Goal: Information Seeking & Learning: Learn about a topic

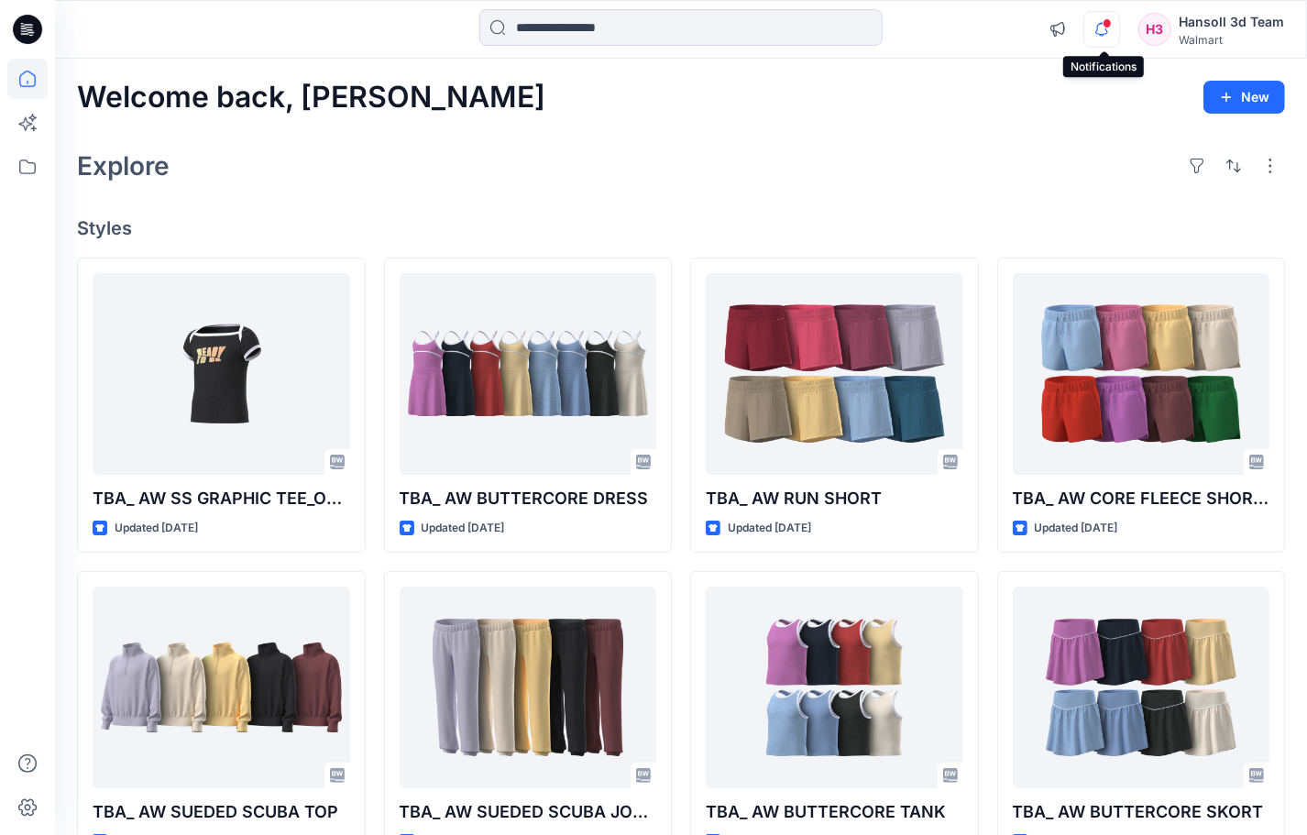
click at [1114, 21] on icon "button" at bounding box center [1101, 29] width 35 height 37
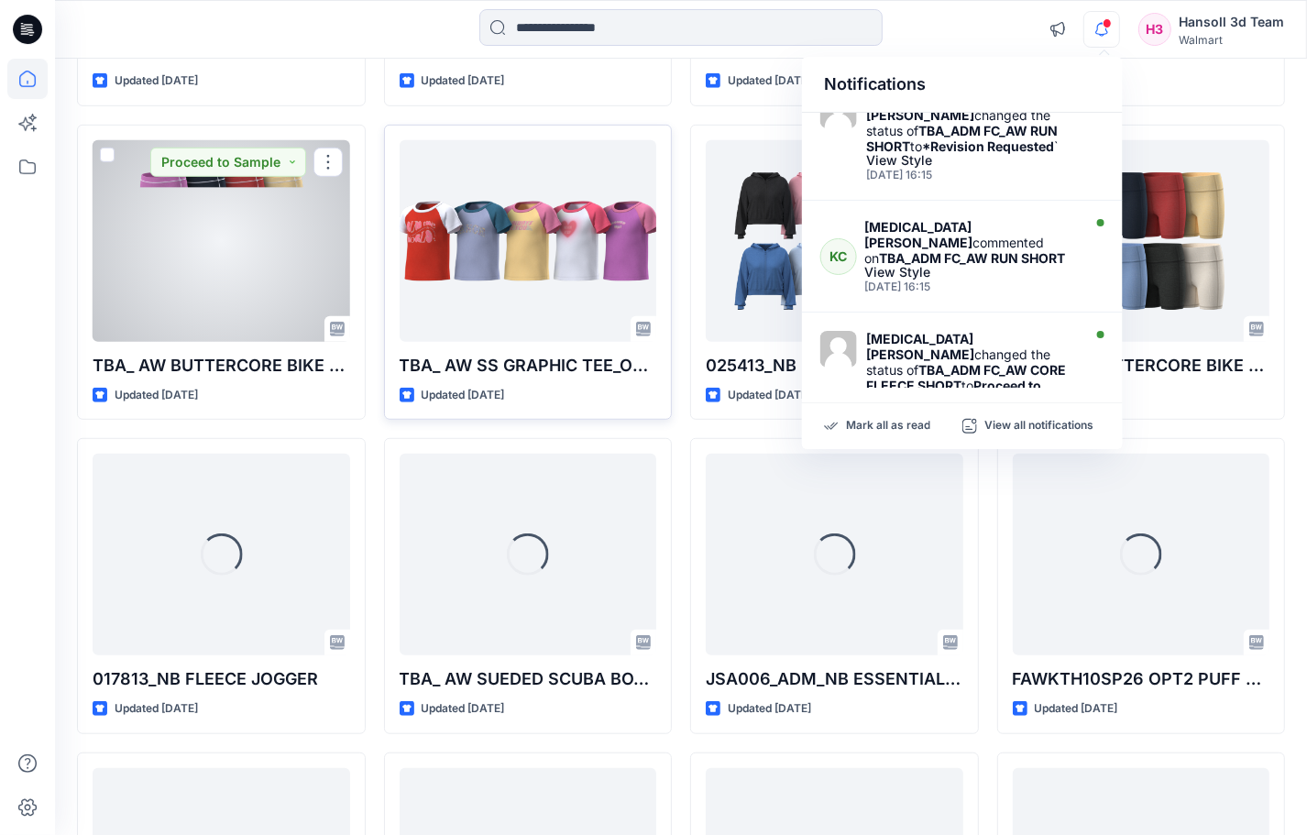
scroll to position [802, 0]
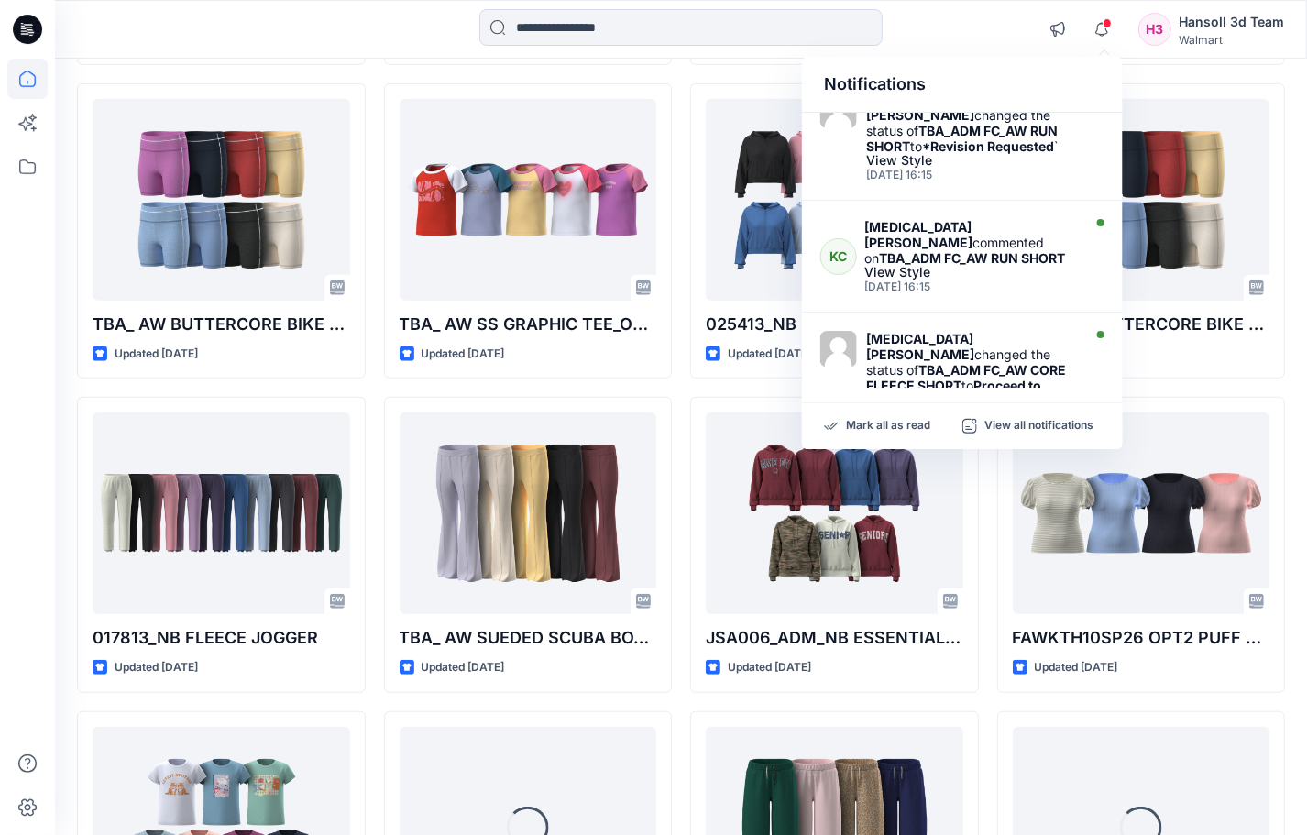
click at [951, 23] on div at bounding box center [681, 29] width 626 height 40
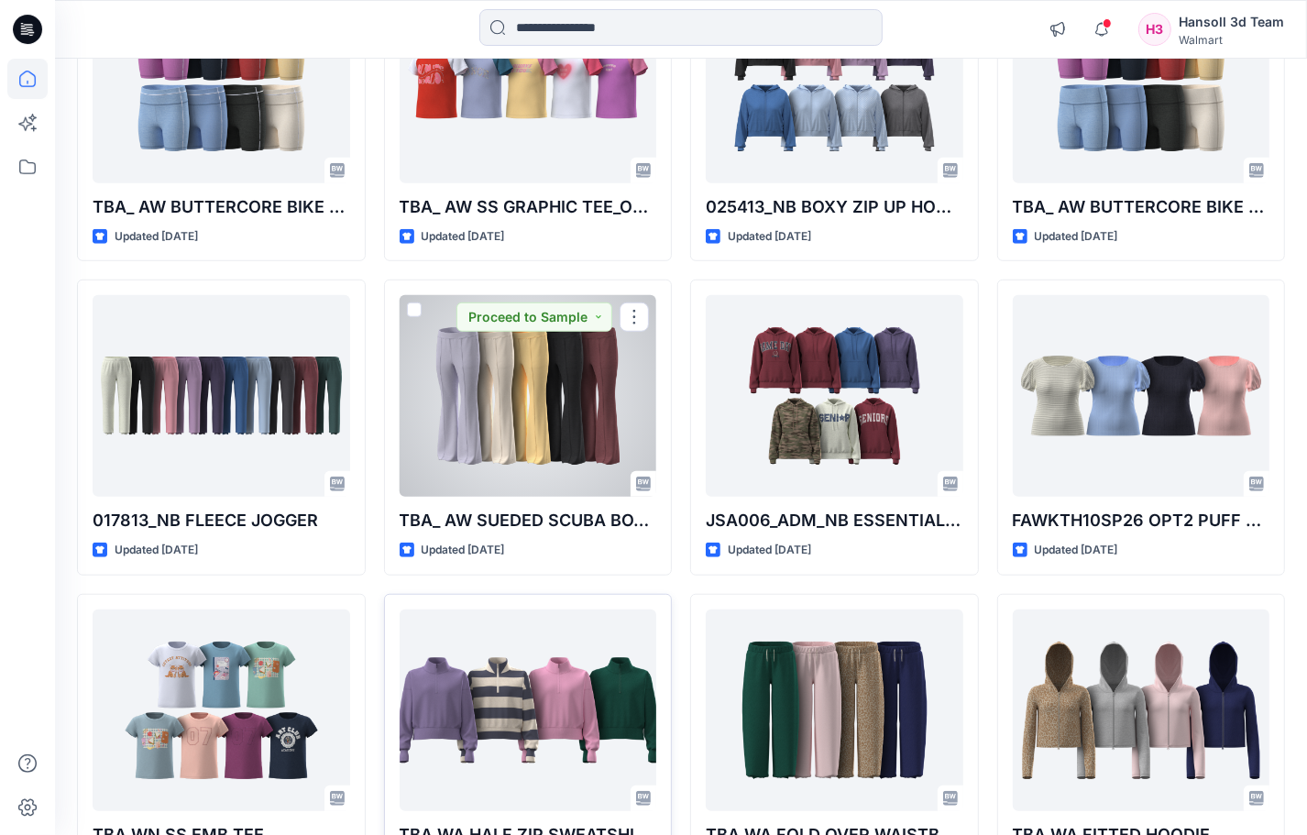
scroll to position [1031, 0]
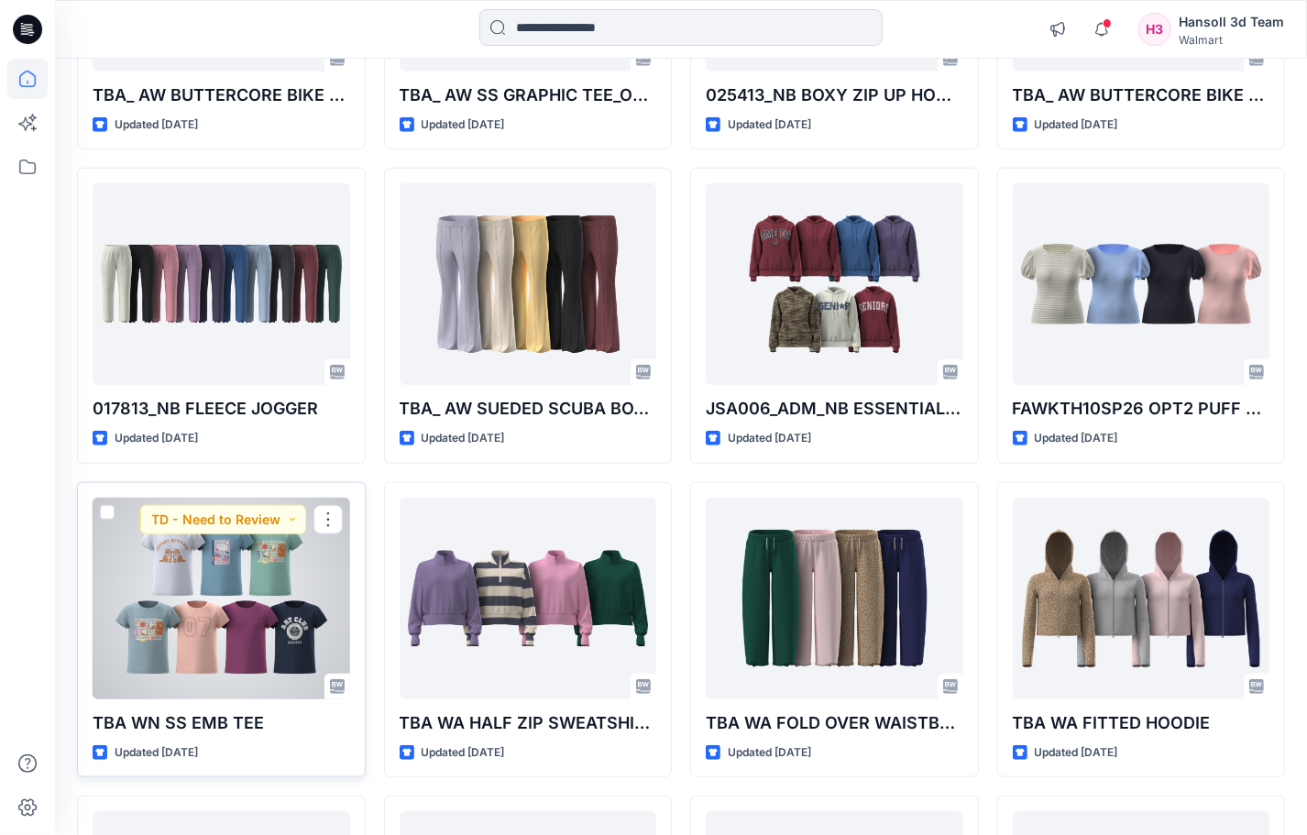
click at [262, 616] on div at bounding box center [222, 599] width 258 height 202
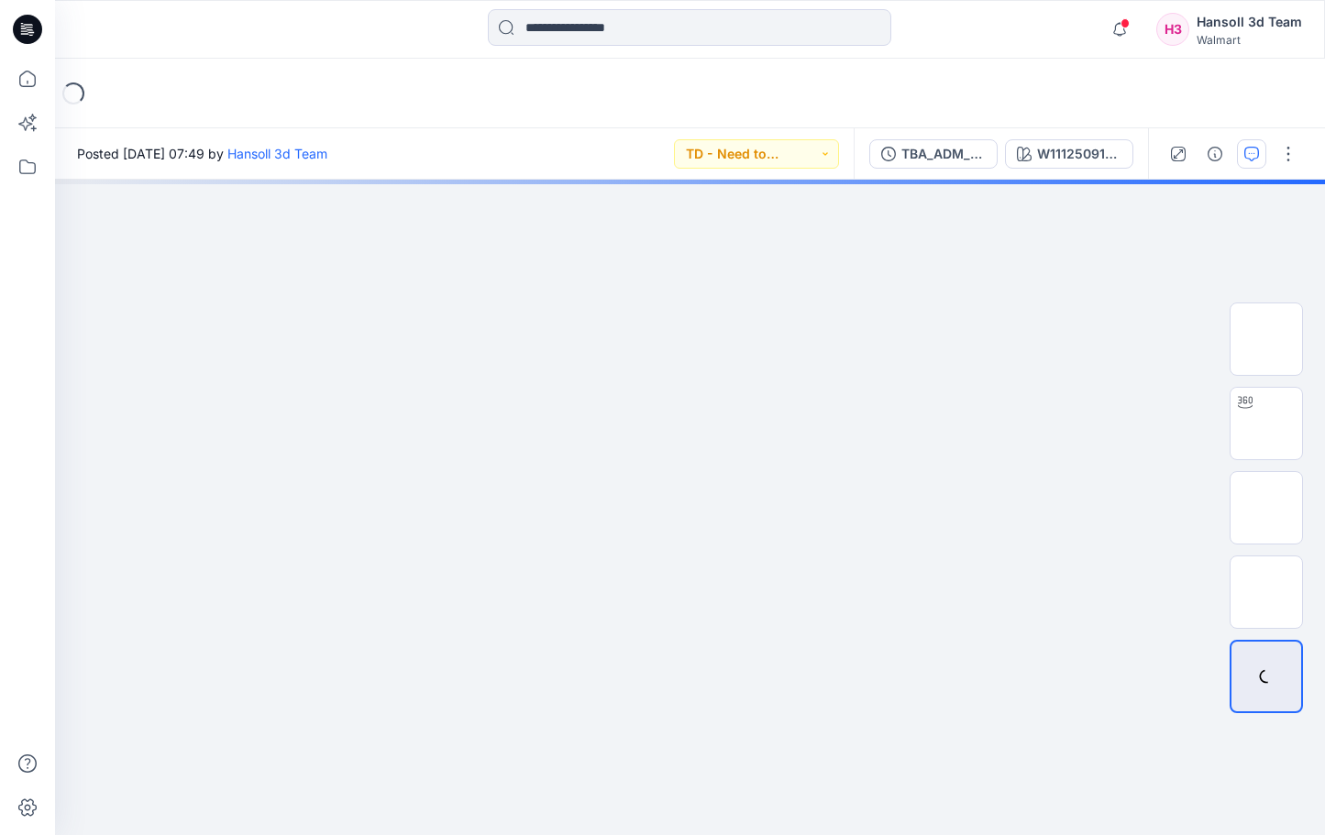
click at [1252, 162] on button "button" at bounding box center [1251, 153] width 29 height 29
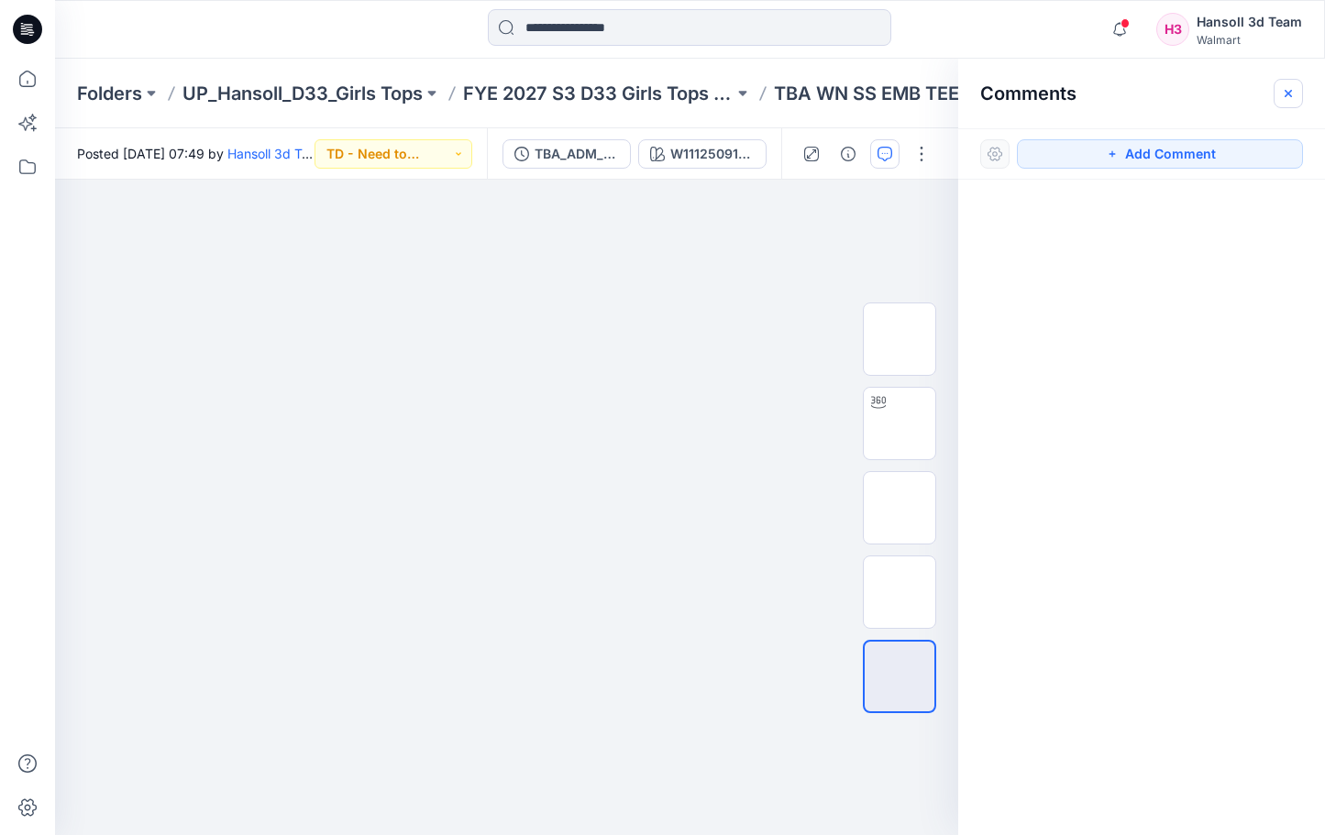
click at [1286, 96] on icon "button" at bounding box center [1288, 93] width 15 height 15
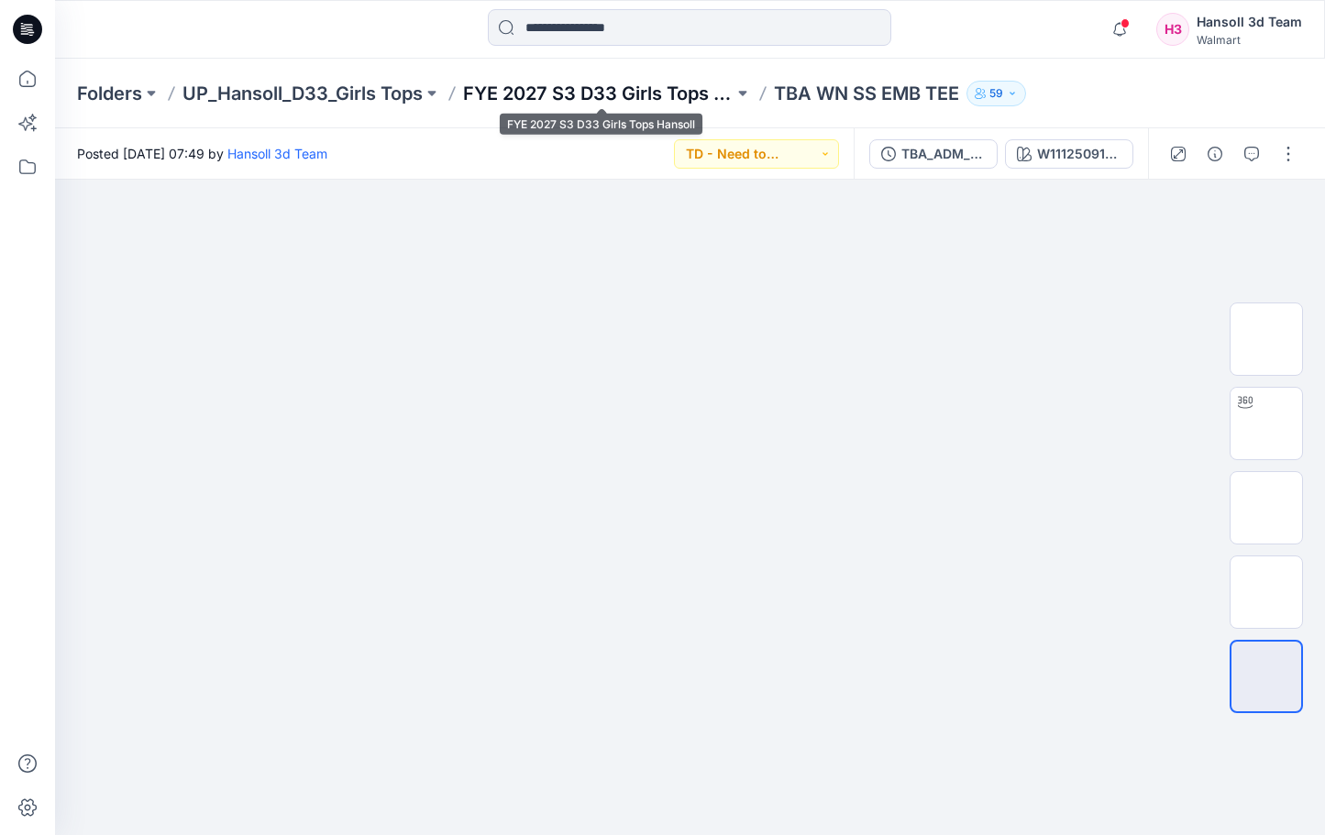
click at [617, 102] on p "FYE 2027 S3 D33 Girls Tops Hansoll" at bounding box center [598, 94] width 270 height 26
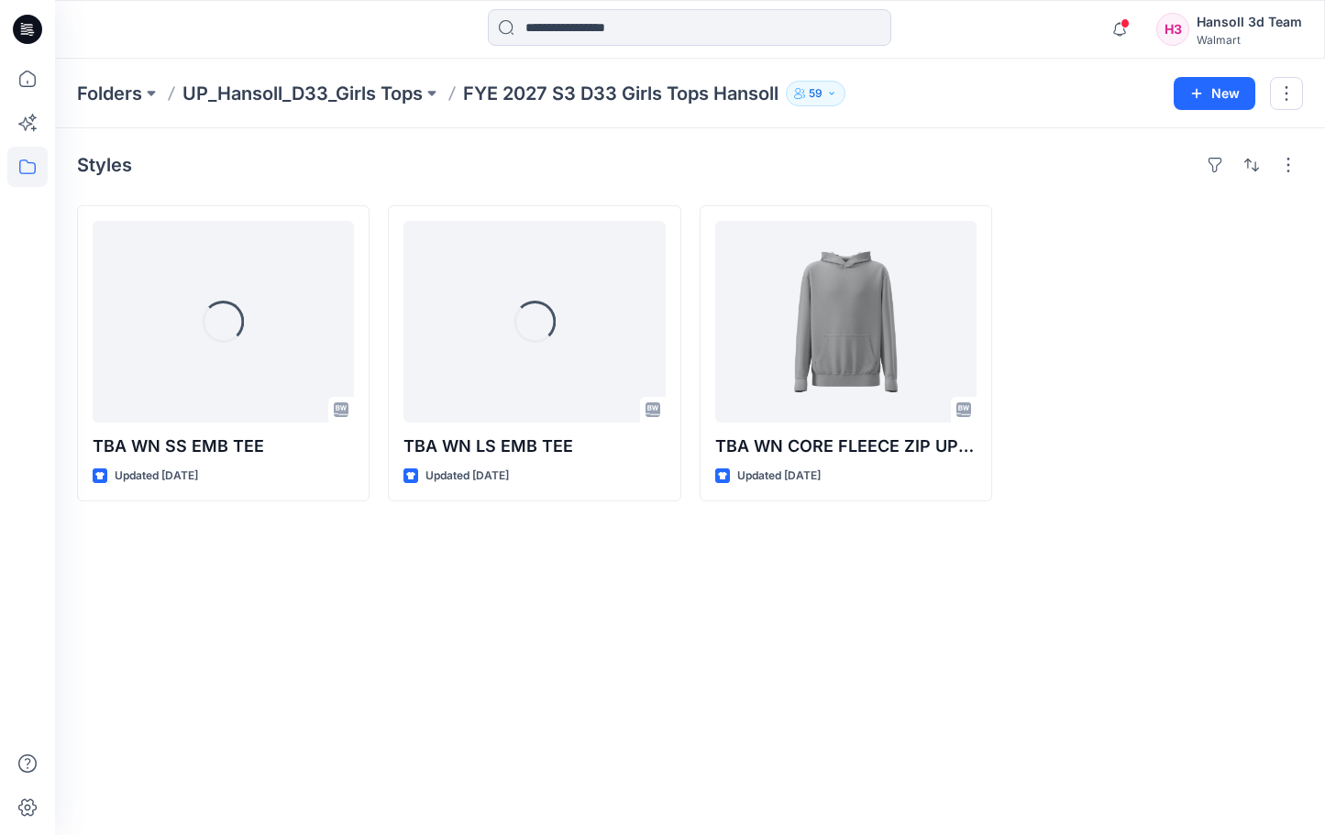
click at [832, 794] on div "Styles Loading... TBA WN SS EMB TEE Updated 3 days ago Loading... TBA WN LS EMB…" at bounding box center [690, 481] width 1270 height 707
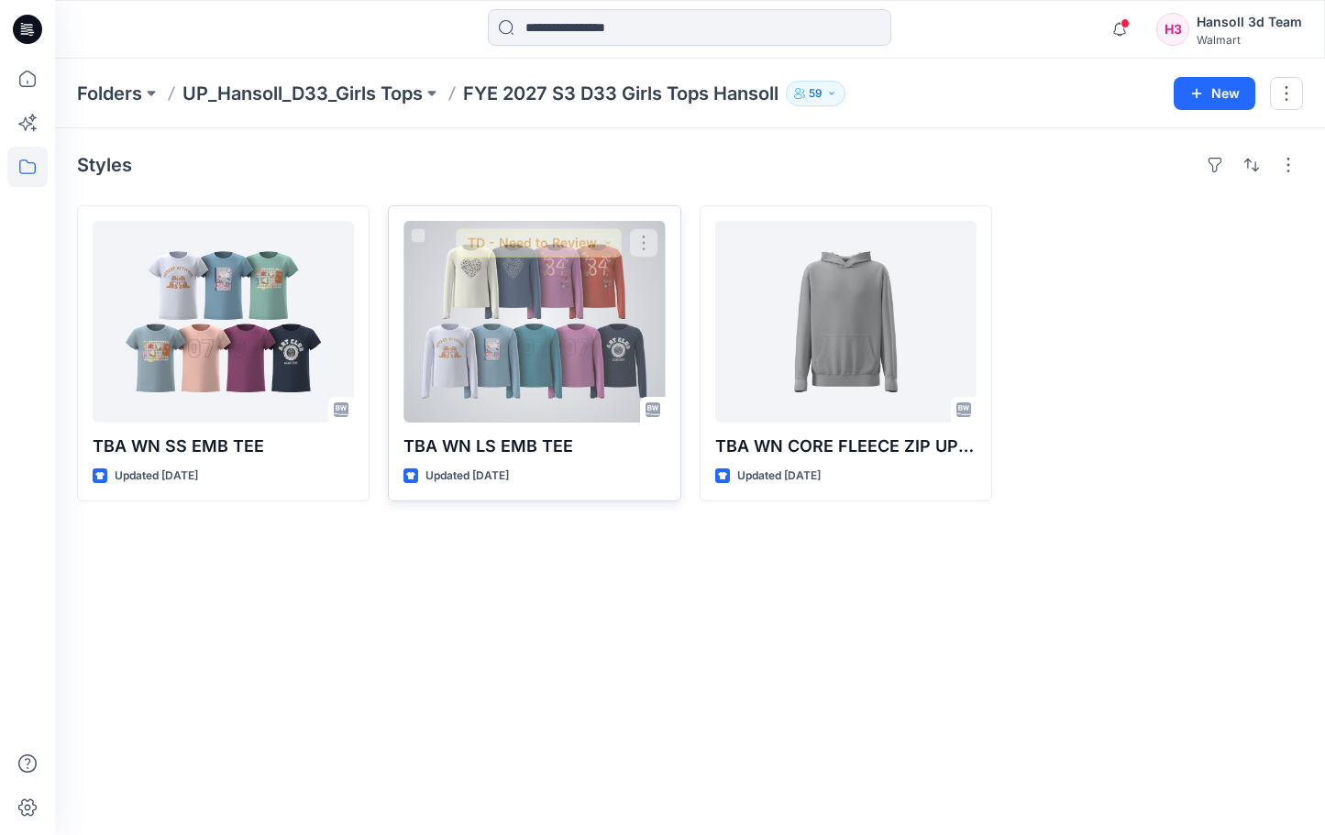
click at [579, 369] on div at bounding box center [533, 322] width 261 height 202
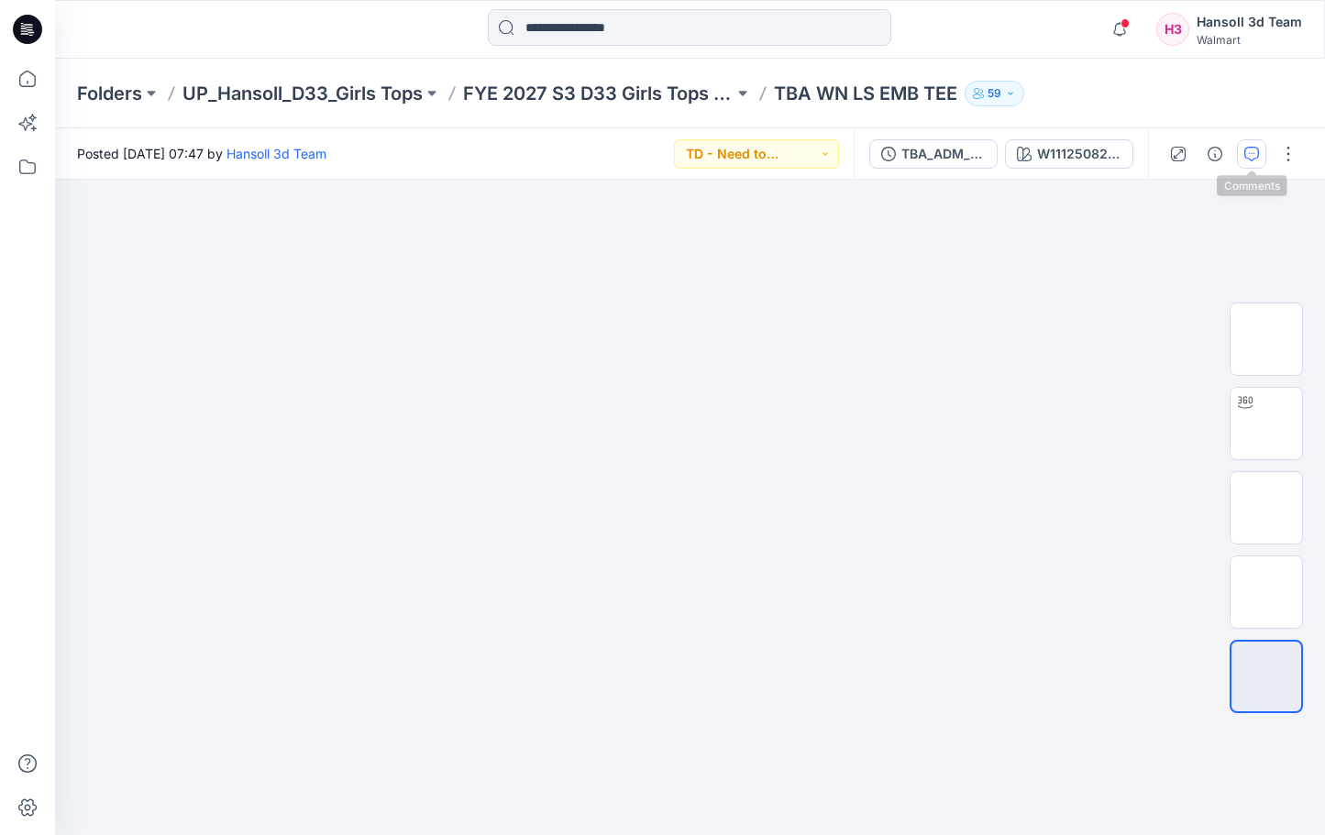
click at [1244, 159] on icon "button" at bounding box center [1251, 154] width 15 height 15
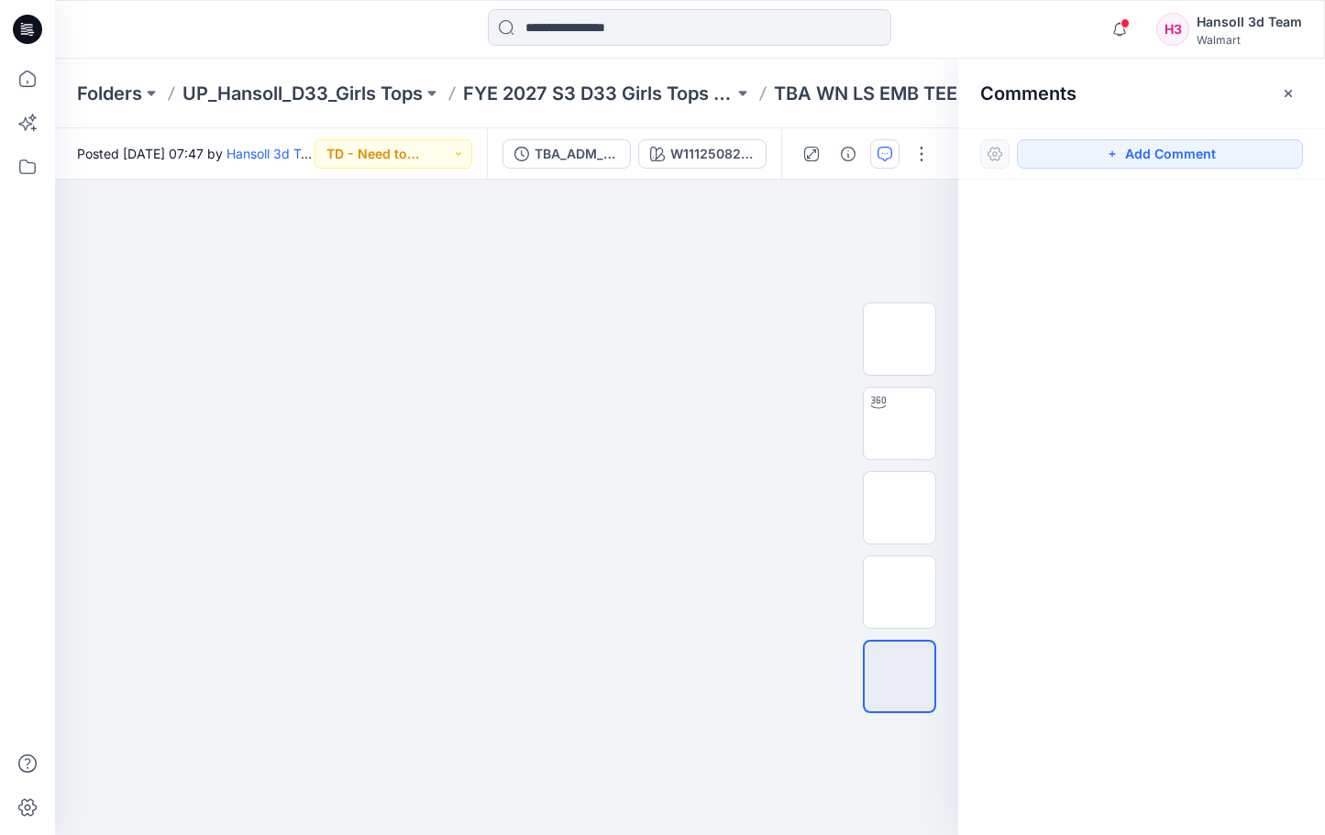
click at [1271, 99] on div "Comments" at bounding box center [1141, 93] width 367 height 69
click at [1293, 93] on icon "button" at bounding box center [1288, 93] width 15 height 15
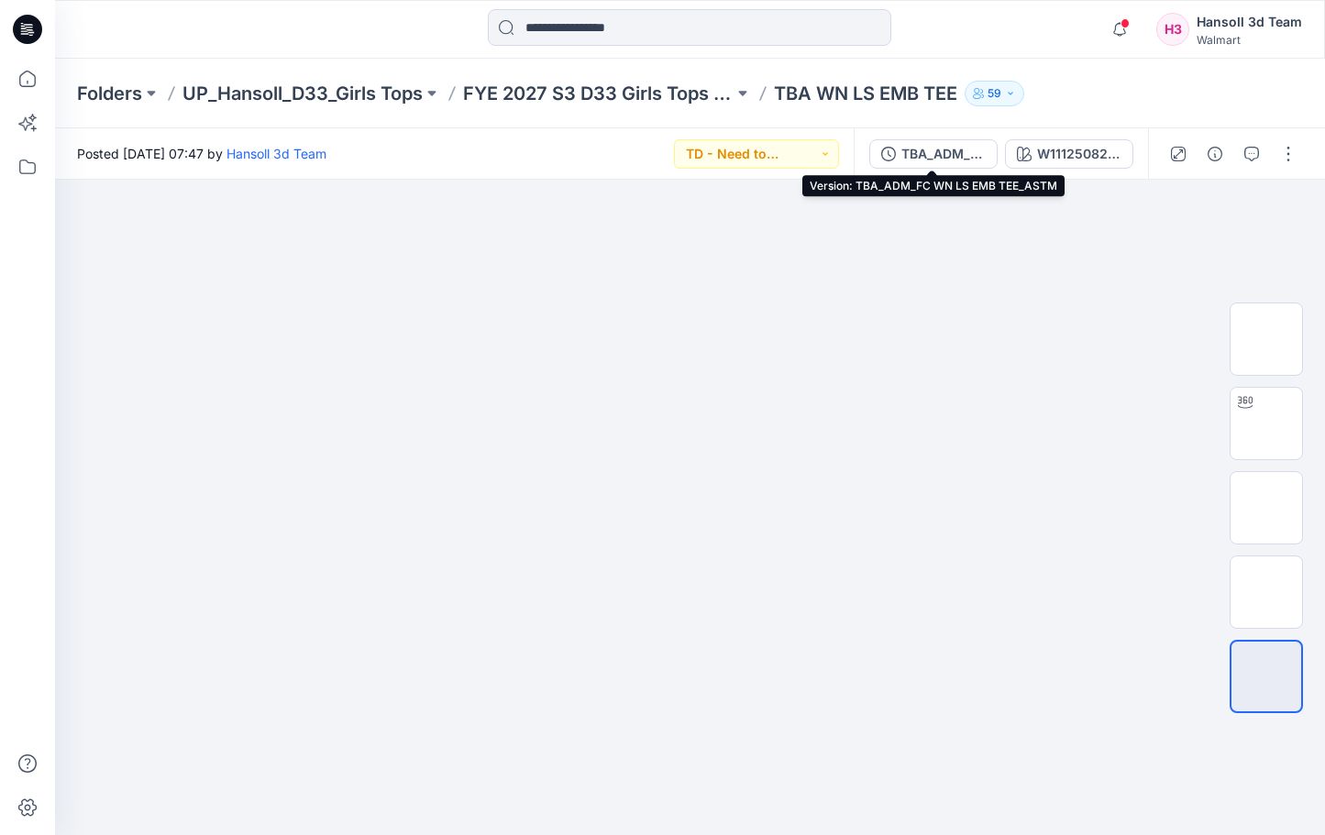
click at [953, 152] on div "TBA_ADM_FC WN LS EMB TEE_ASTM" at bounding box center [943, 154] width 84 height 20
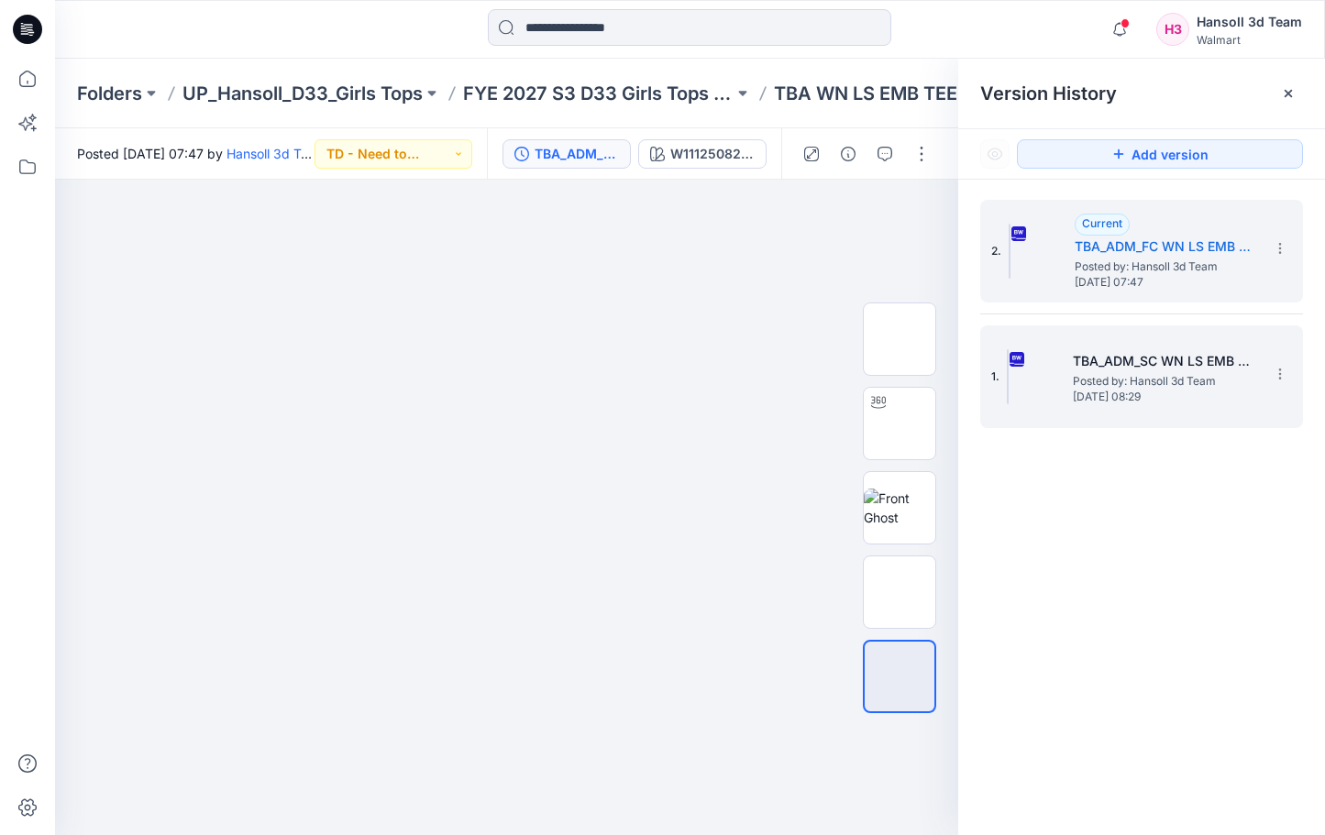
click at [1164, 345] on div "1. TBA_ADM_SC WN LS EMB TEE_ASTM Posted by: Hansoll 3d Team Thursday, September…" at bounding box center [1128, 377] width 275 height 88
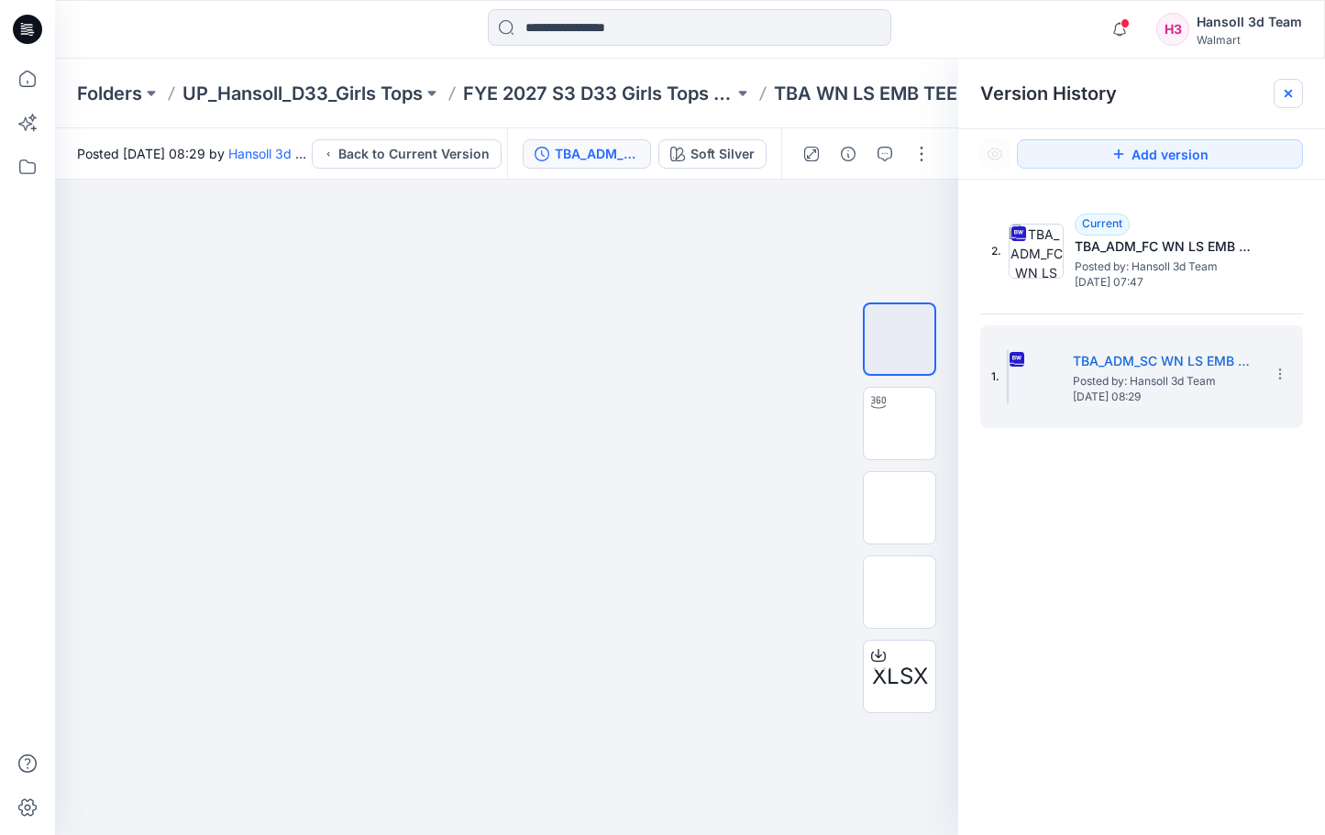
click at [1289, 88] on icon at bounding box center [1288, 93] width 15 height 15
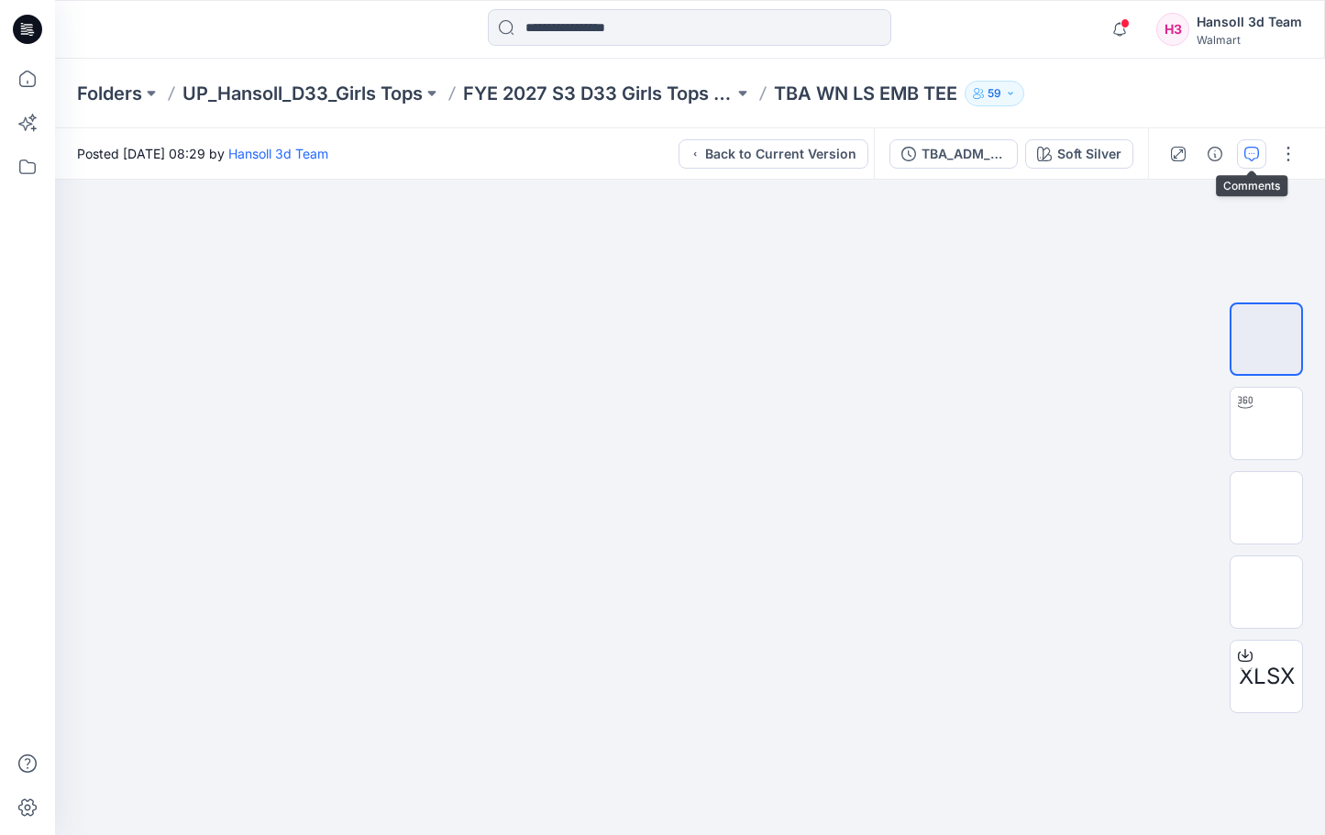
click at [1248, 158] on icon "button" at bounding box center [1251, 154] width 15 height 15
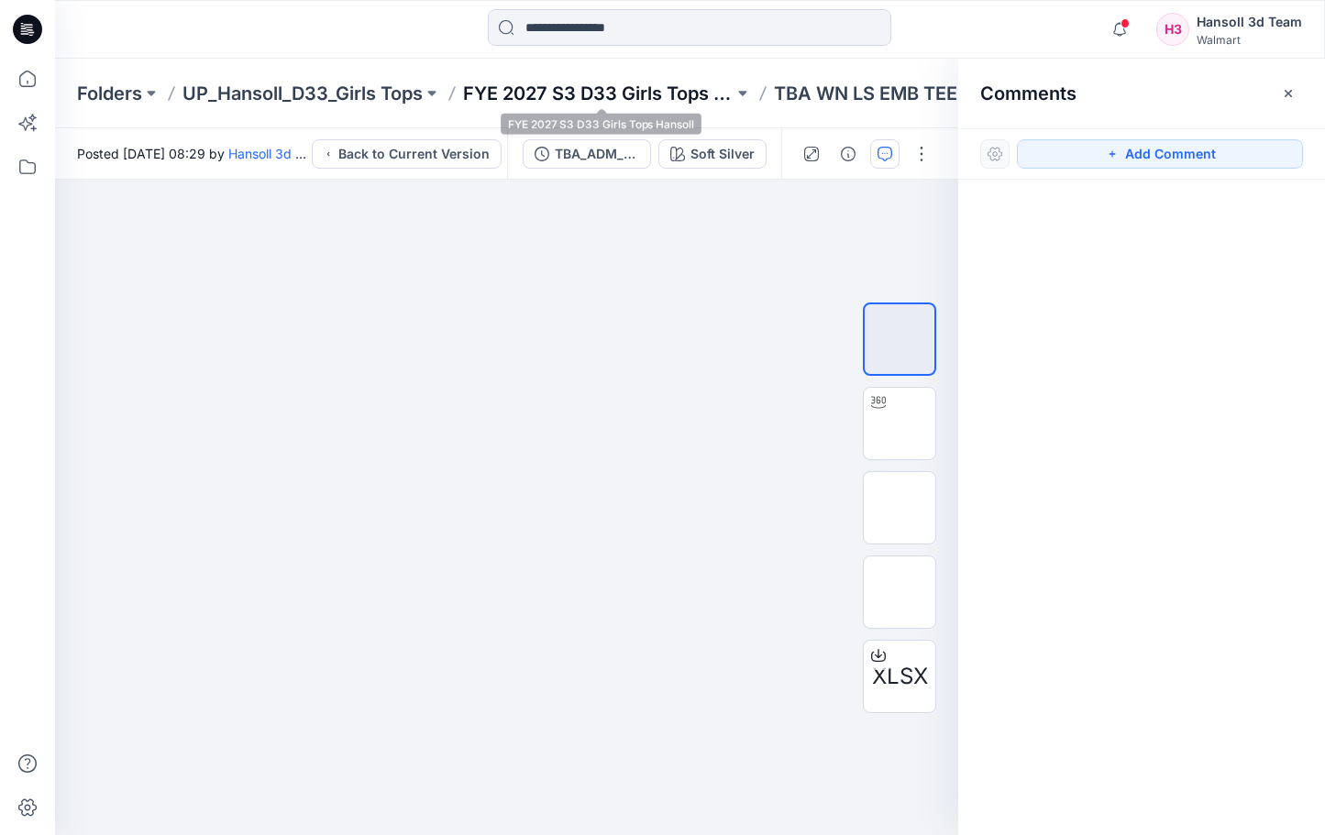
click at [607, 87] on p "FYE 2027 S3 D33 Girls Tops Hansoll" at bounding box center [598, 94] width 270 height 26
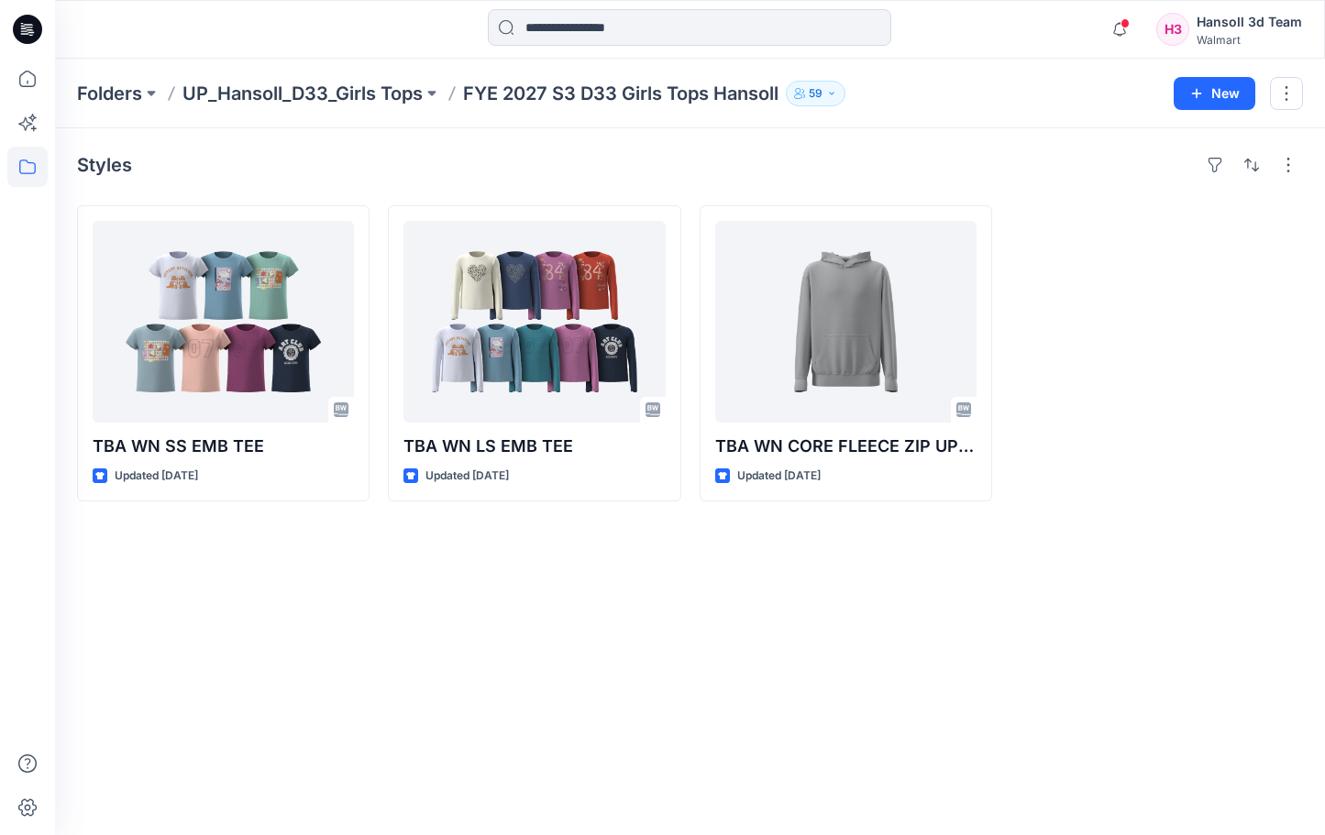
click at [701, 625] on div "Styles TBA WN SS EMB TEE Updated 3 days ago TBA WN LS EMB TEE Updated 3 days ag…" at bounding box center [690, 481] width 1270 height 707
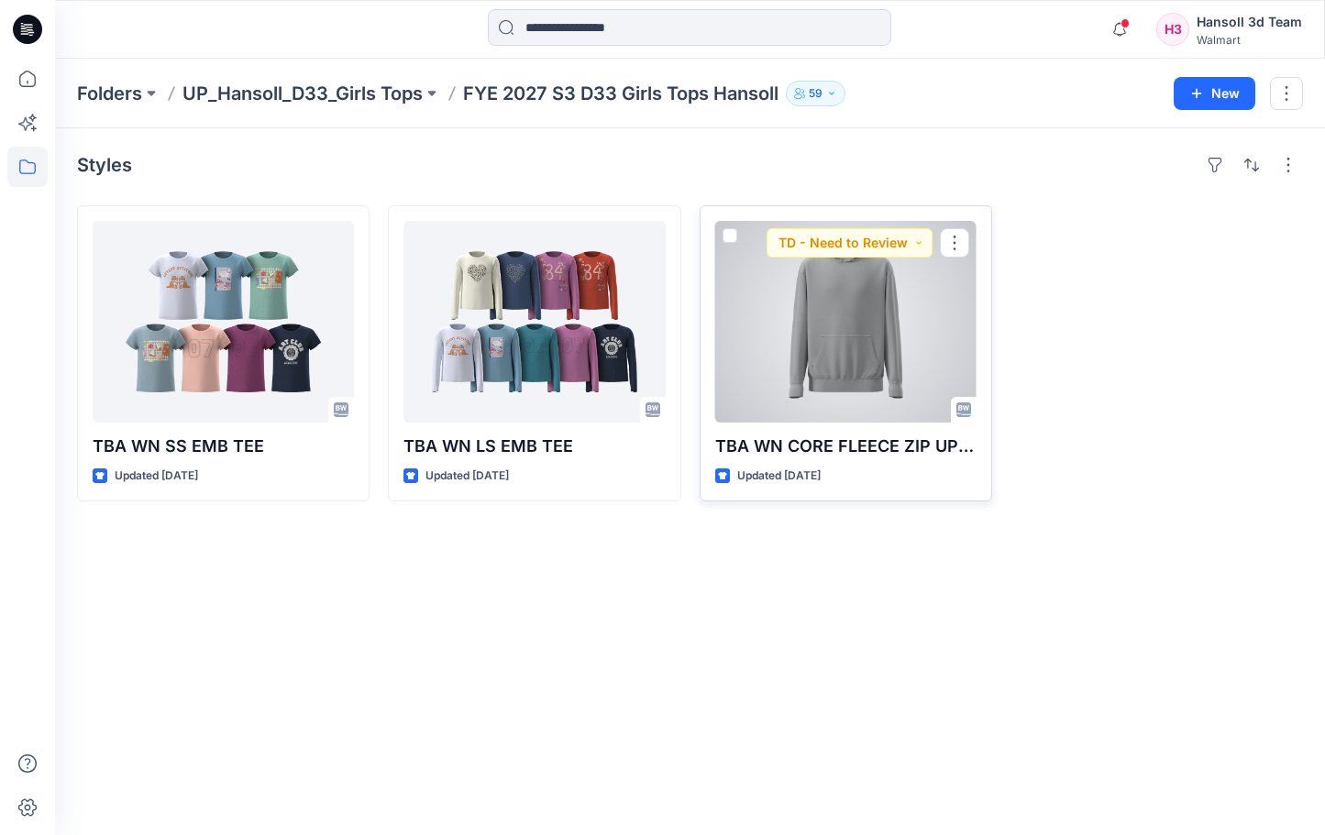
click at [816, 351] on div at bounding box center [845, 322] width 261 height 202
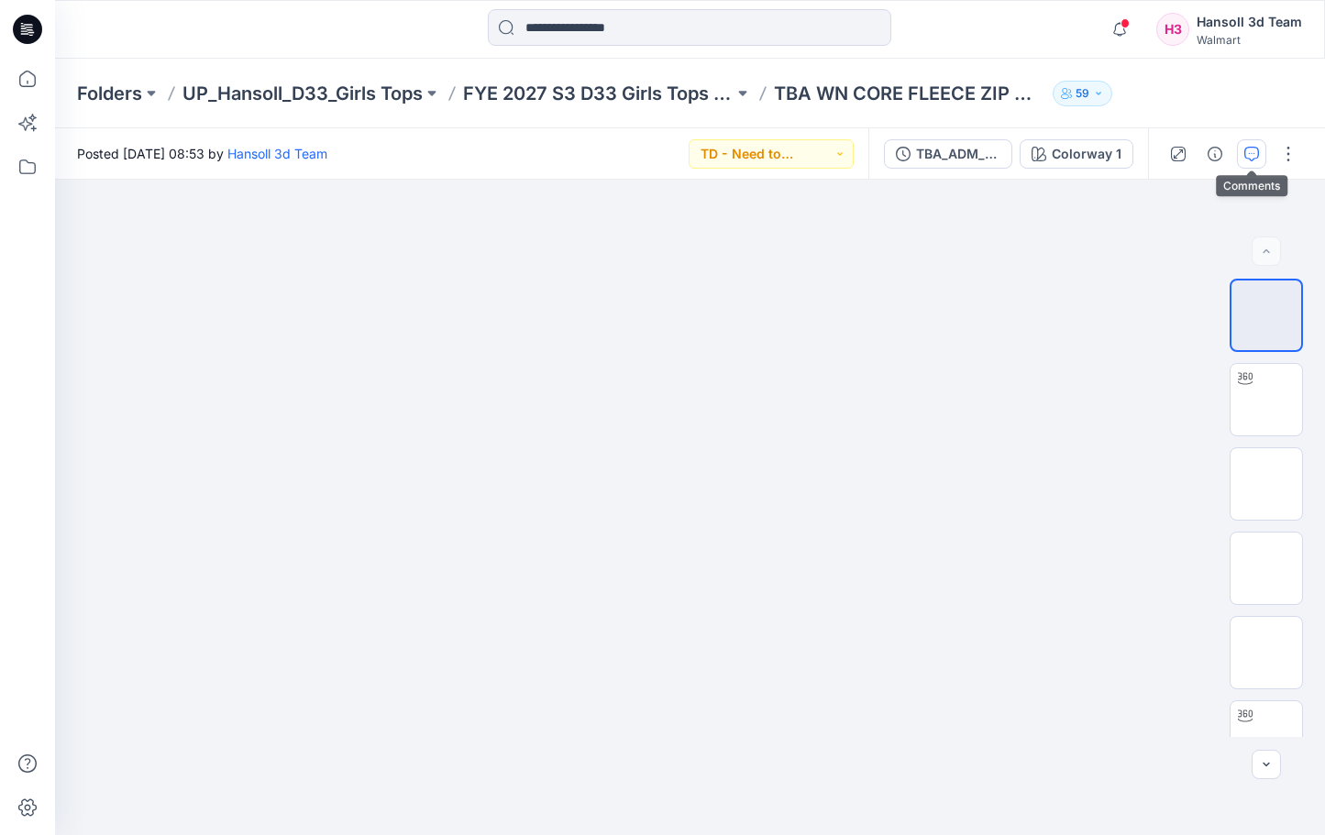
click at [1238, 151] on button "button" at bounding box center [1251, 153] width 29 height 29
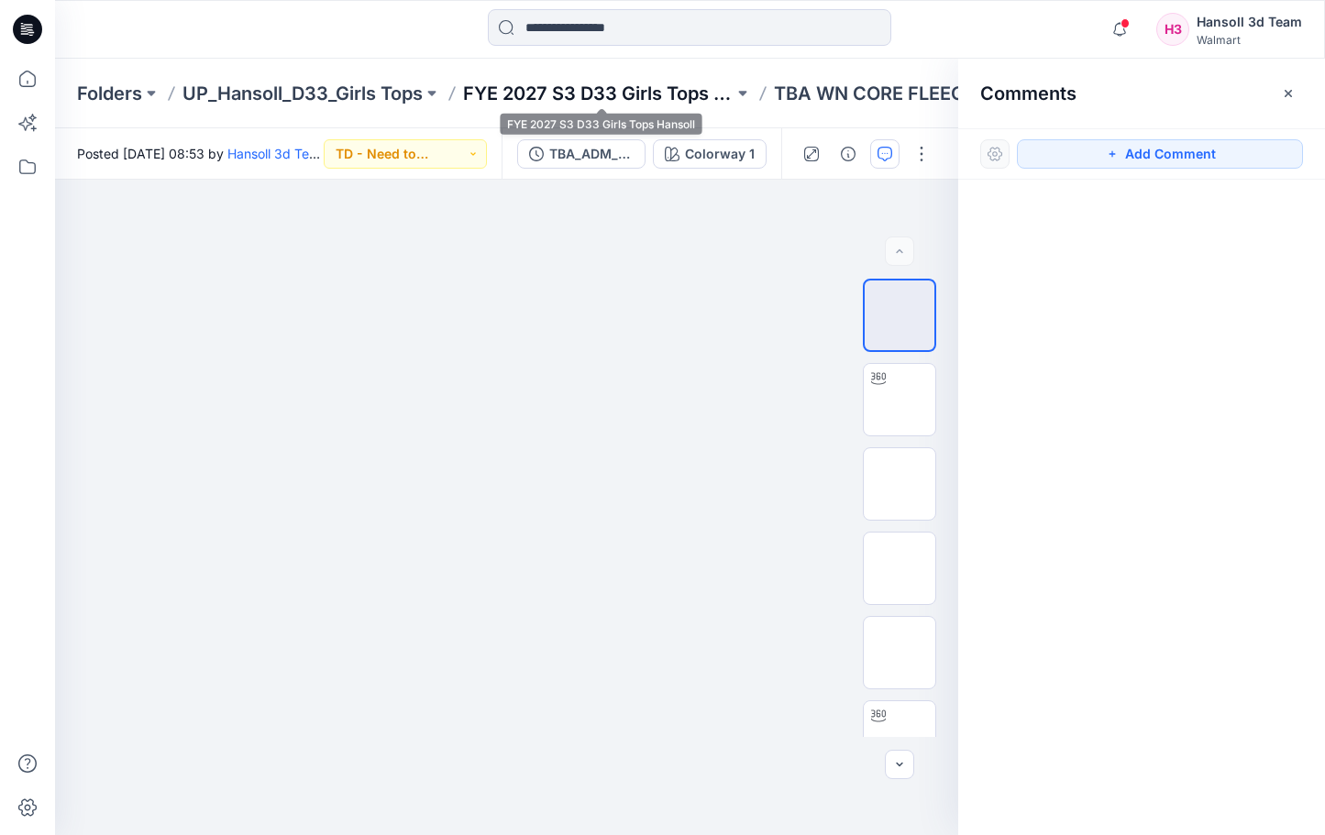
click at [644, 85] on p "FYE 2027 S3 D33 Girls Tops Hansoll" at bounding box center [598, 94] width 270 height 26
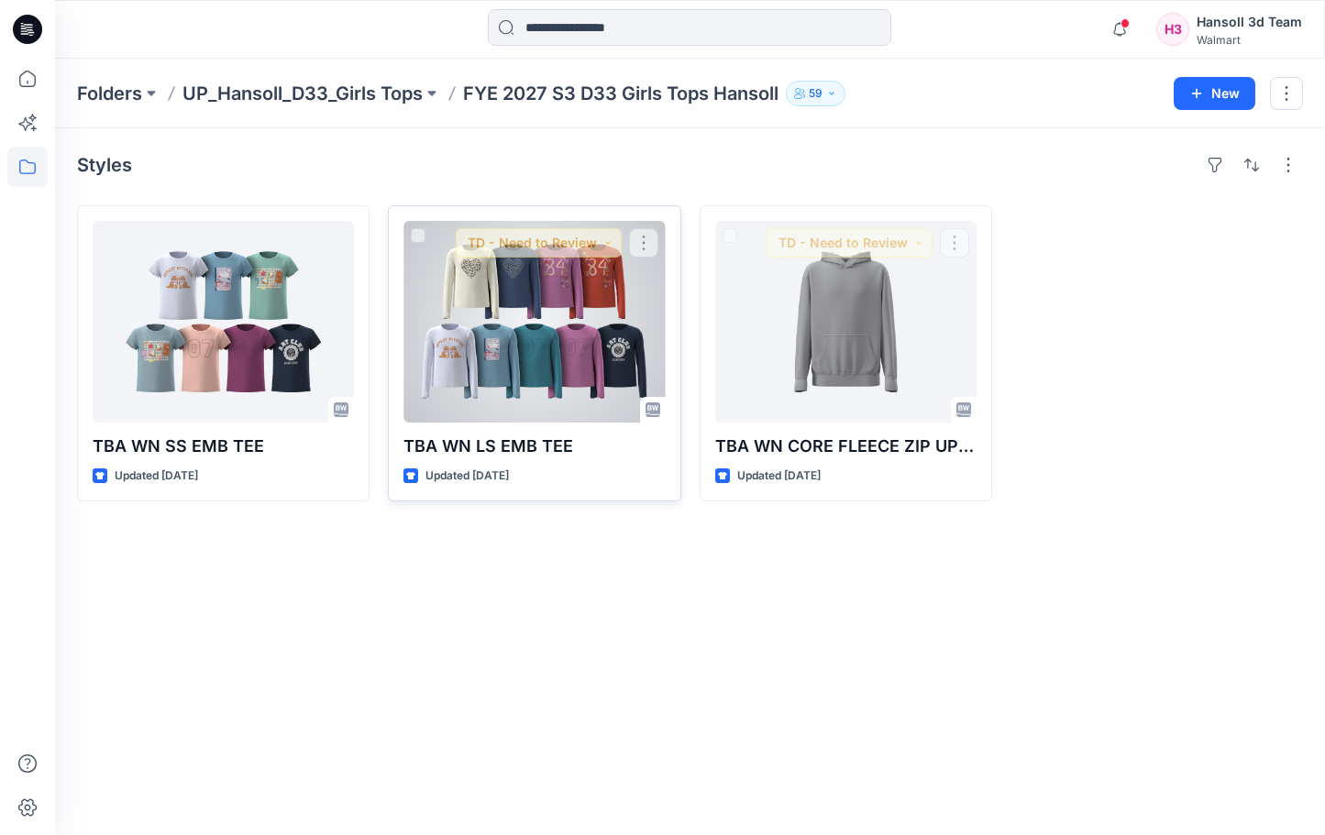
click at [555, 346] on div at bounding box center [533, 322] width 261 height 202
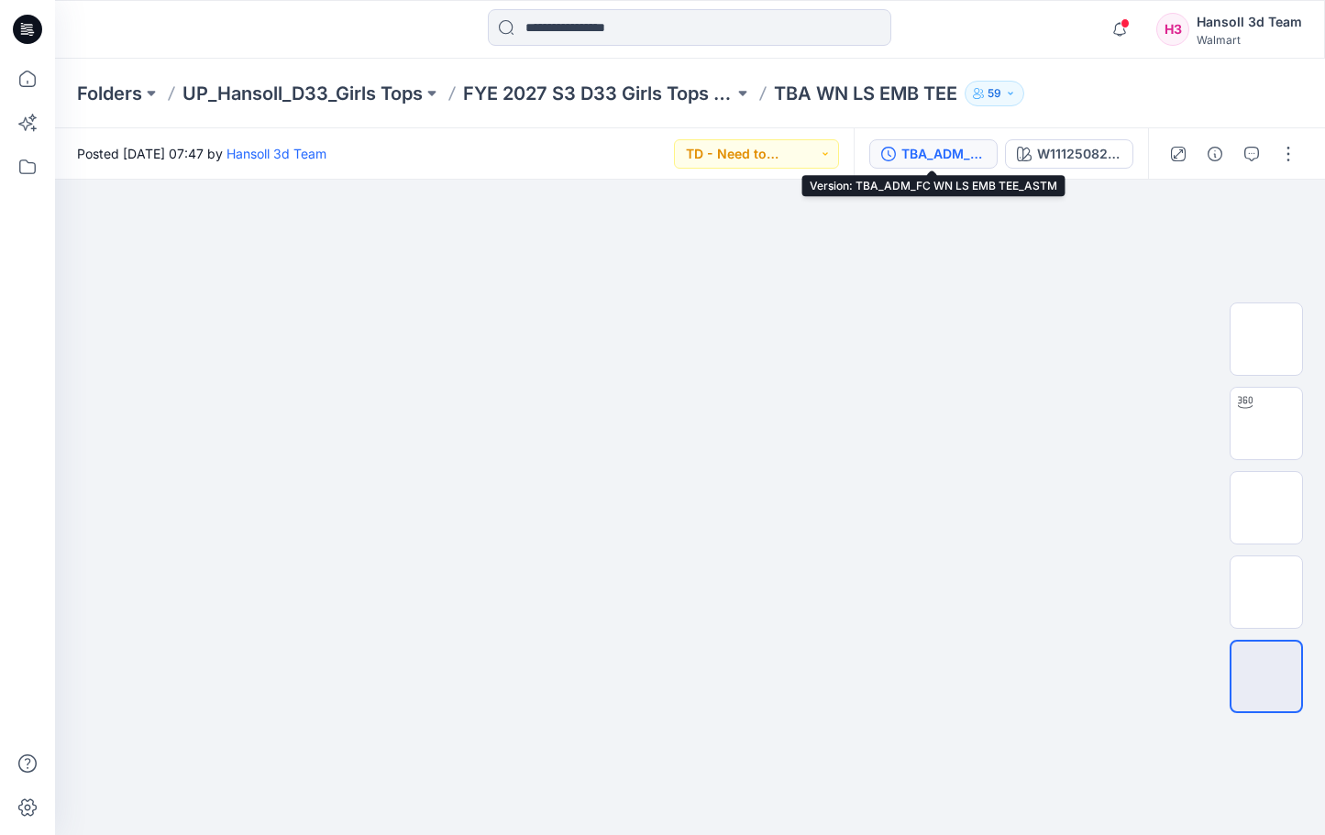
click at [931, 160] on div "TBA_ADM_FC WN LS EMB TEE_ASTM" at bounding box center [943, 154] width 84 height 20
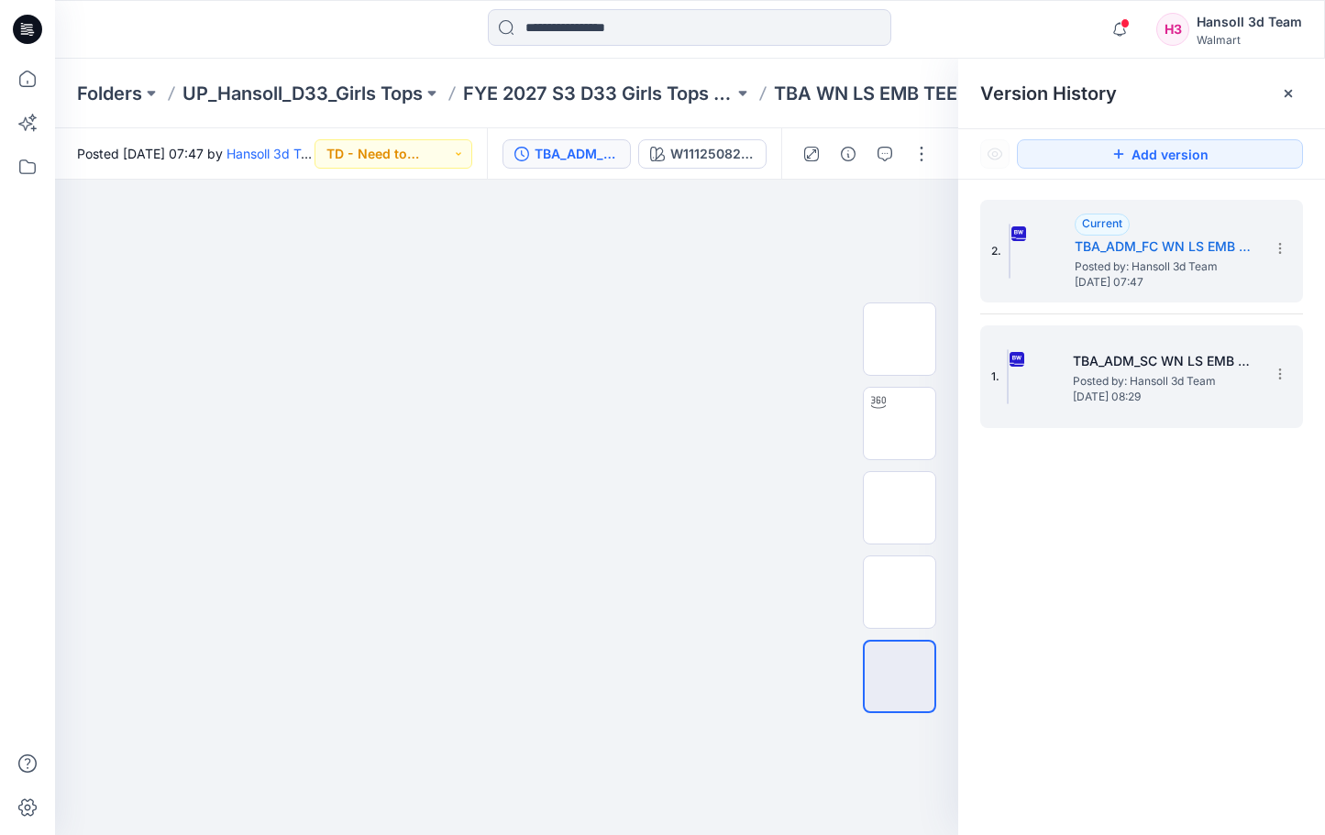
click at [1082, 354] on h5 "TBA_ADM_SC WN LS EMB TEE_ASTM" at bounding box center [1163, 361] width 183 height 22
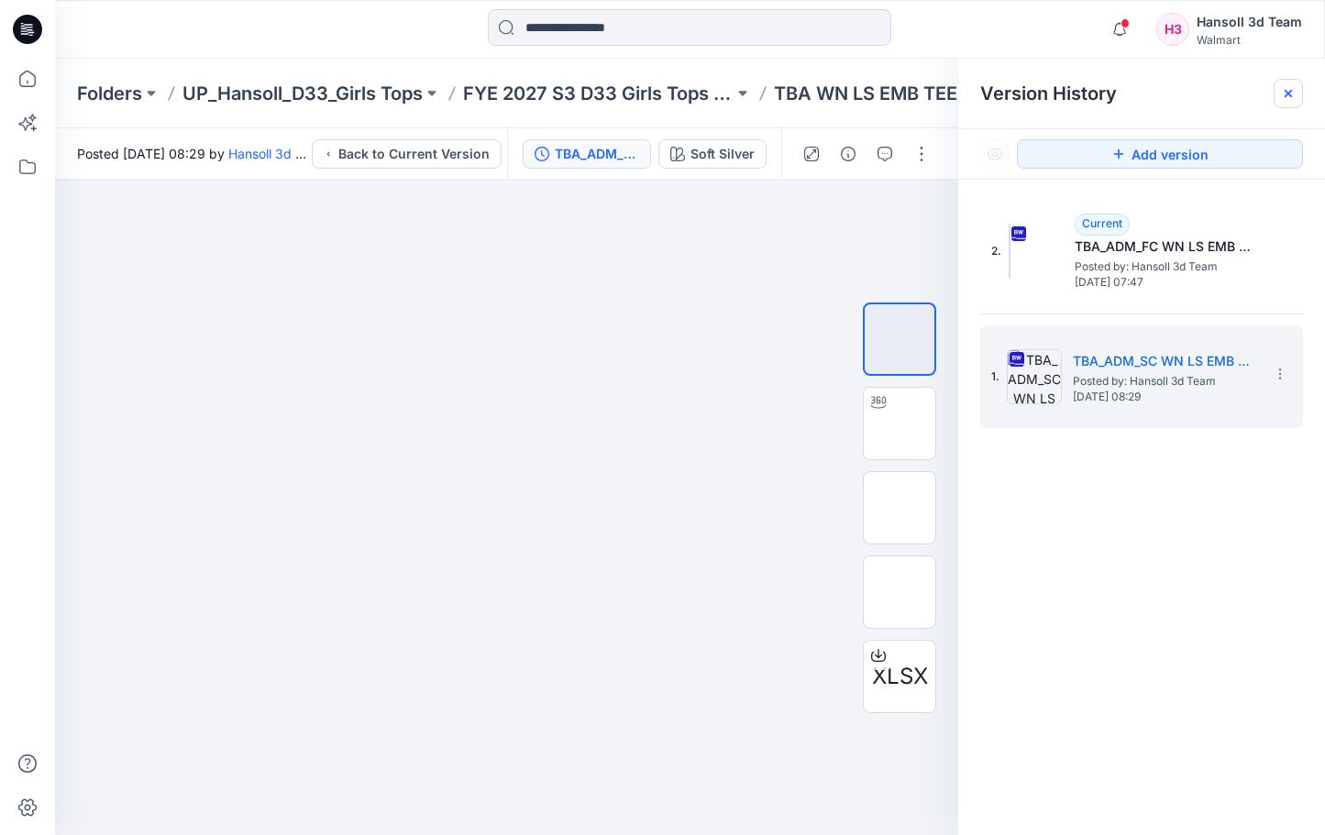
click at [1295, 88] on div at bounding box center [1287, 93] width 29 height 29
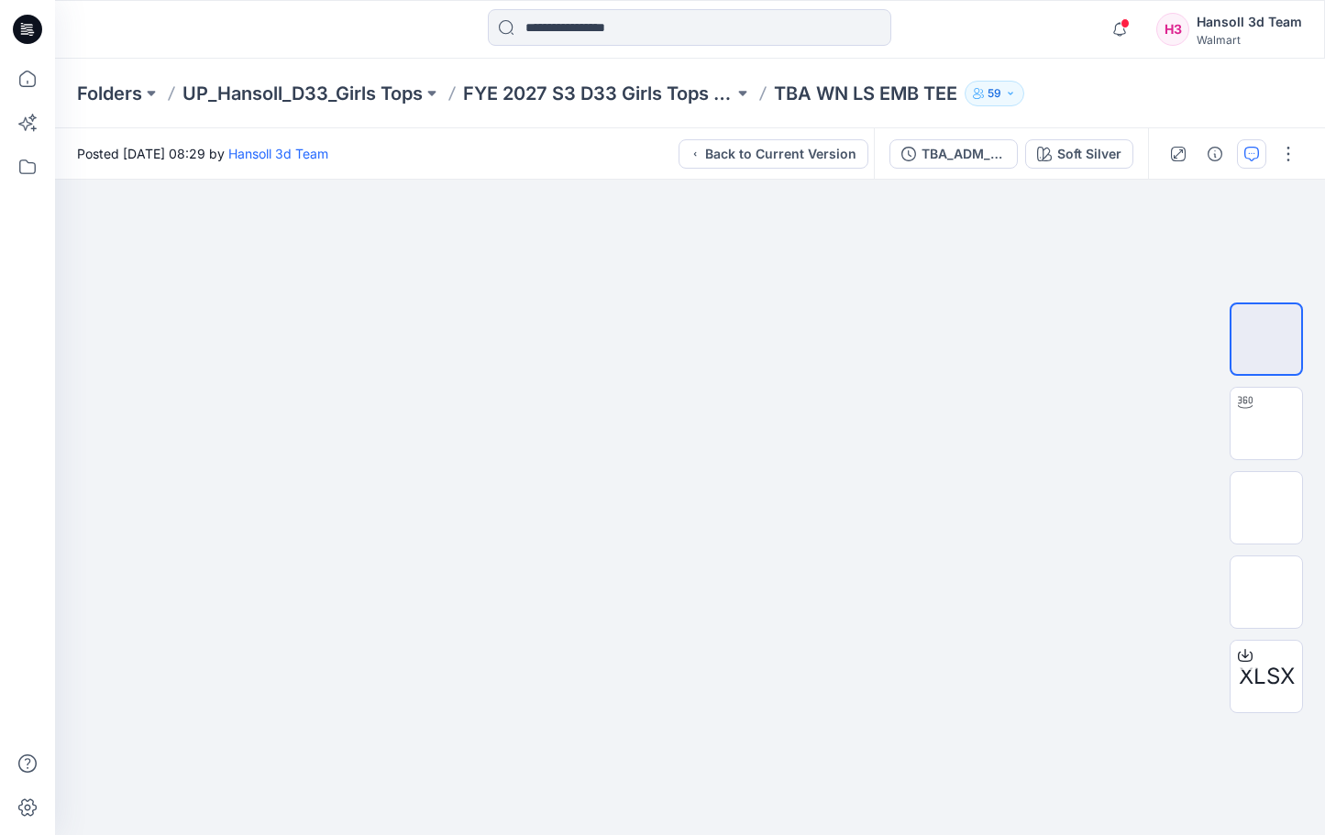
click at [1253, 159] on icon "button" at bounding box center [1251, 154] width 15 height 15
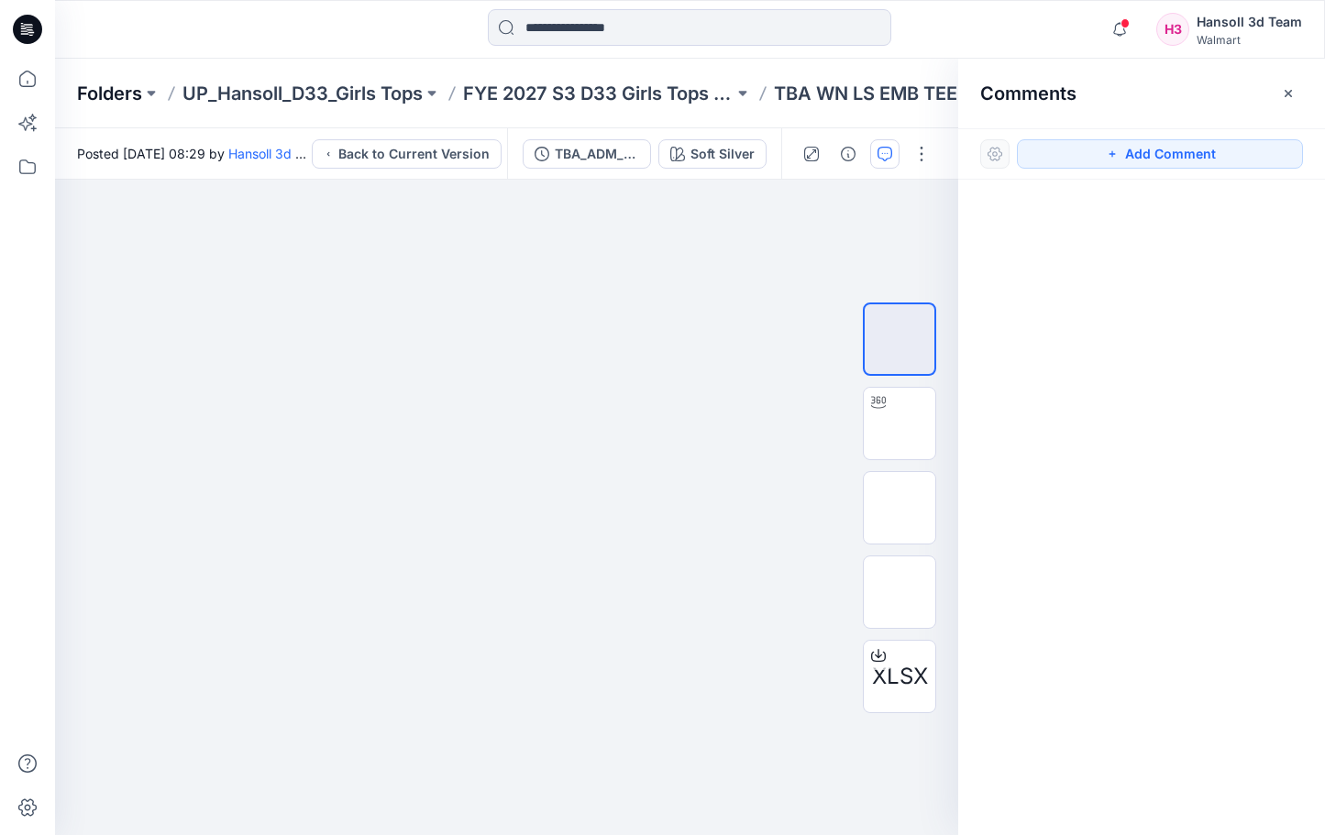
click at [126, 99] on p "Folders" at bounding box center [109, 94] width 65 height 26
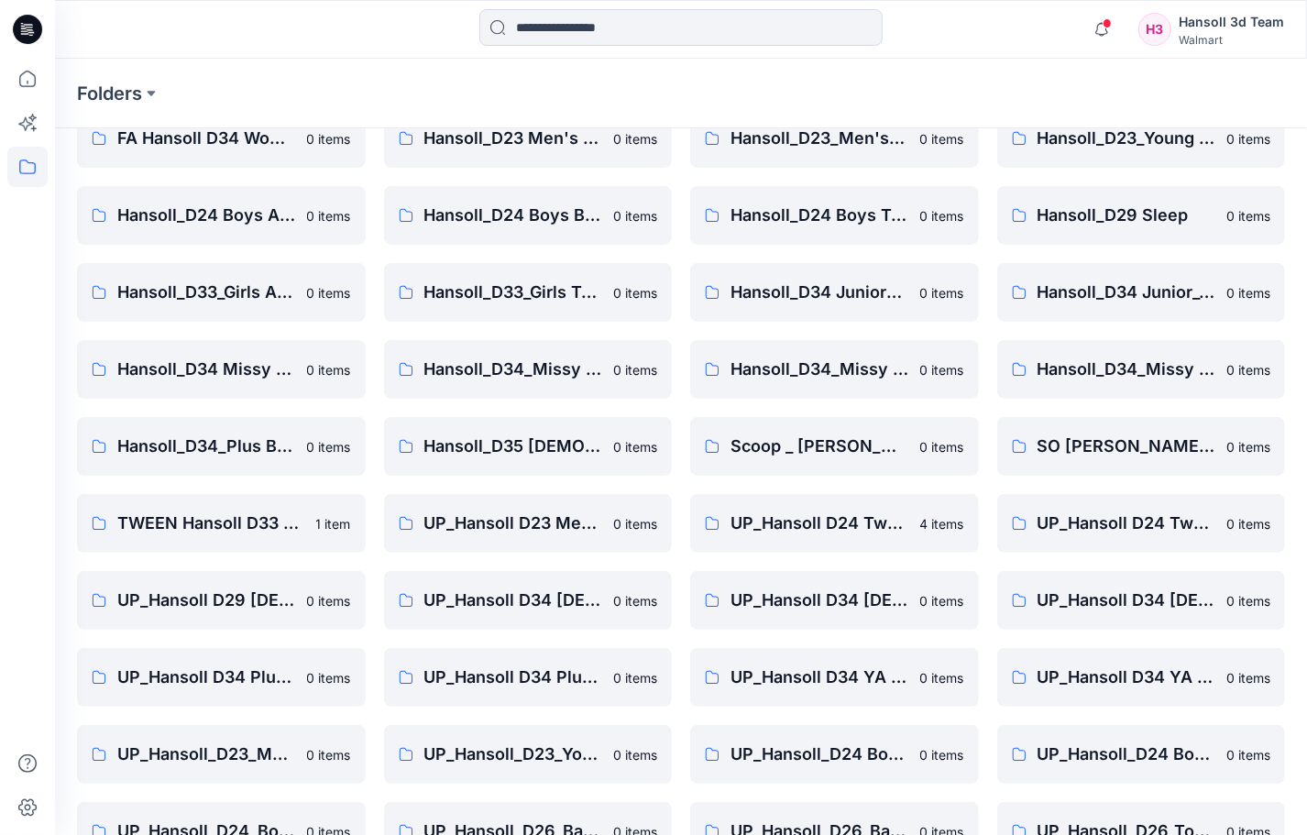
scroll to position [293, 0]
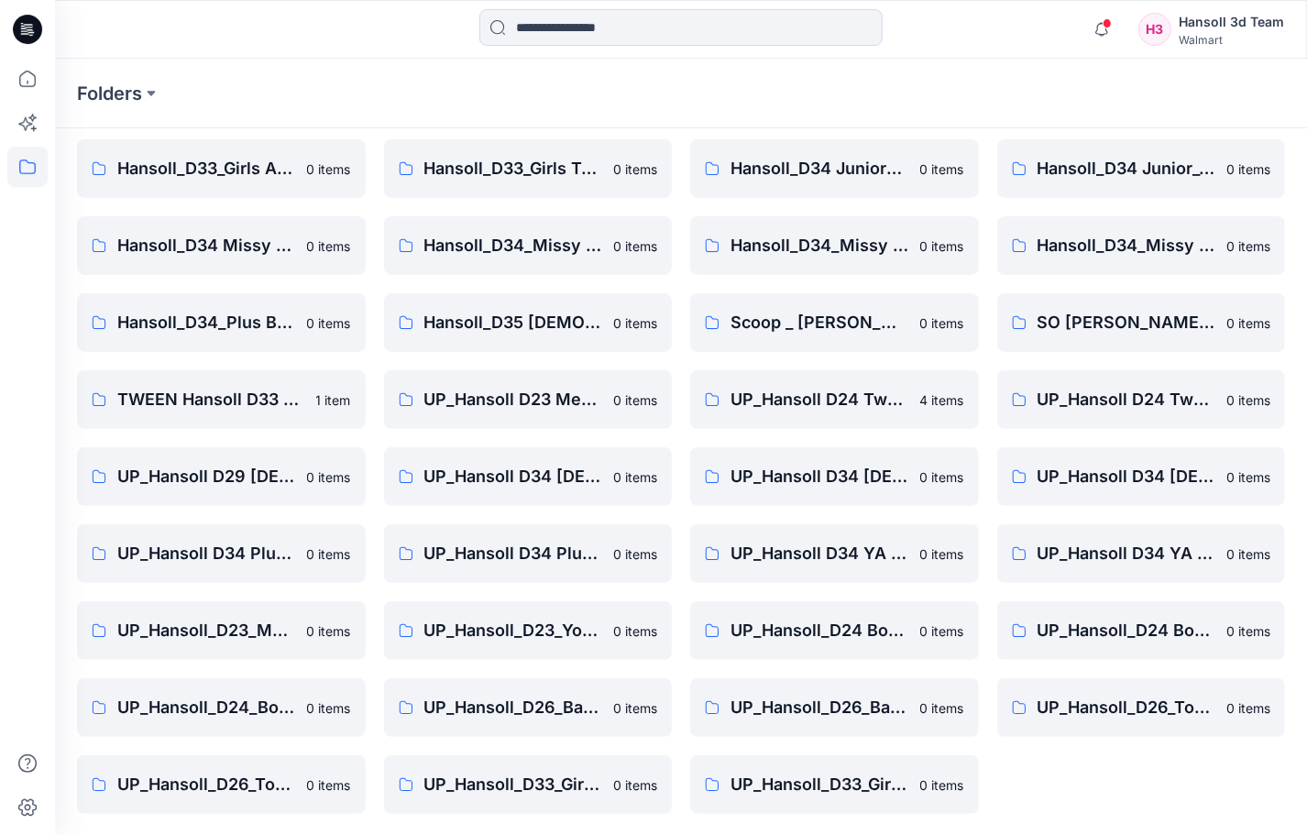
click at [1060, 784] on div "FA Hansoll D33 Girls Knits 0 items Hansoll_D23_Young Men's Tops 0 items Hansoll…" at bounding box center [1141, 361] width 289 height 906
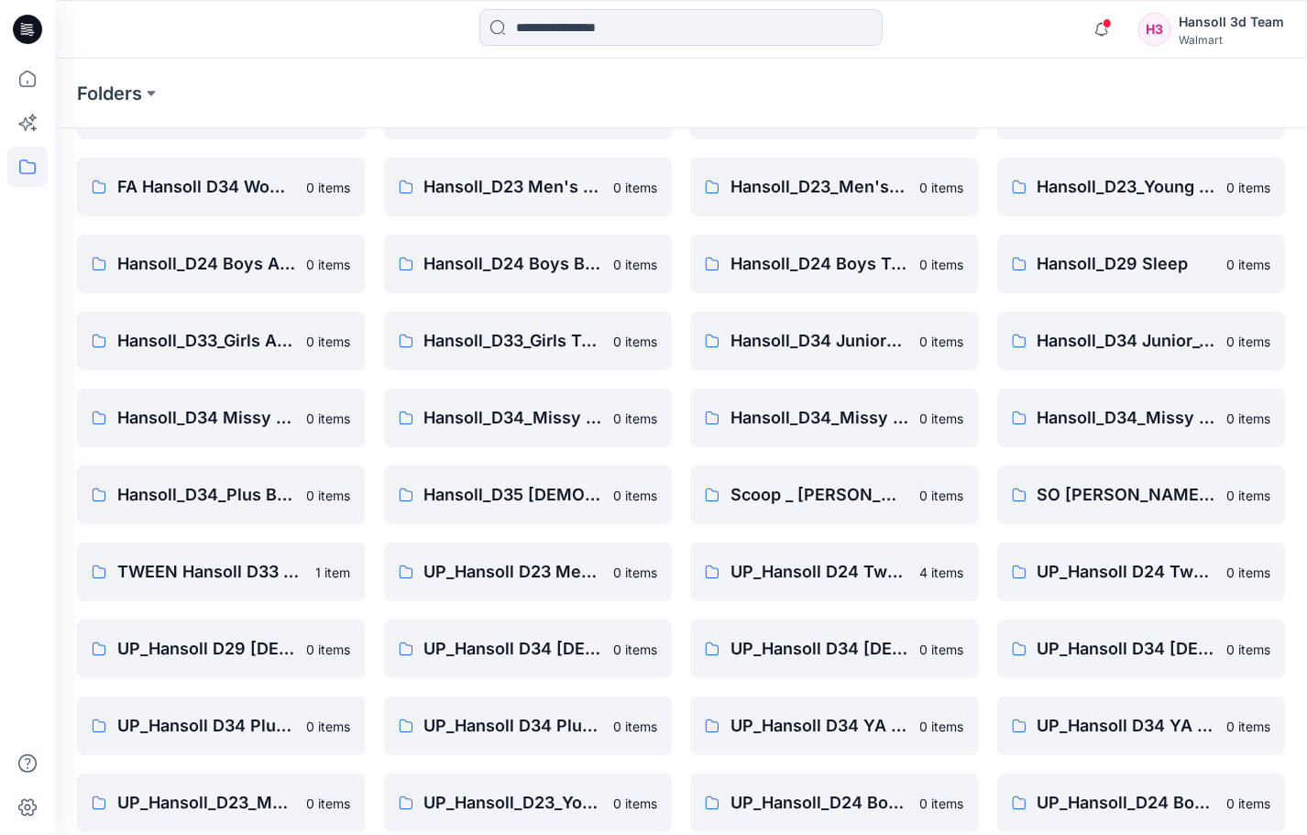
scroll to position [0, 0]
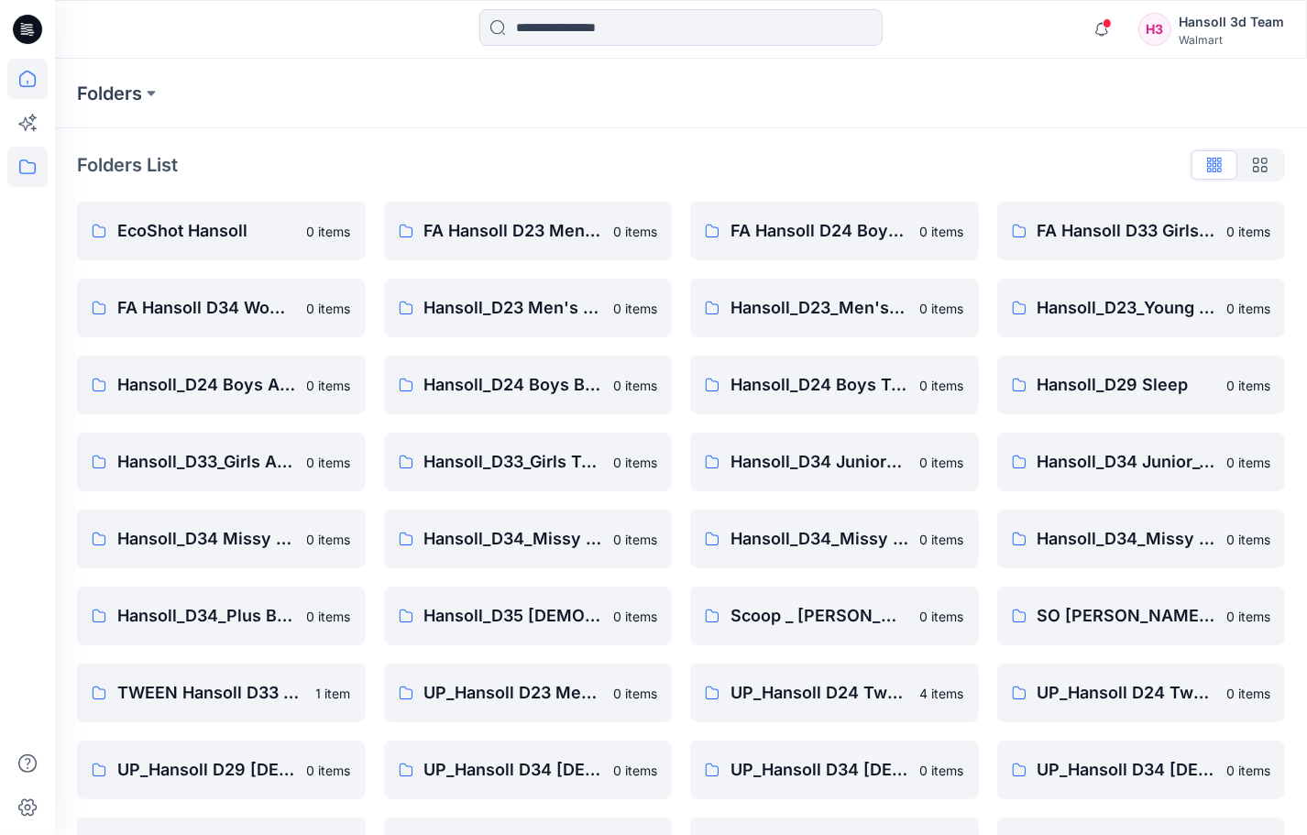
click at [33, 81] on icon at bounding box center [27, 79] width 40 height 40
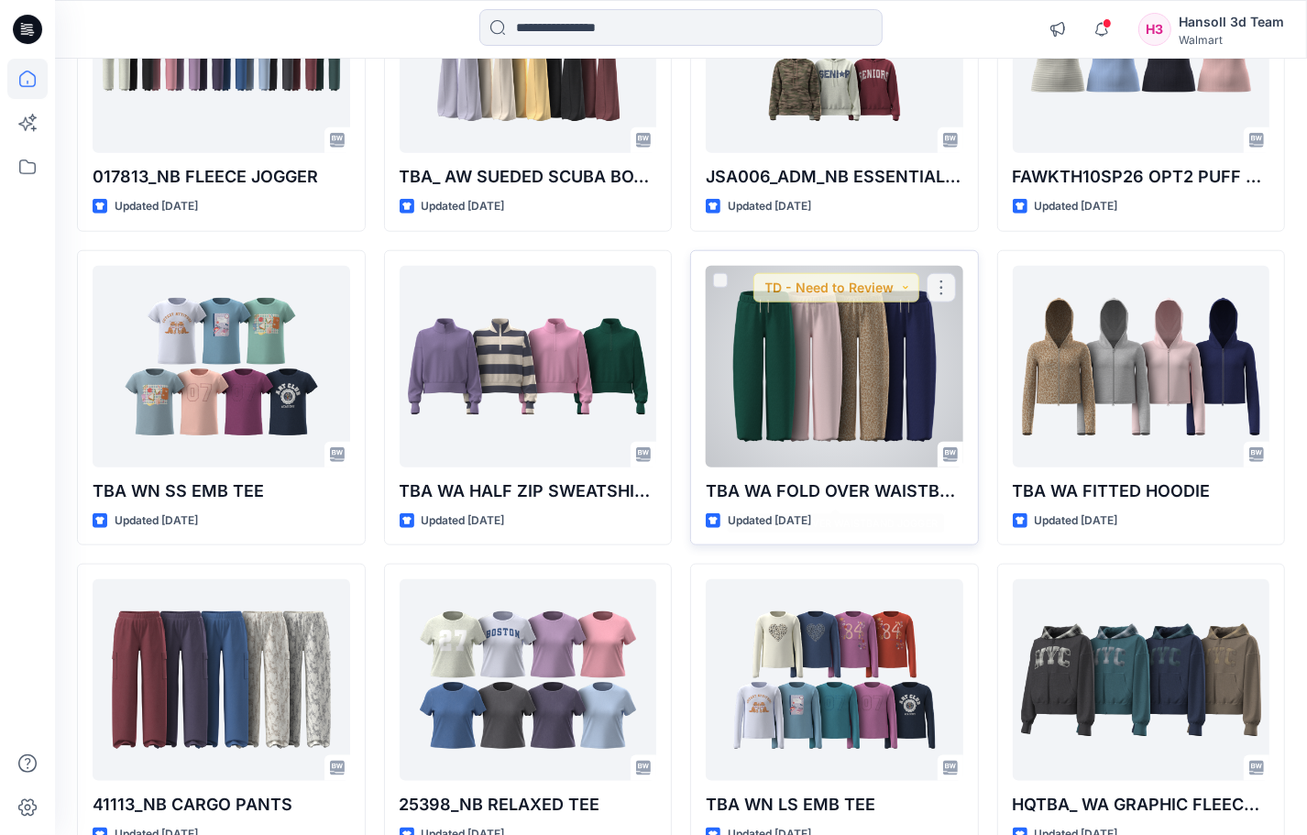
scroll to position [1378, 0]
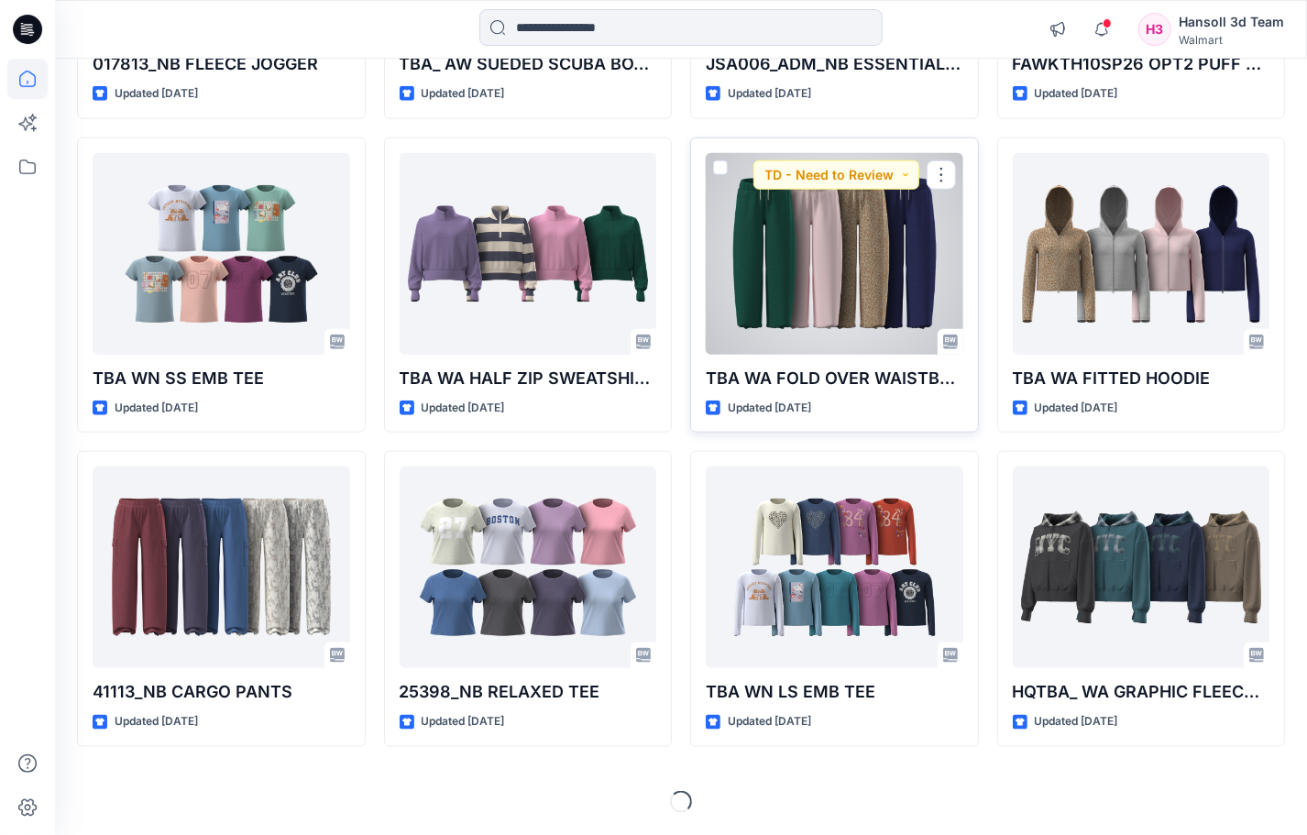
click at [828, 243] on div at bounding box center [835, 254] width 258 height 202
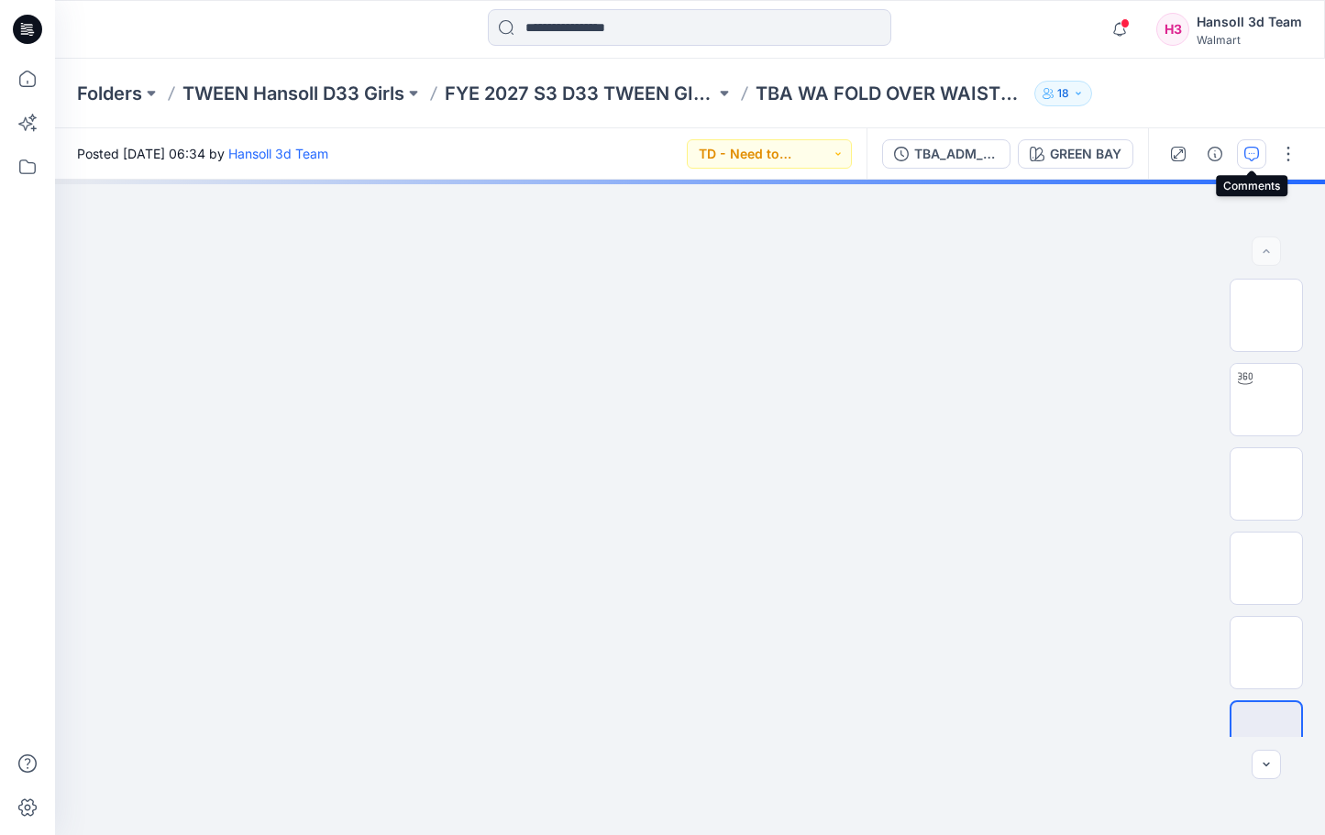
click at [1237, 157] on button "button" at bounding box center [1251, 153] width 29 height 29
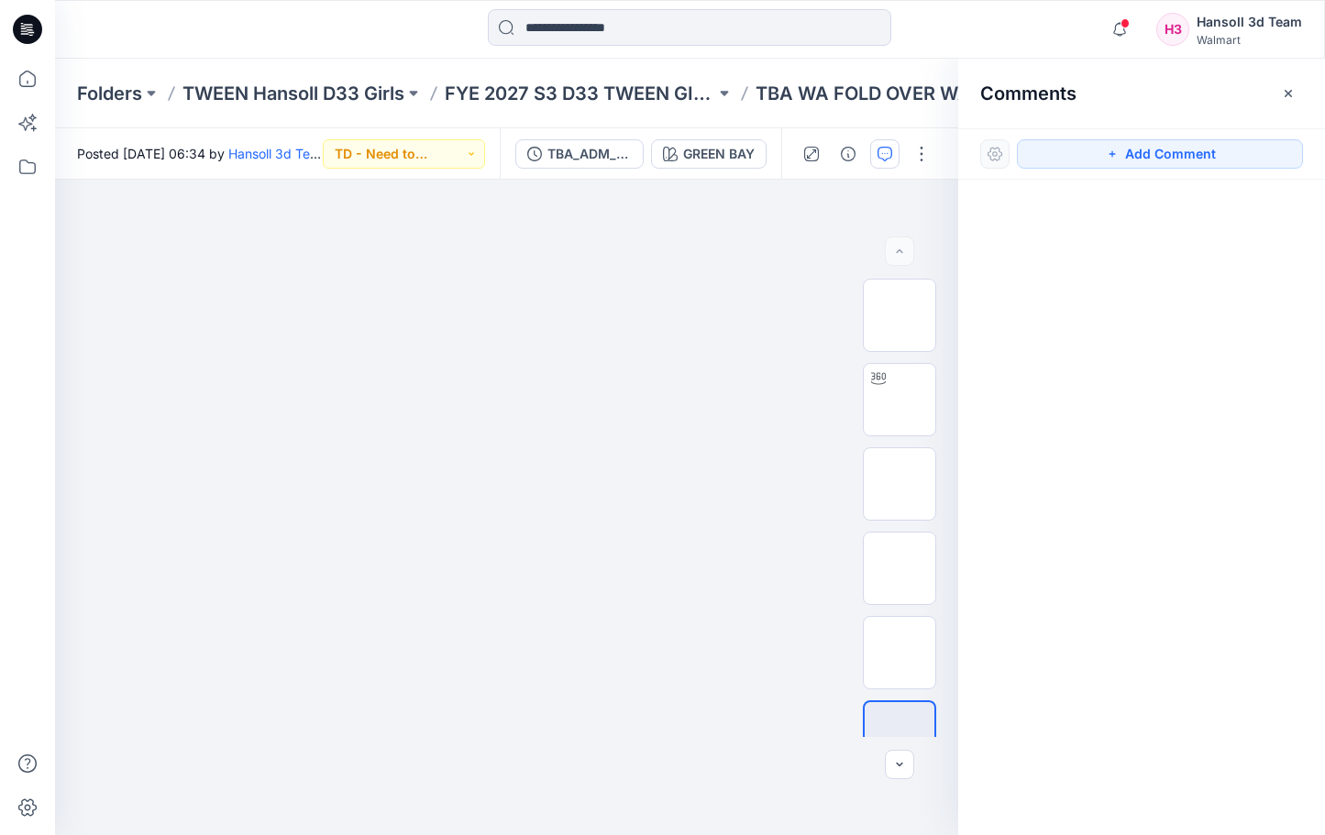
click at [1220, 331] on div at bounding box center [1141, 474] width 367 height 588
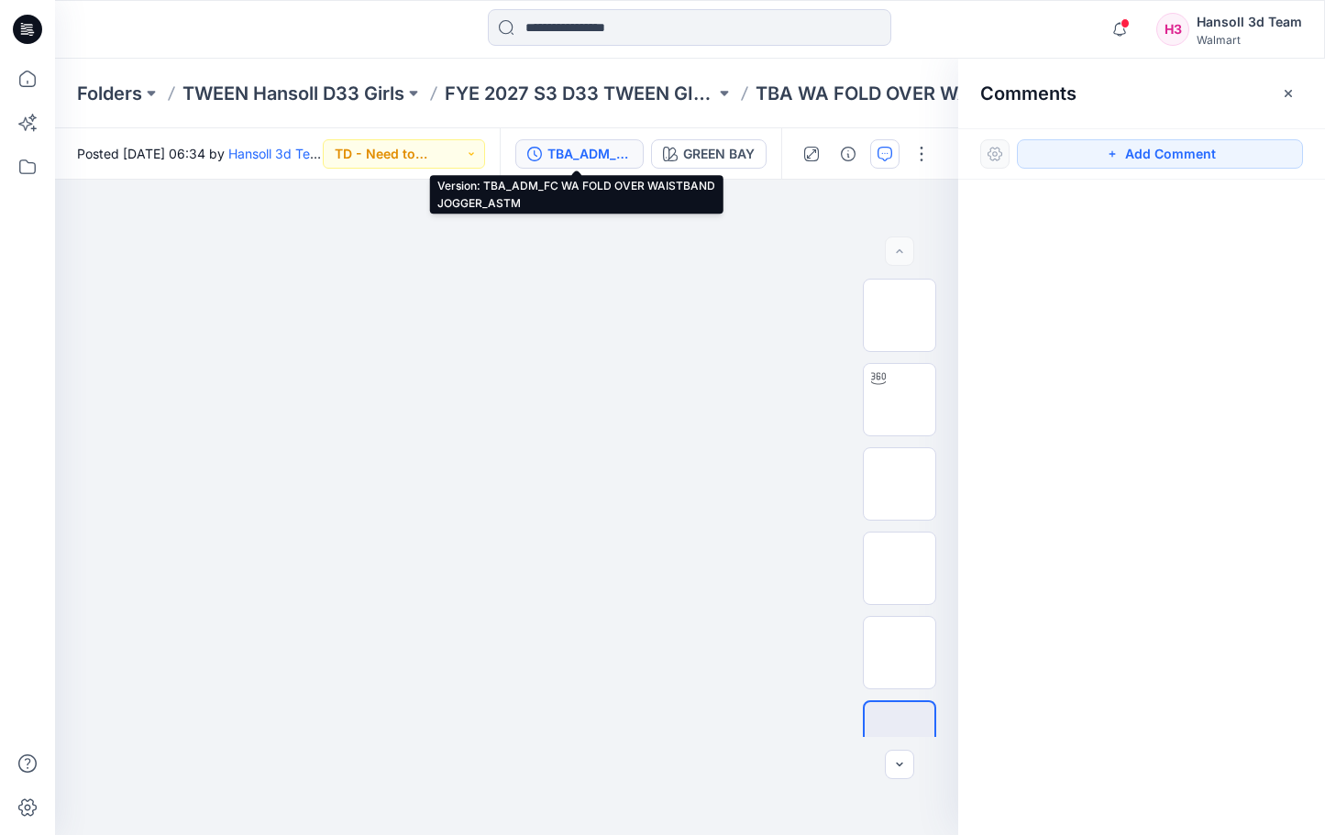
click at [628, 157] on button "TBA_ADM_FC WA FOLD OVER WAISTBAND JOGGER_ASTM" at bounding box center [579, 153] width 128 height 29
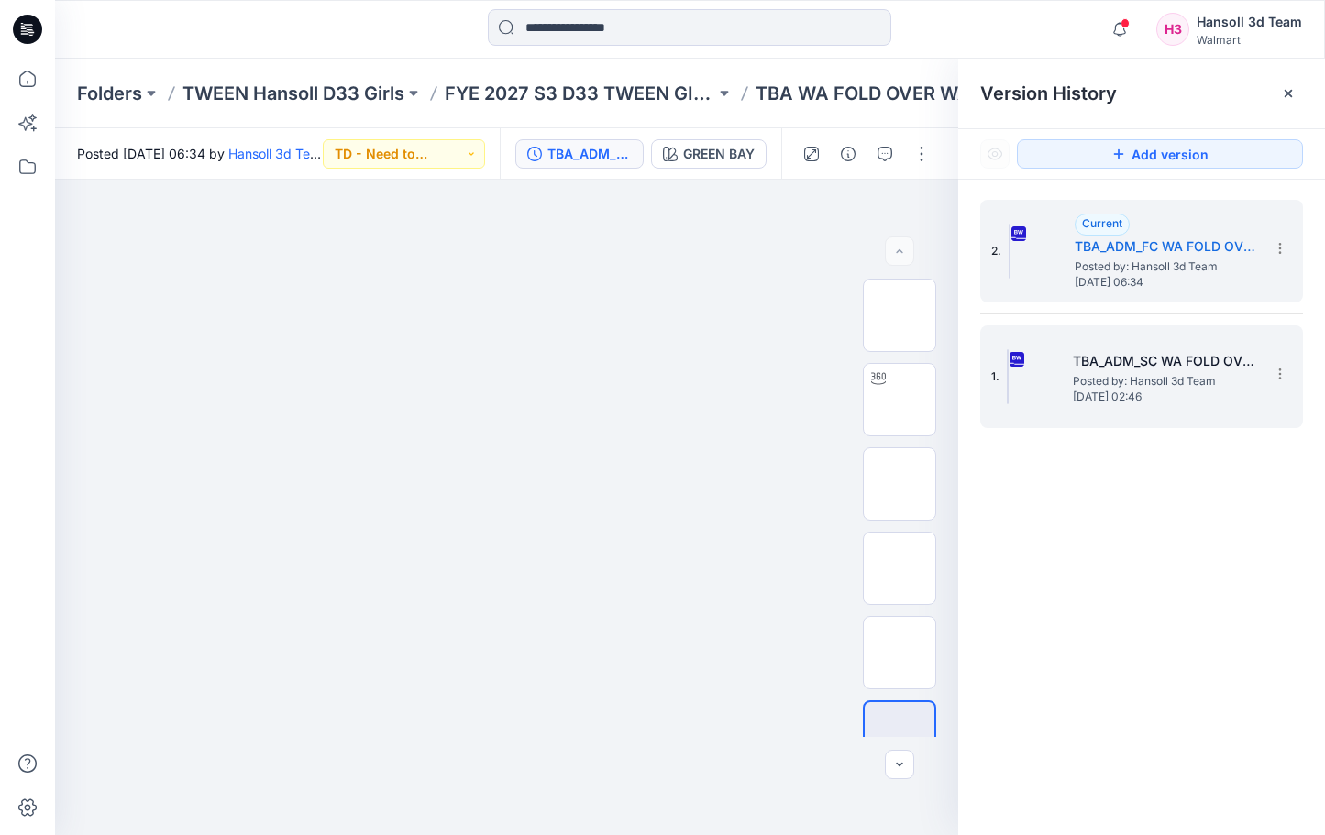
click at [1008, 378] on img at bounding box center [1007, 376] width 2 height 55
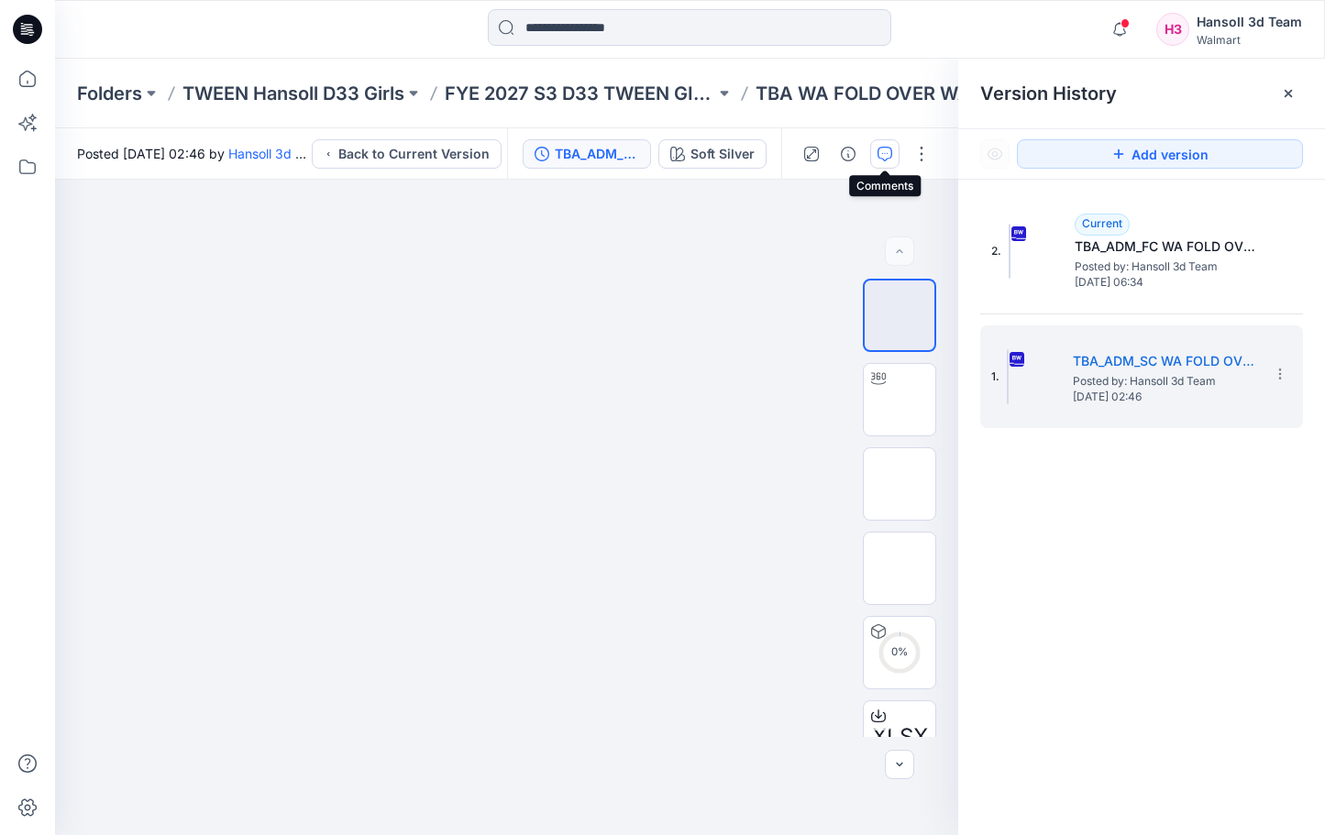
click at [875, 144] on button "button" at bounding box center [884, 153] width 29 height 29
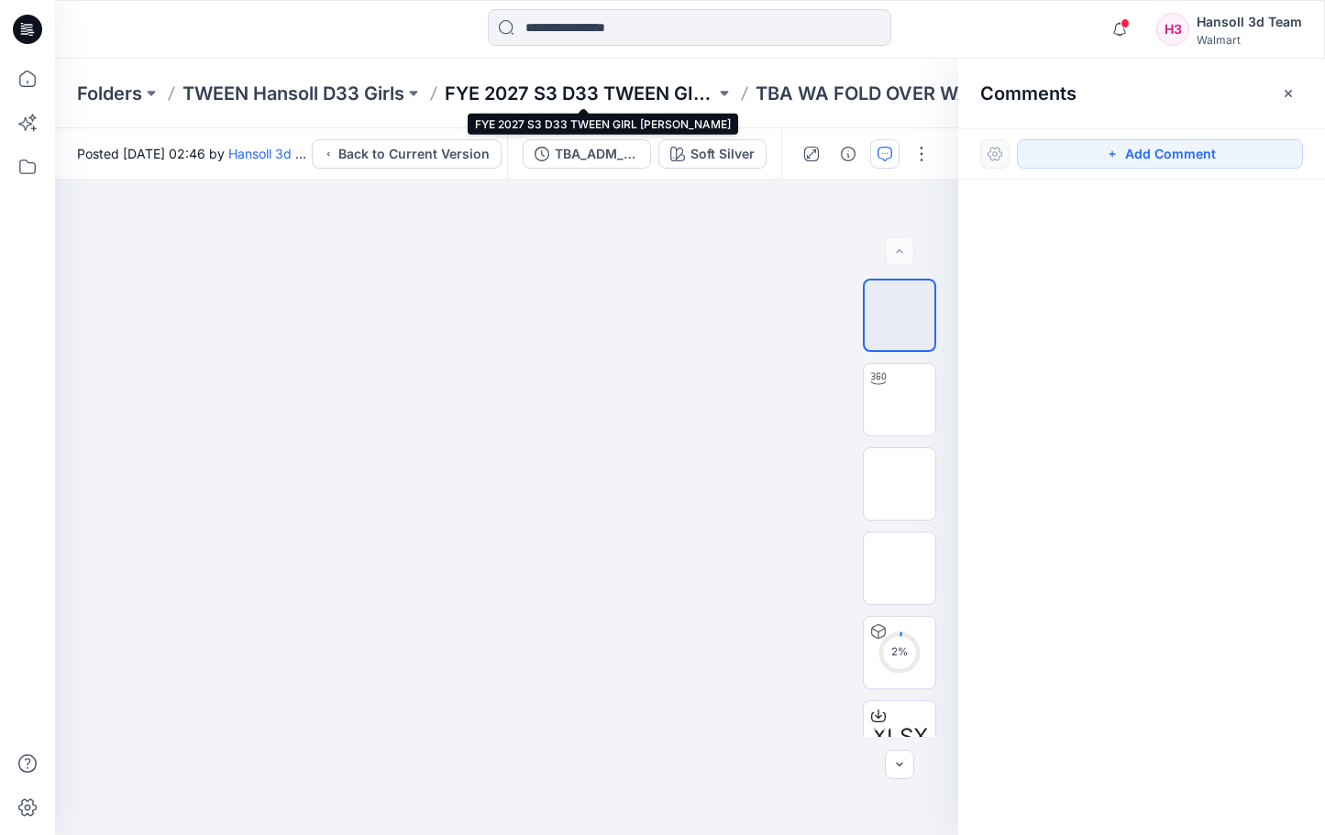
click at [663, 96] on p "FYE 2027 S3 D33 TWEEN GIRL HANSOLL" at bounding box center [580, 94] width 270 height 26
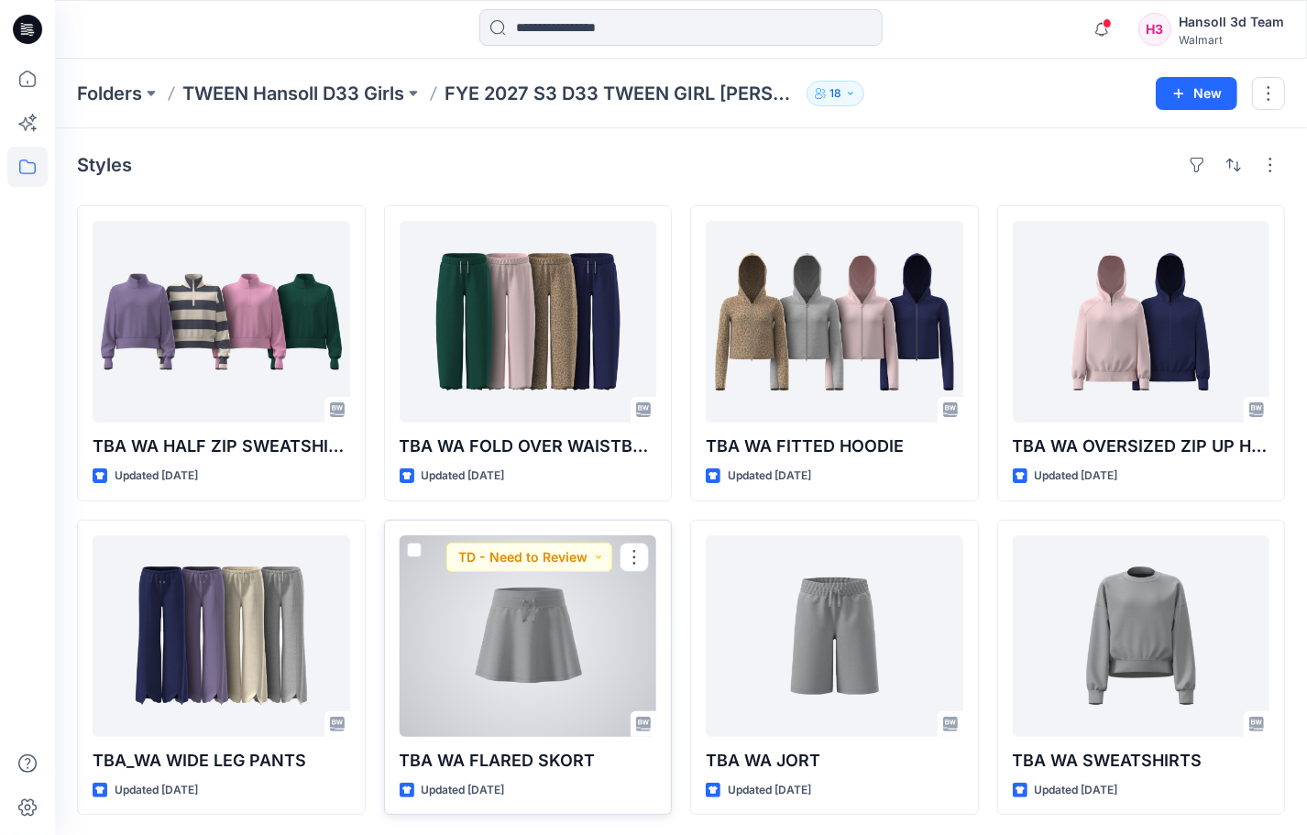
scroll to position [3, 0]
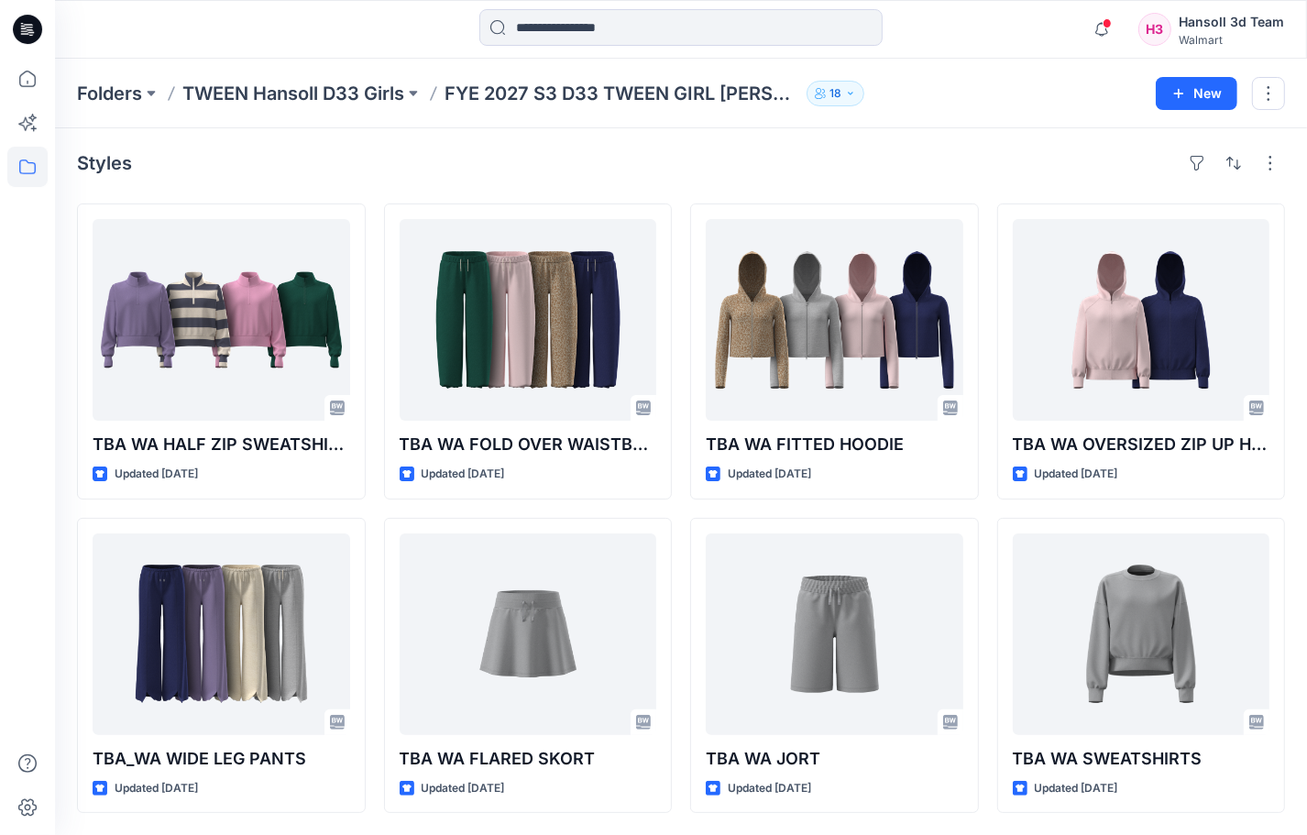
click at [674, 819] on div "Styles TBA WA HALF ZIP SWEATSHIRT Updated 3 days ago TBA_WA WIDE LEG PANTS Upda…" at bounding box center [681, 480] width 1252 height 709
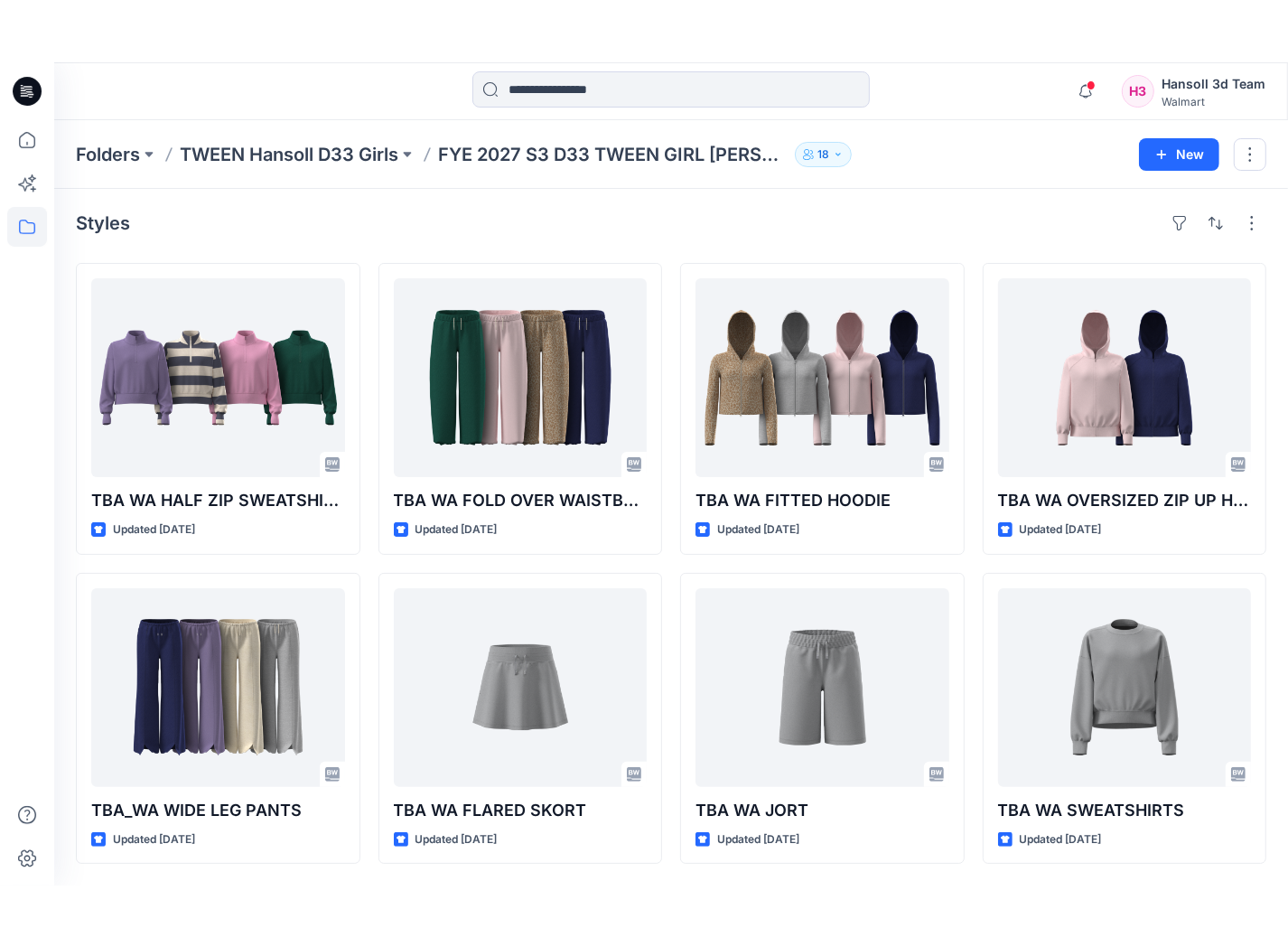
scroll to position [0, 0]
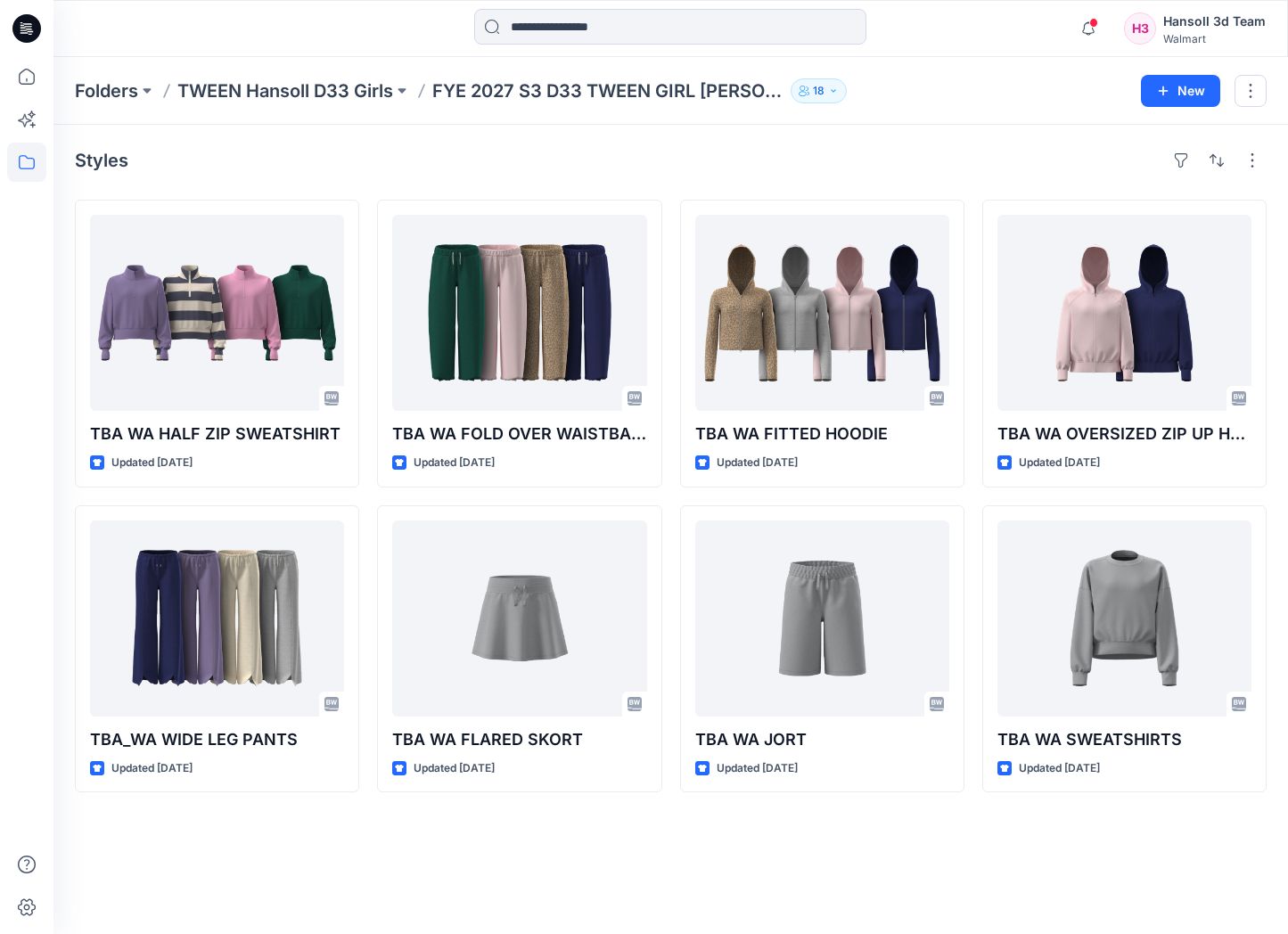
click at [978, 811] on div "Styles TBA WA HALF ZIP SWEATSHIRT Updated 3 days ago TBA_WA WIDE LEG PANTS Upda…" at bounding box center [671, 529] width 1235 height 809
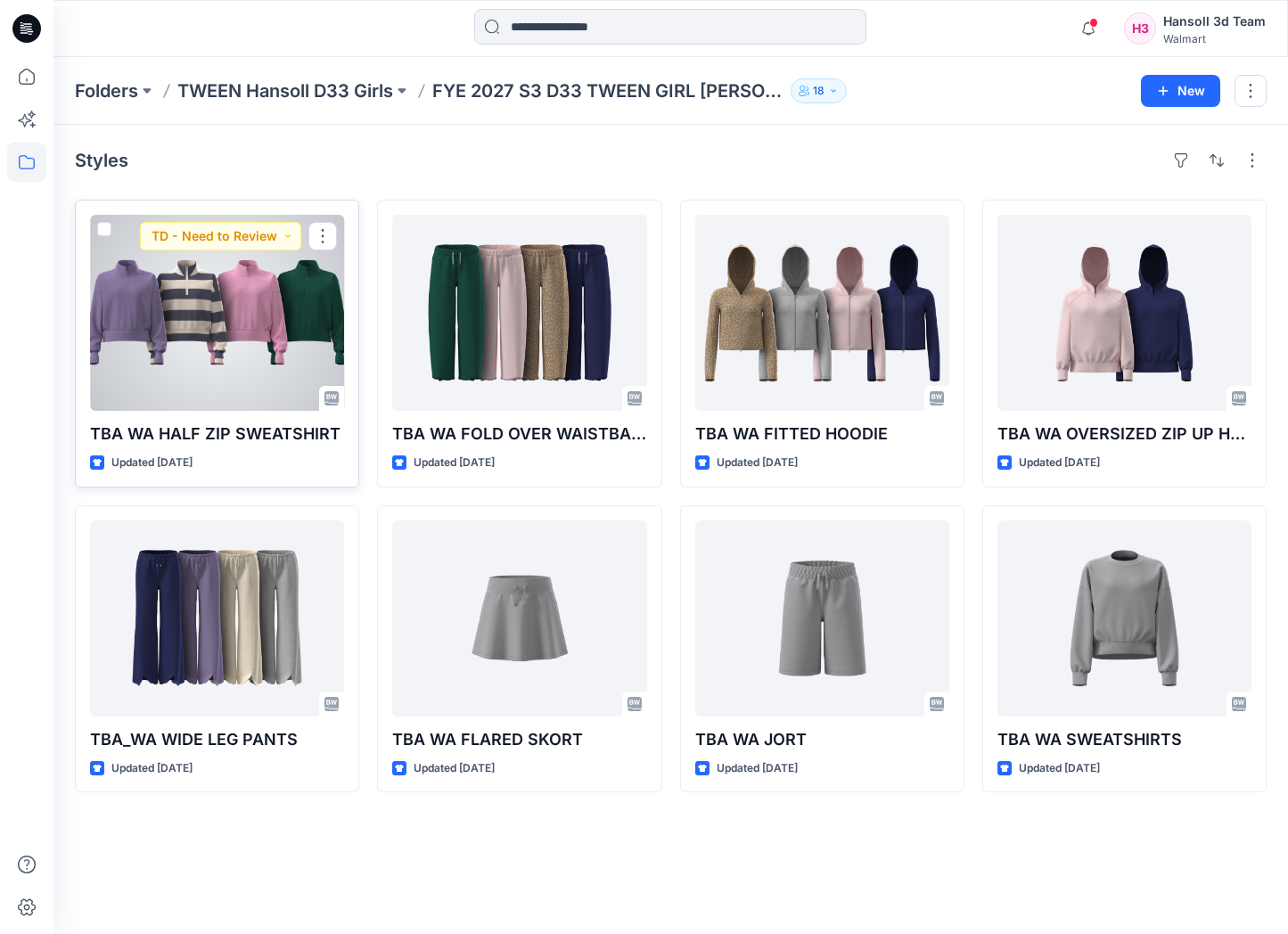
click at [239, 334] on div at bounding box center [217, 313] width 254 height 196
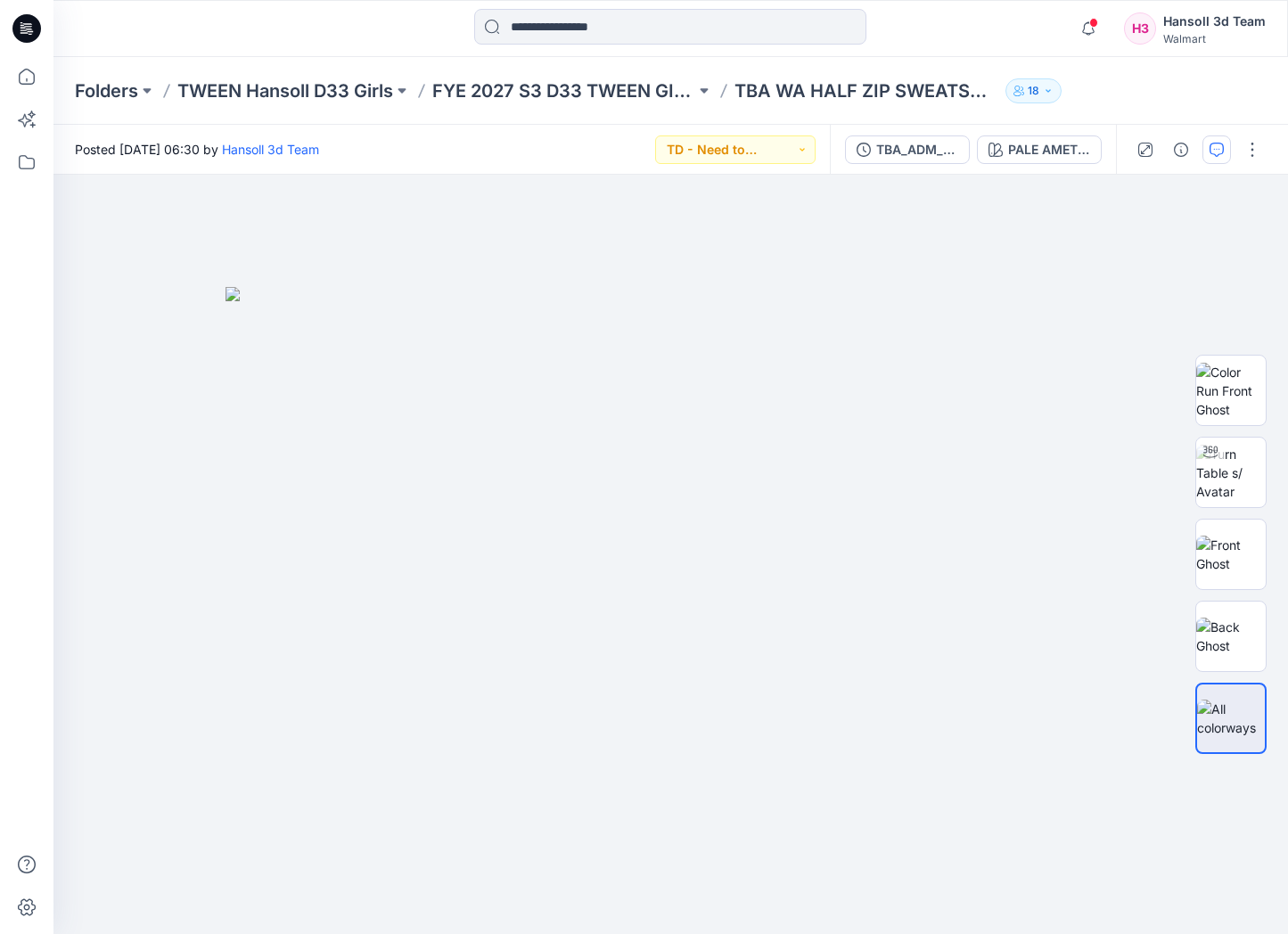
click at [1226, 141] on button "button" at bounding box center [1216, 149] width 28 height 28
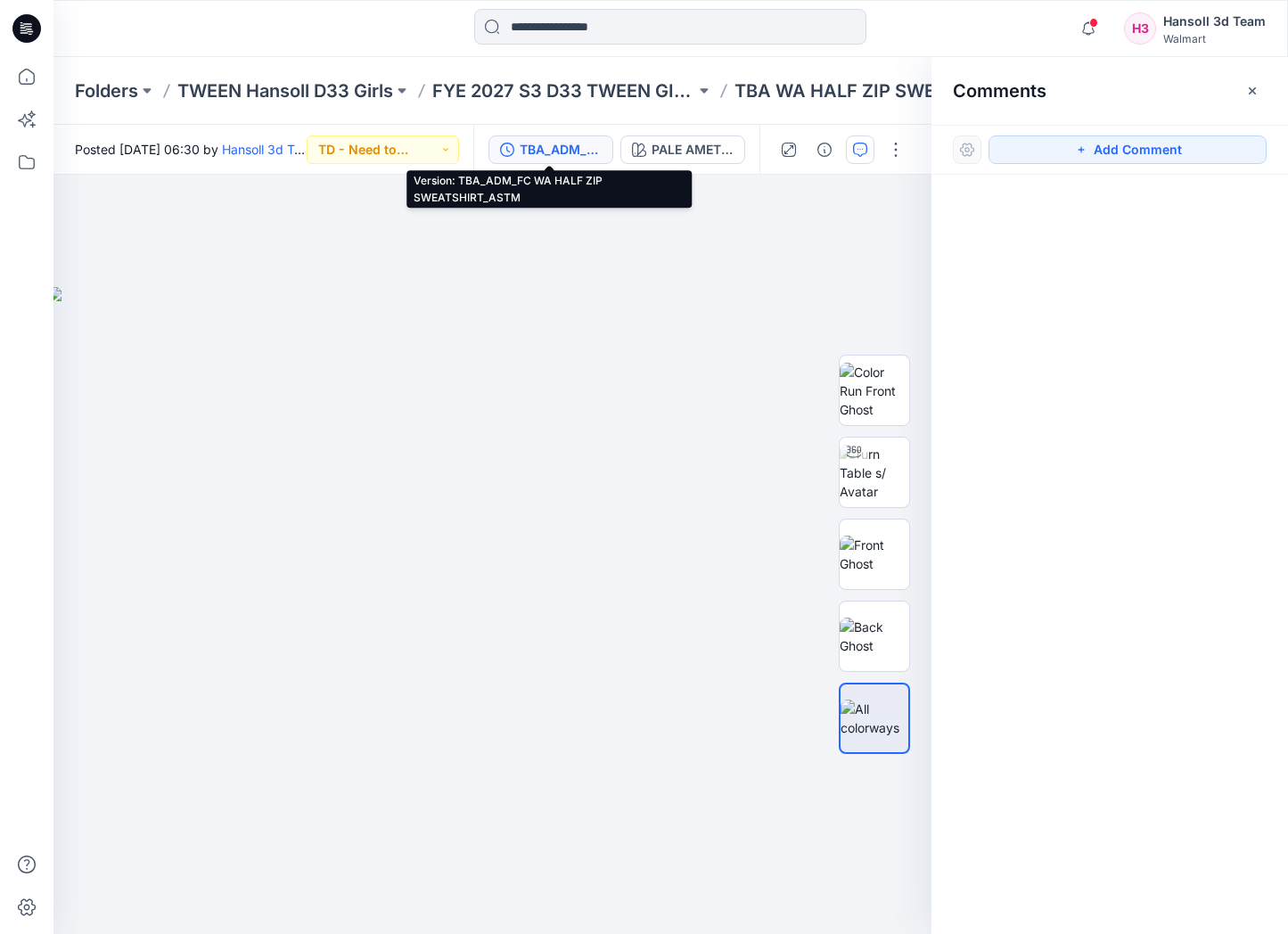
click at [568, 156] on div "TBA_ADM_FC WA HALF ZIP SWEATSHIRT_ASTM" at bounding box center [560, 150] width 82 height 19
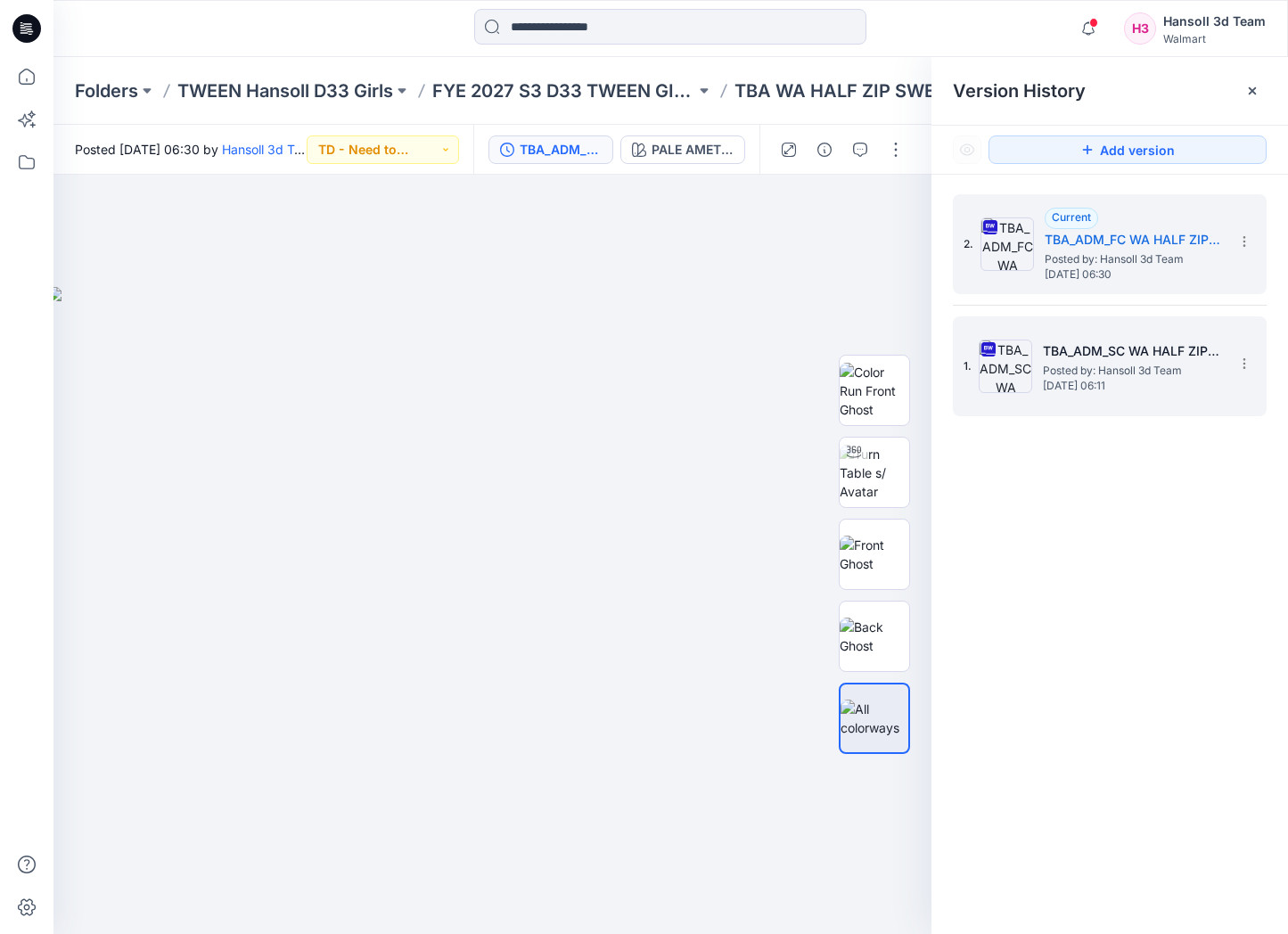
click at [1130, 354] on h5 "TBA_ADM_SC WA HALF ZIP SWEATSHIRT_ASTM" at bounding box center [1131, 351] width 178 height 21
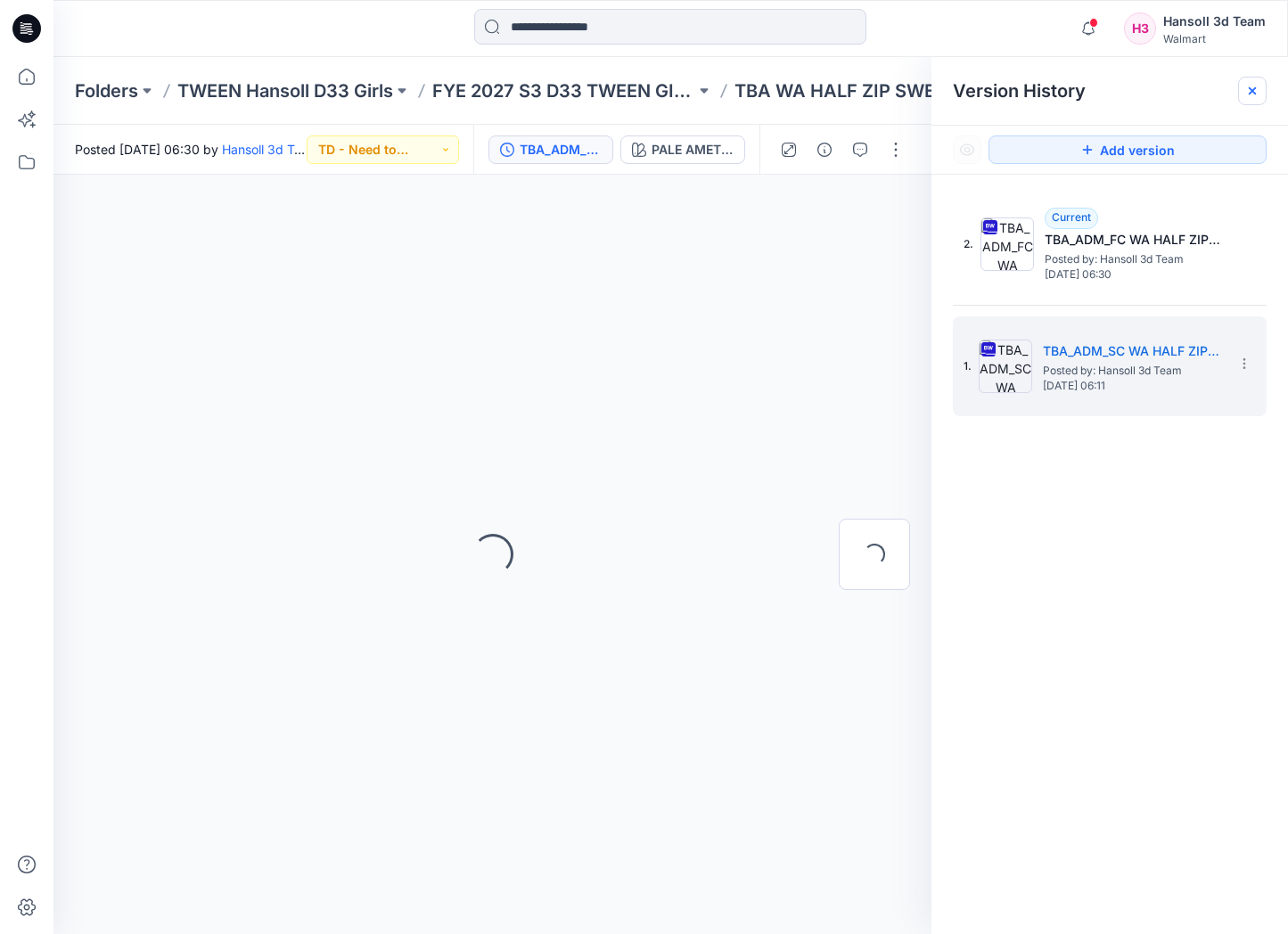
click at [1257, 90] on icon at bounding box center [1252, 90] width 15 height 15
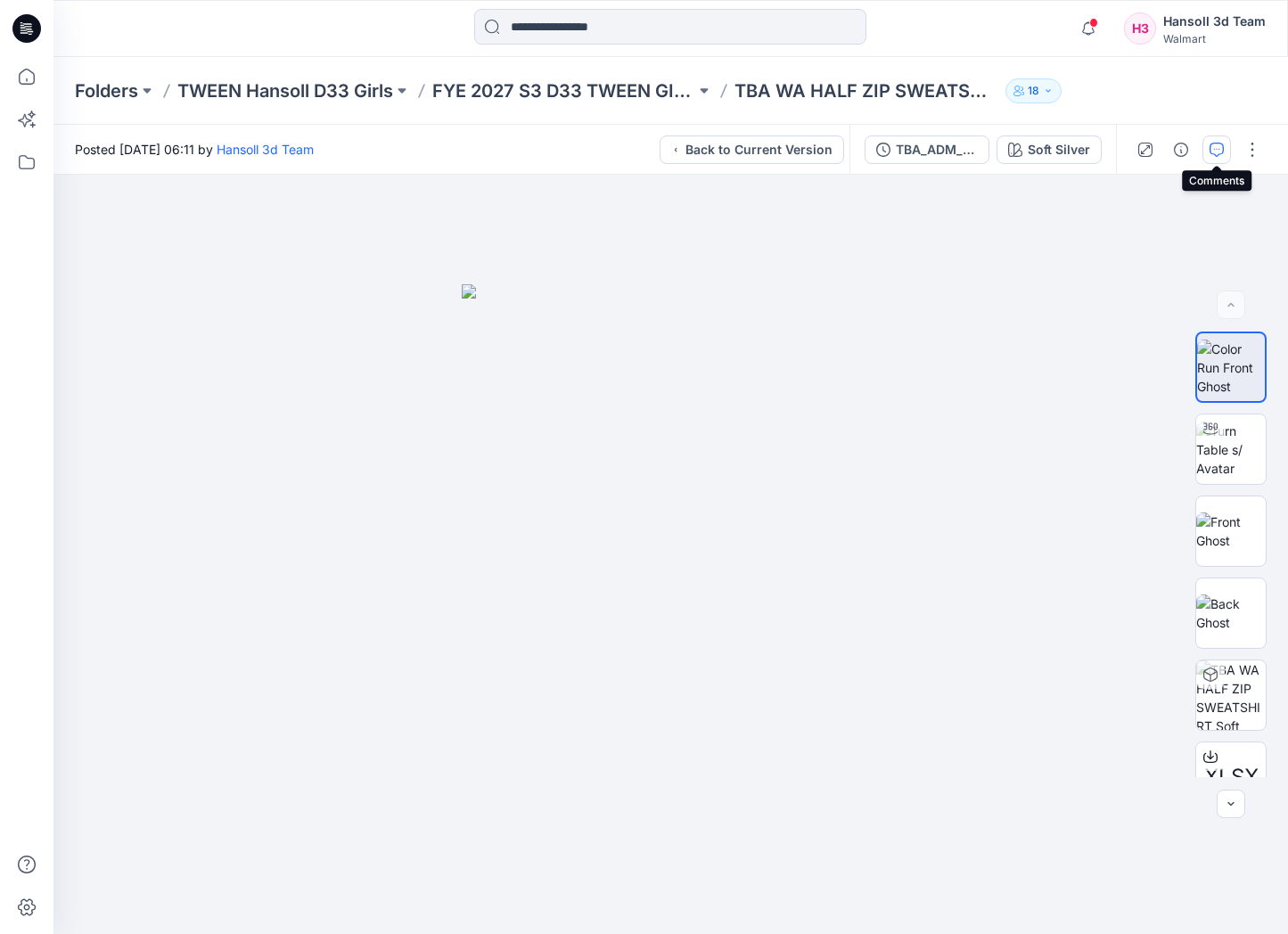
click at [1213, 145] on icon "button" at bounding box center [1216, 150] width 15 height 15
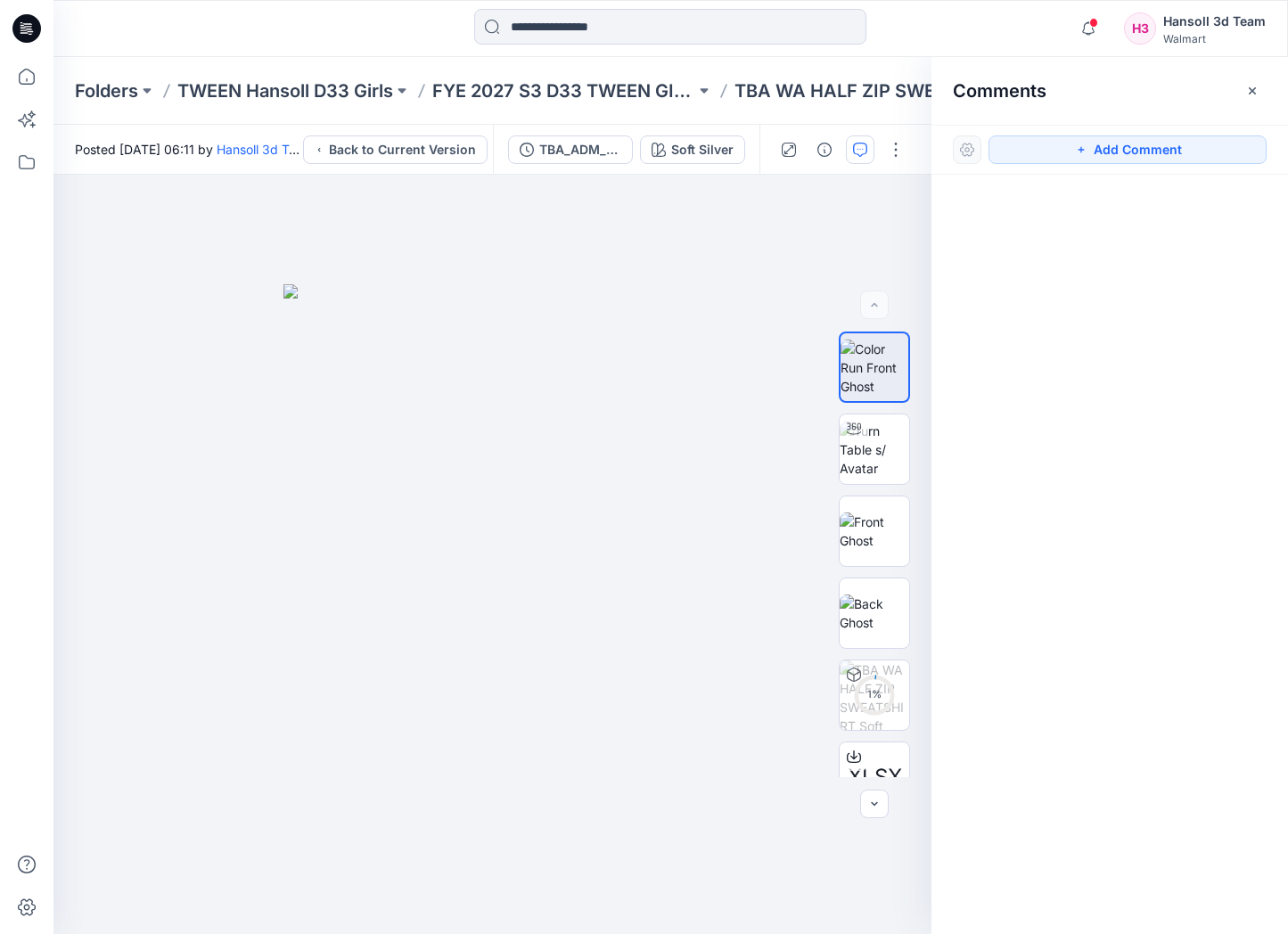
click at [553, 74] on div "Folders TWEEN Hansoll D33 Girls FYE 2027 S3 D33 TWEEN GIRL HANSOLL TBA WA HALF …" at bounding box center [671, 91] width 1235 height 68
click at [552, 83] on p "FYE 2027 S3 D33 TWEEN GIRL HANSOLL" at bounding box center [564, 91] width 262 height 25
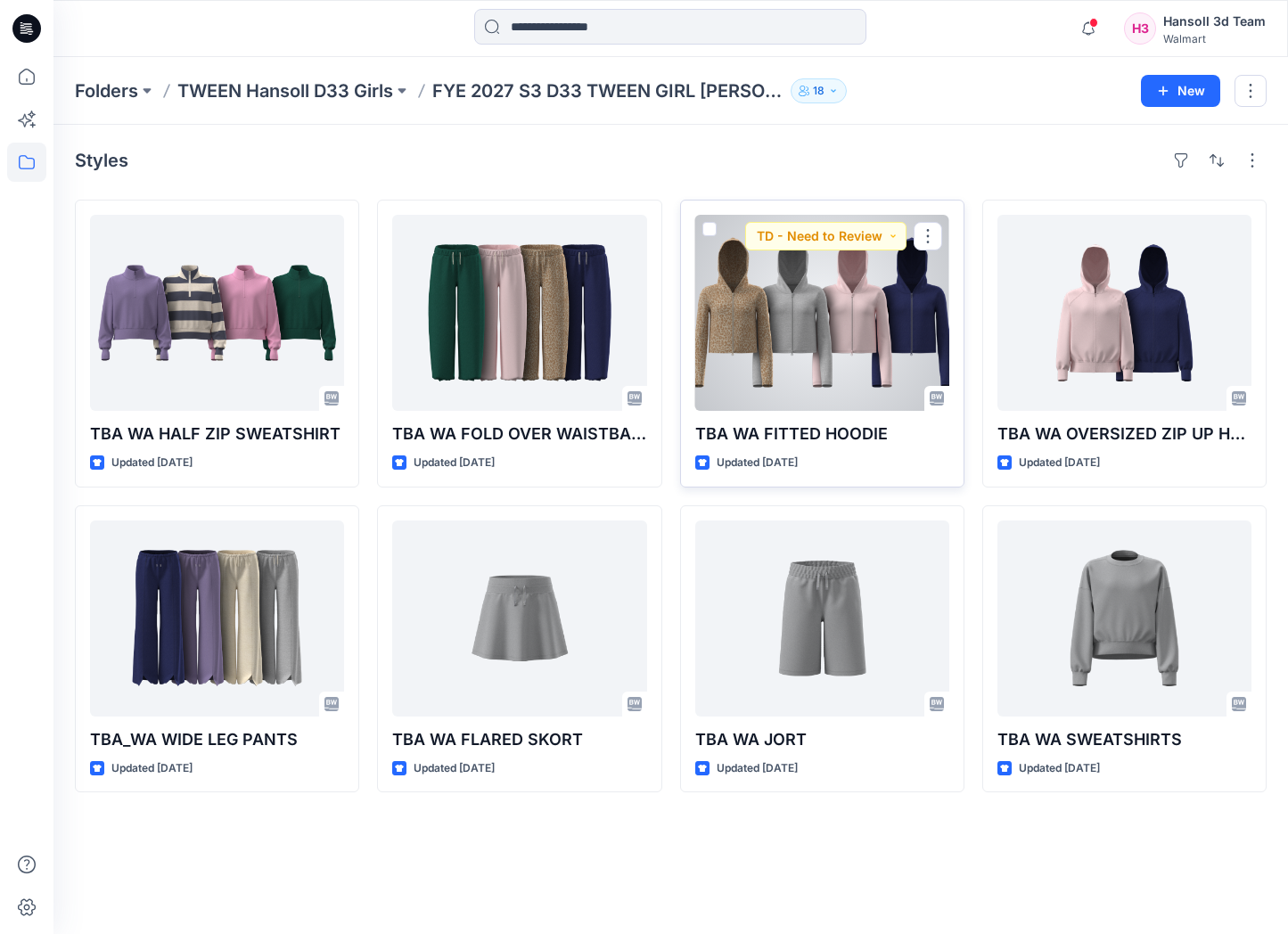
click at [786, 350] on div at bounding box center [821, 313] width 254 height 196
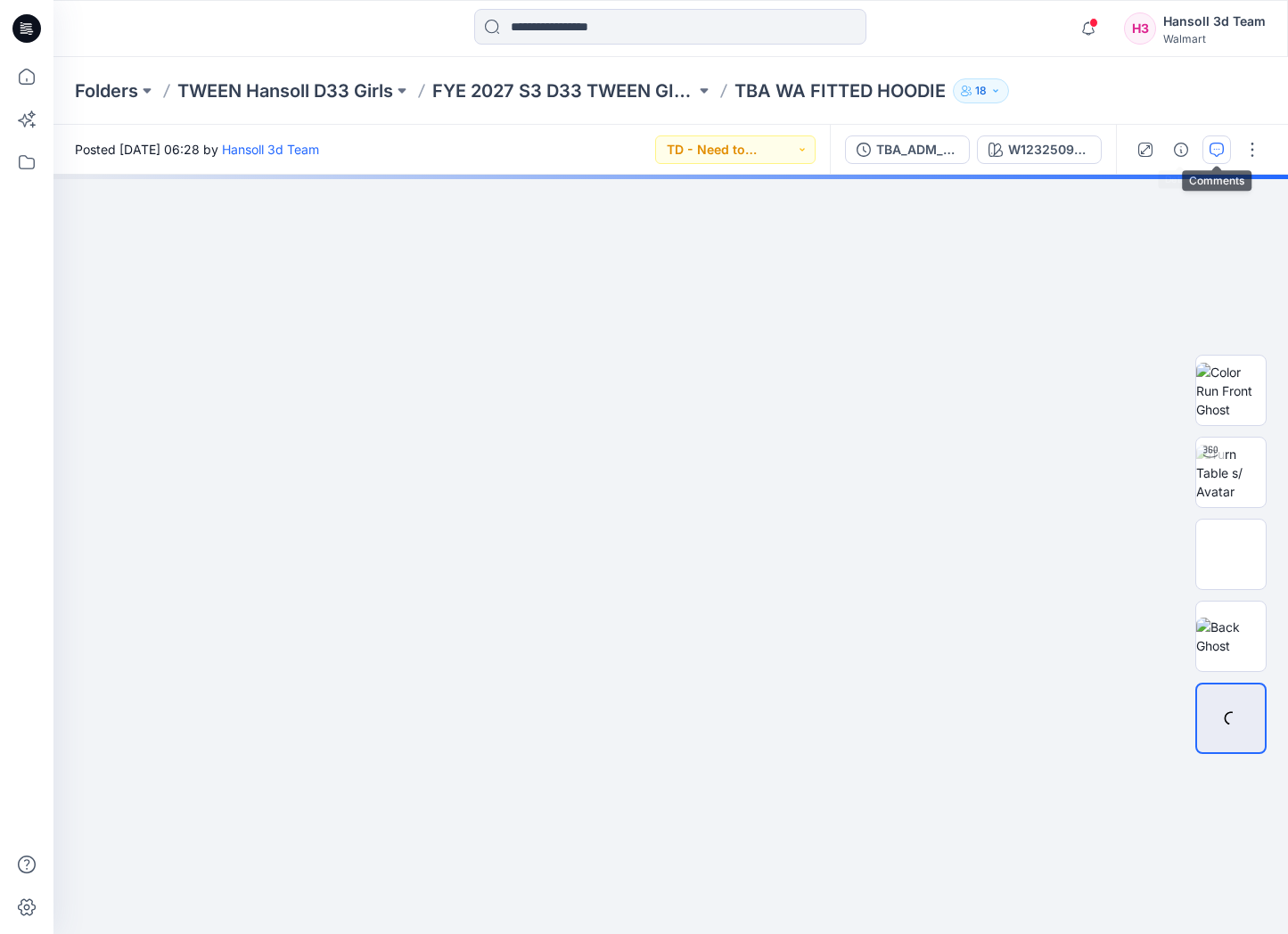
click at [1212, 148] on icon "button" at bounding box center [1216, 150] width 15 height 15
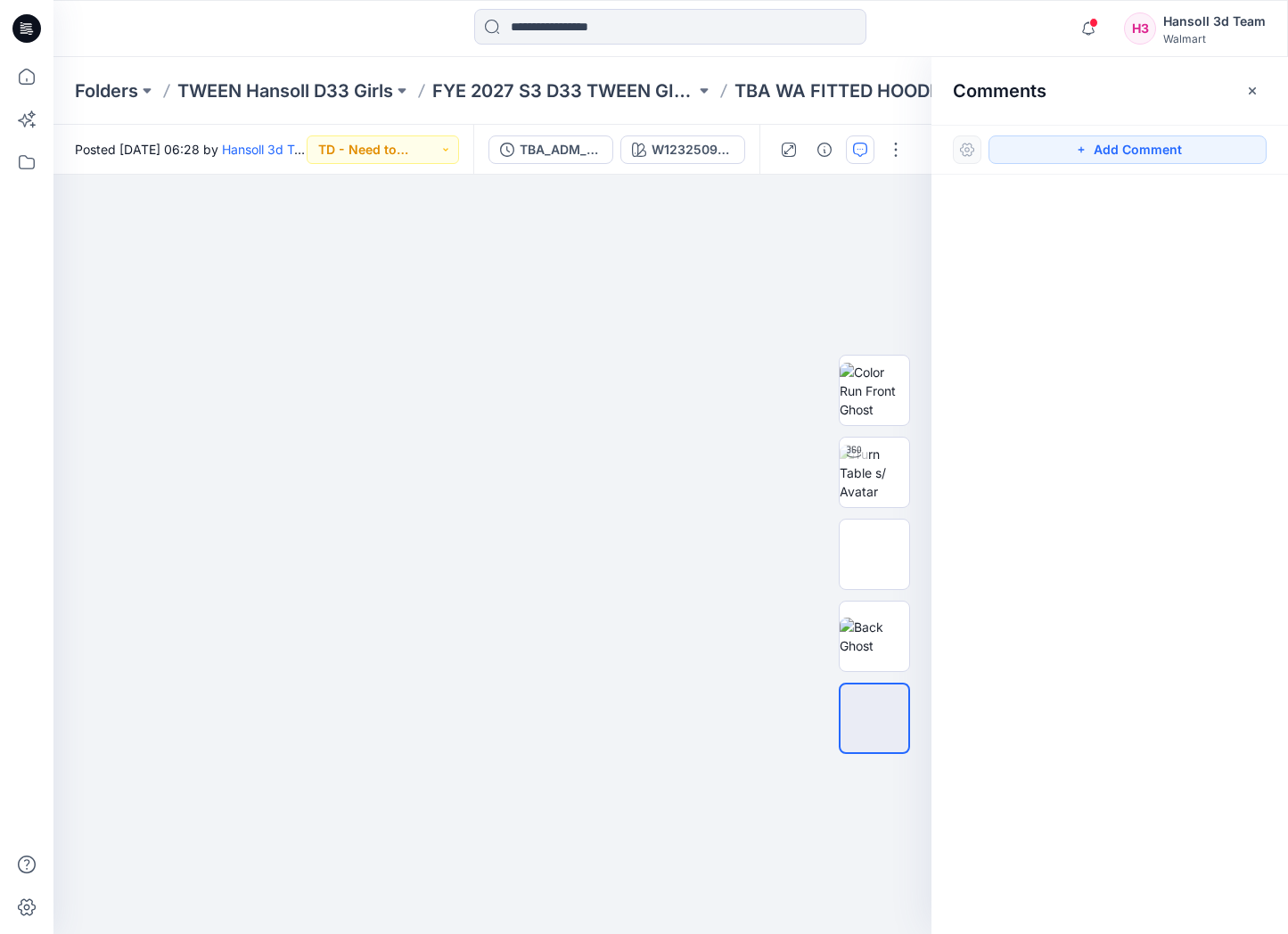
click at [540, 165] on div "TBA_ADM_FC WA FITTED HOODIE_ASTM W123250917MJ05GA" at bounding box center [616, 149] width 286 height 50
click at [545, 143] on div "TBA_ADM_FC WA FITTED HOODIE_ASTM" at bounding box center [560, 150] width 82 height 19
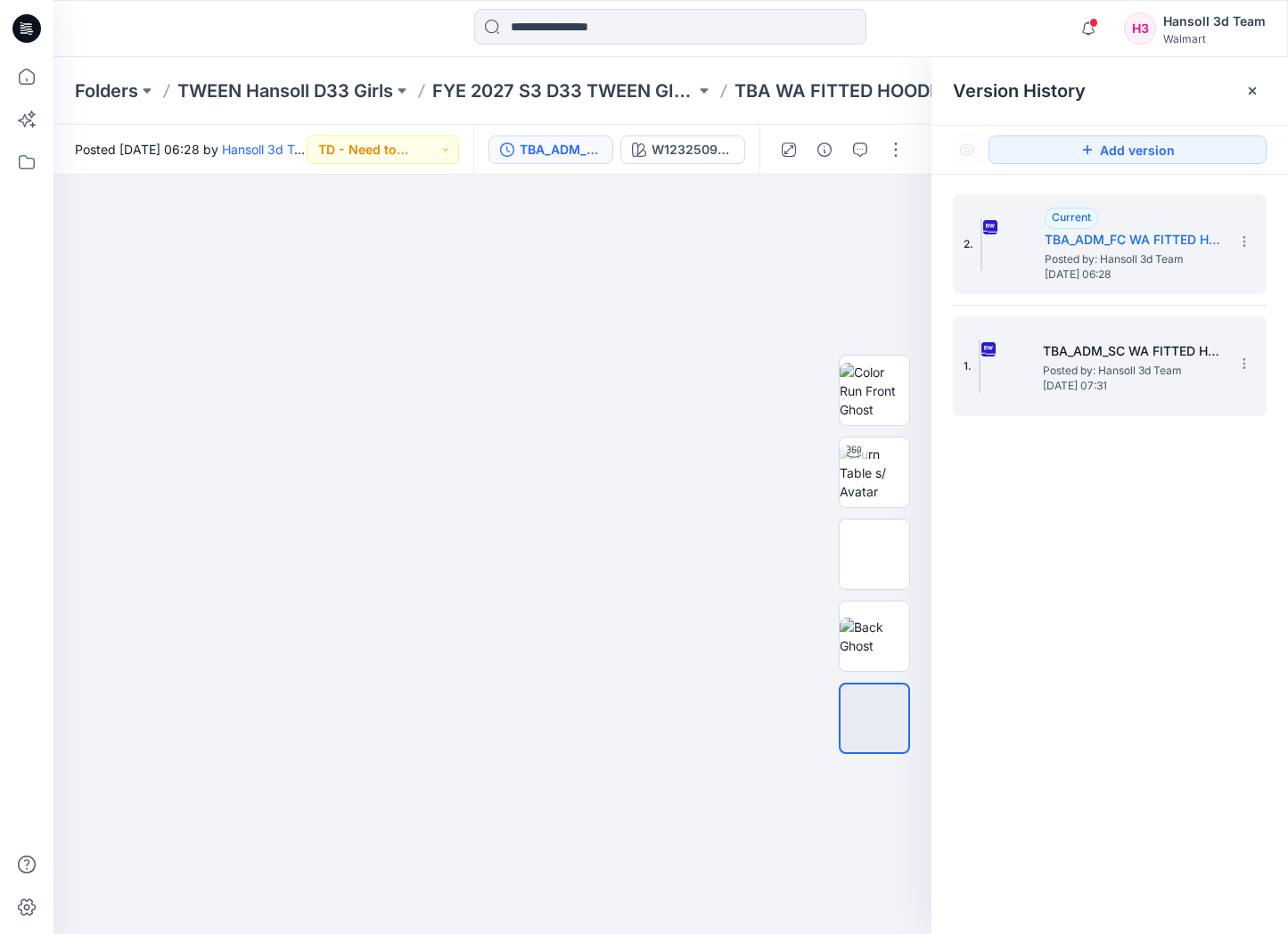
click at [1138, 377] on span "Posted by: Hansoll 3d Team" at bounding box center [1131, 370] width 178 height 17
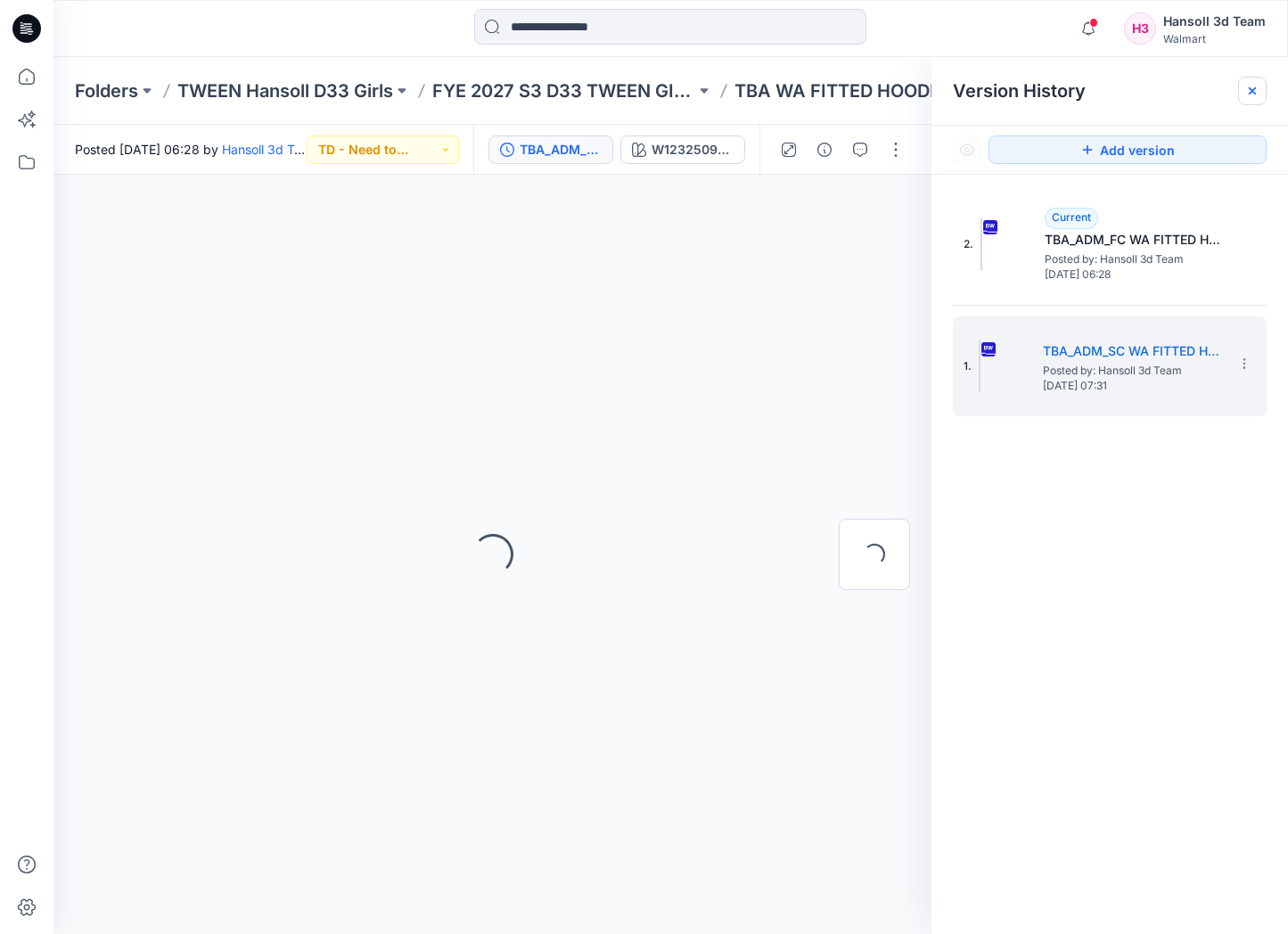
click at [1257, 82] on div at bounding box center [1251, 90] width 28 height 28
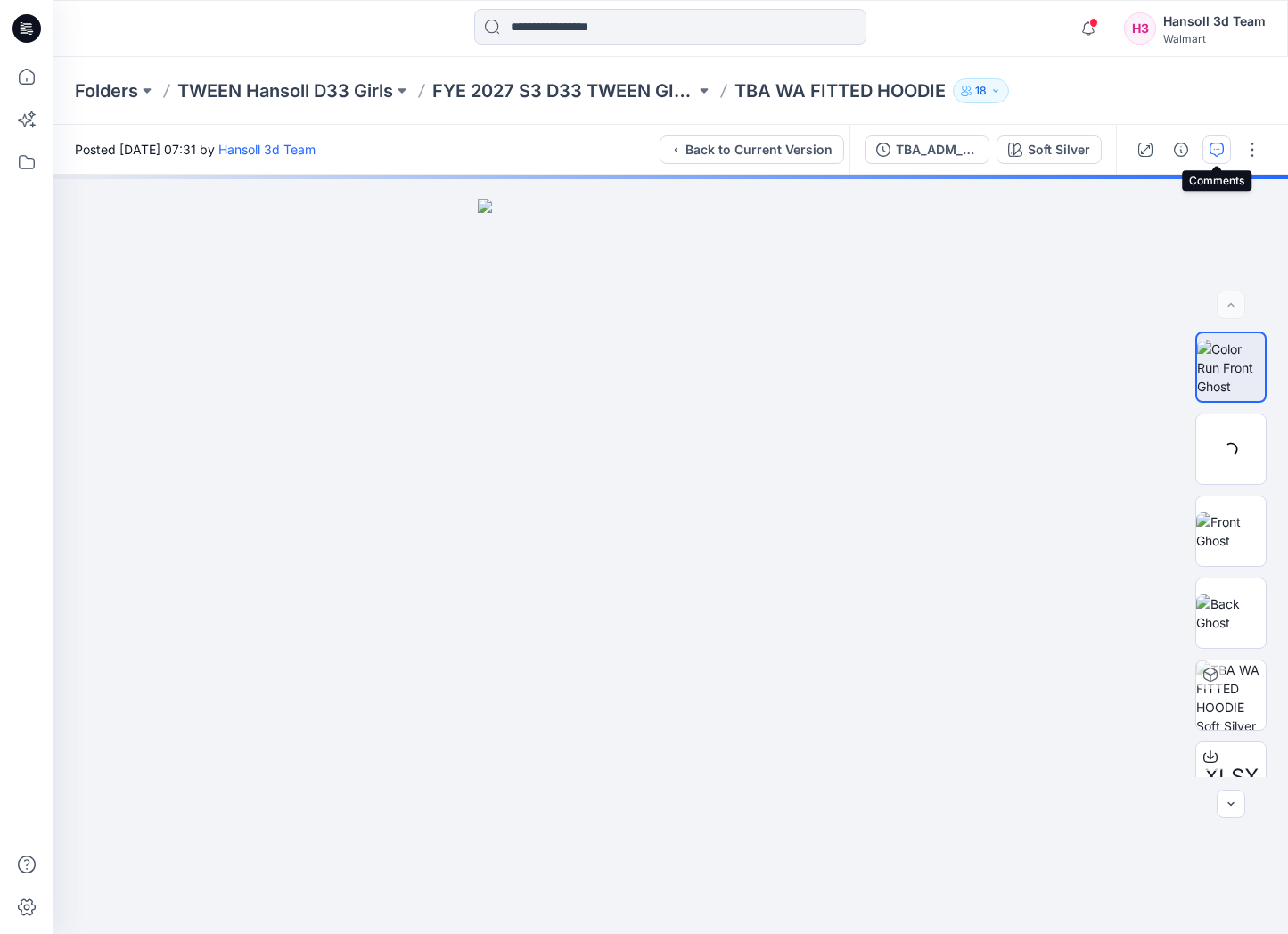
click at [1208, 157] on button "button" at bounding box center [1216, 149] width 28 height 28
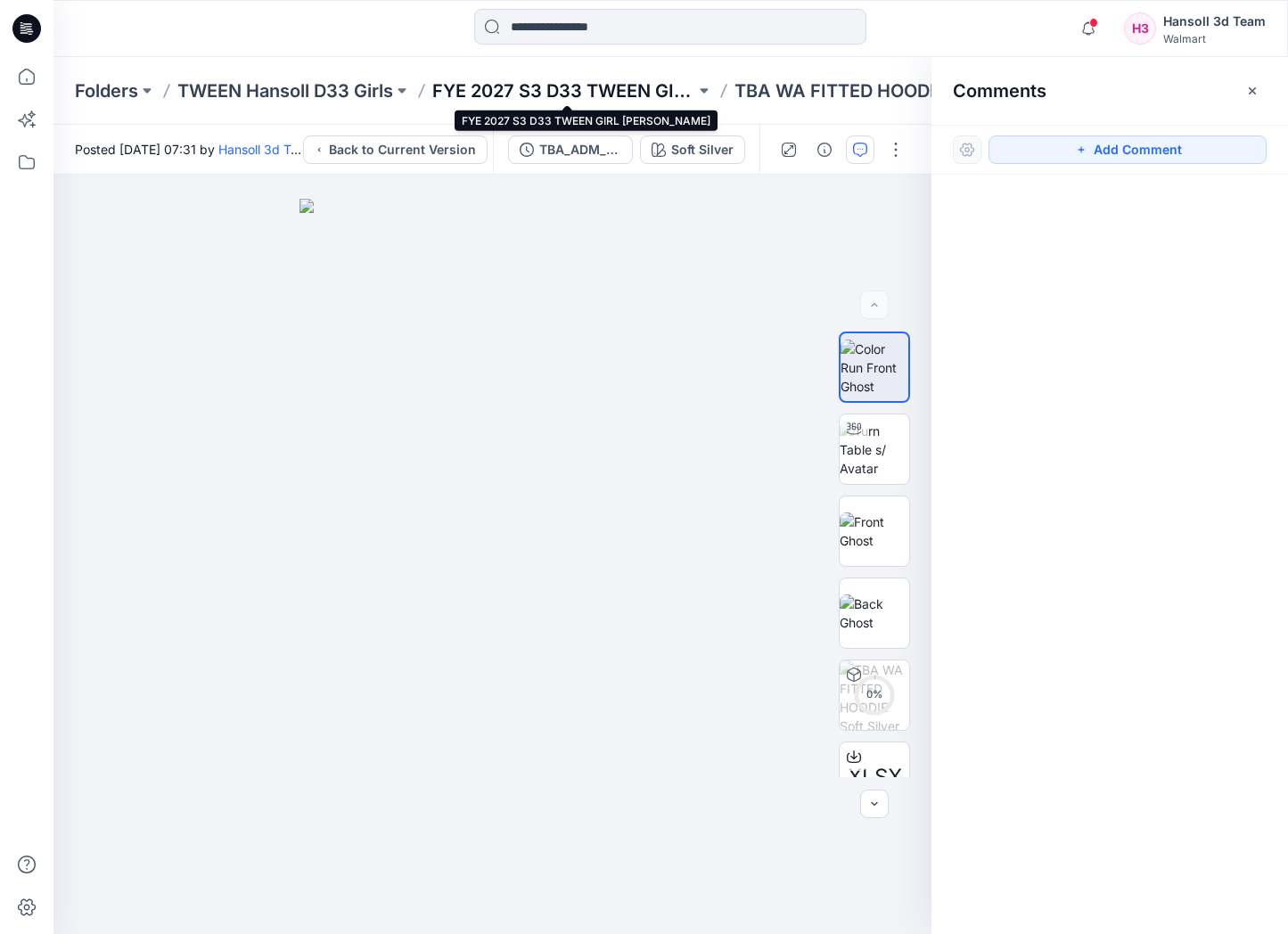
click at [613, 90] on p "FYE 2027 S3 D33 TWEEN GIRL HANSOLL" at bounding box center [564, 91] width 262 height 25
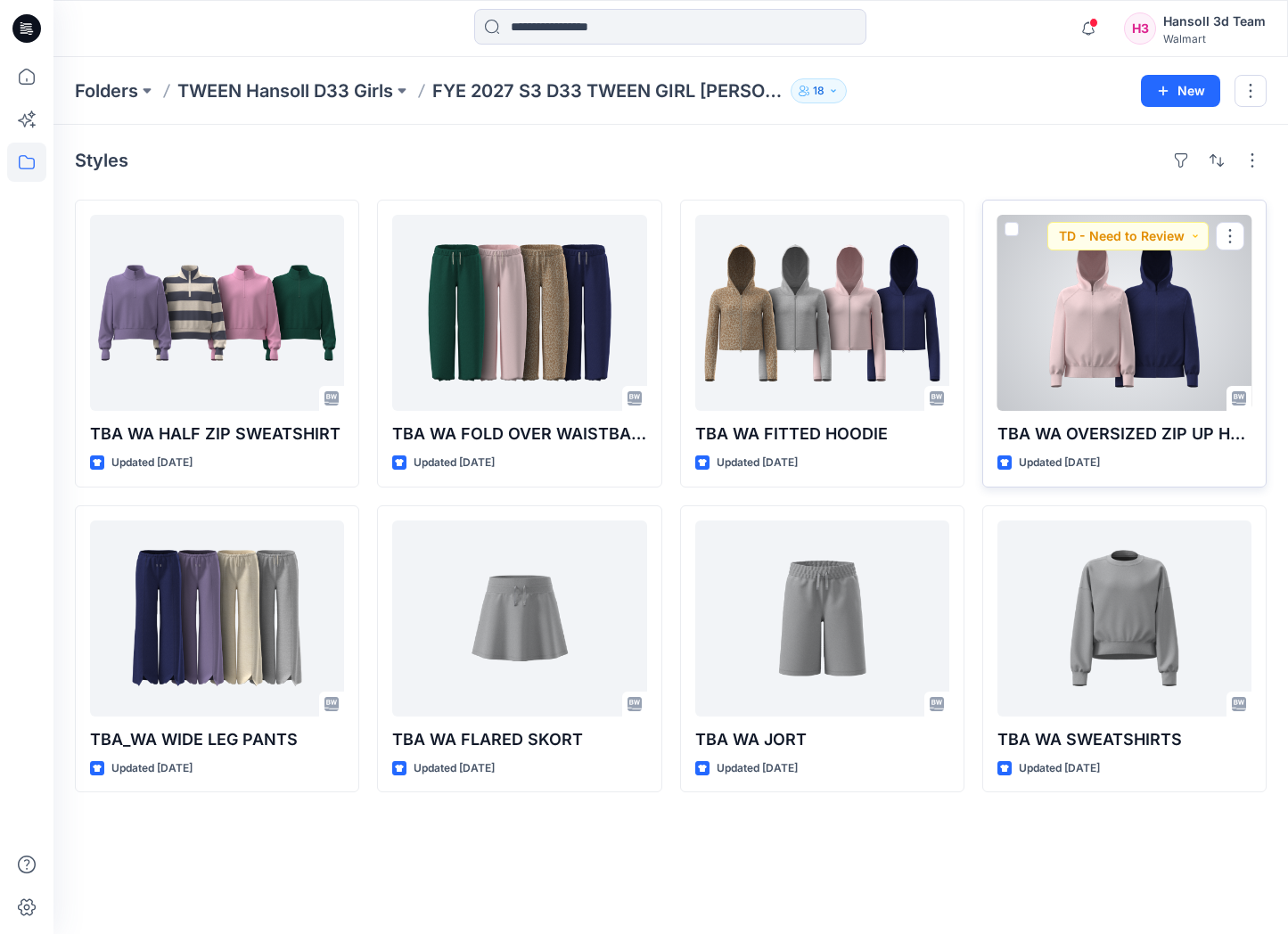
click at [1125, 362] on div at bounding box center [1124, 313] width 254 height 196
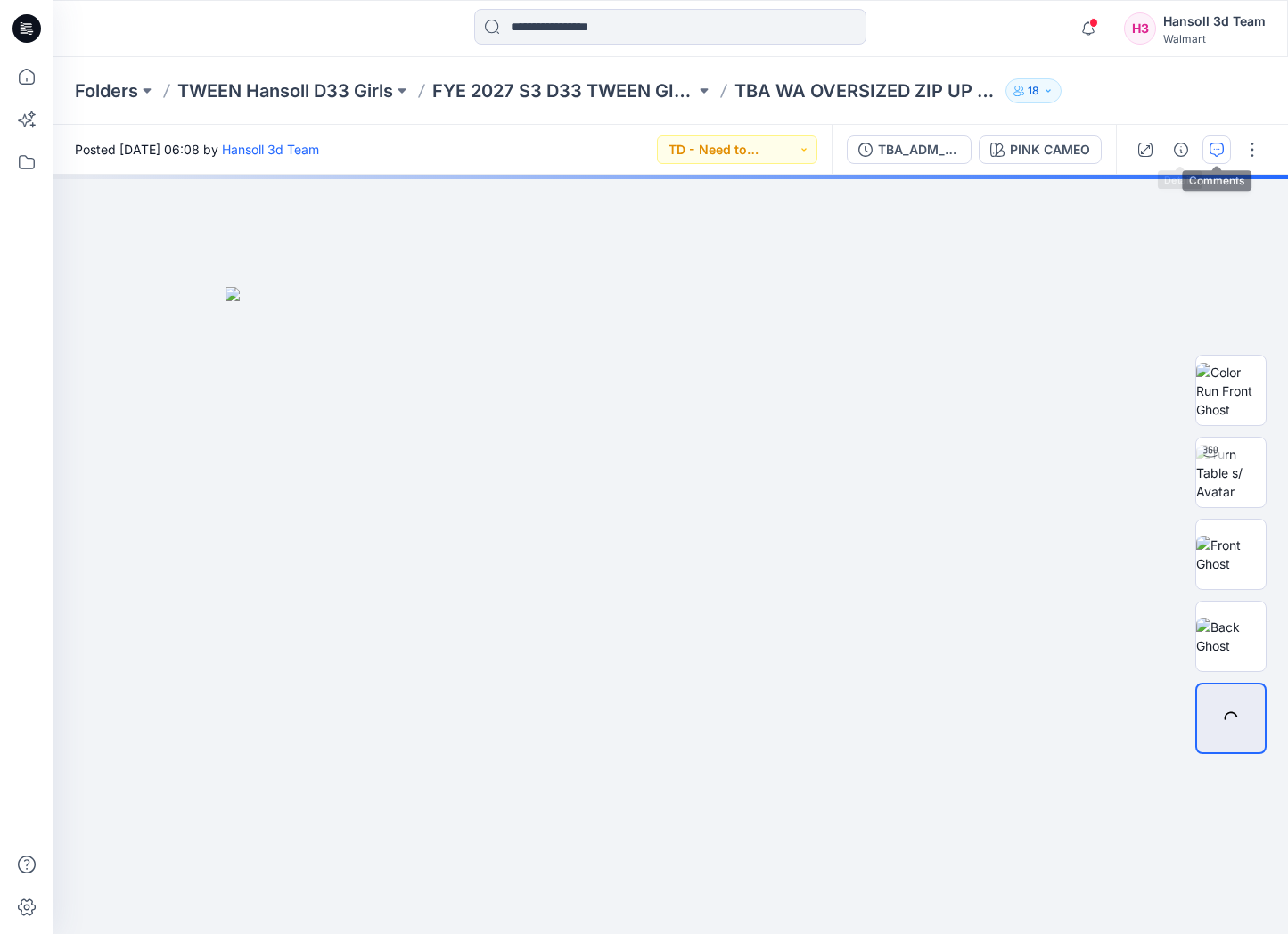
click at [1202, 152] on button "button" at bounding box center [1216, 149] width 28 height 28
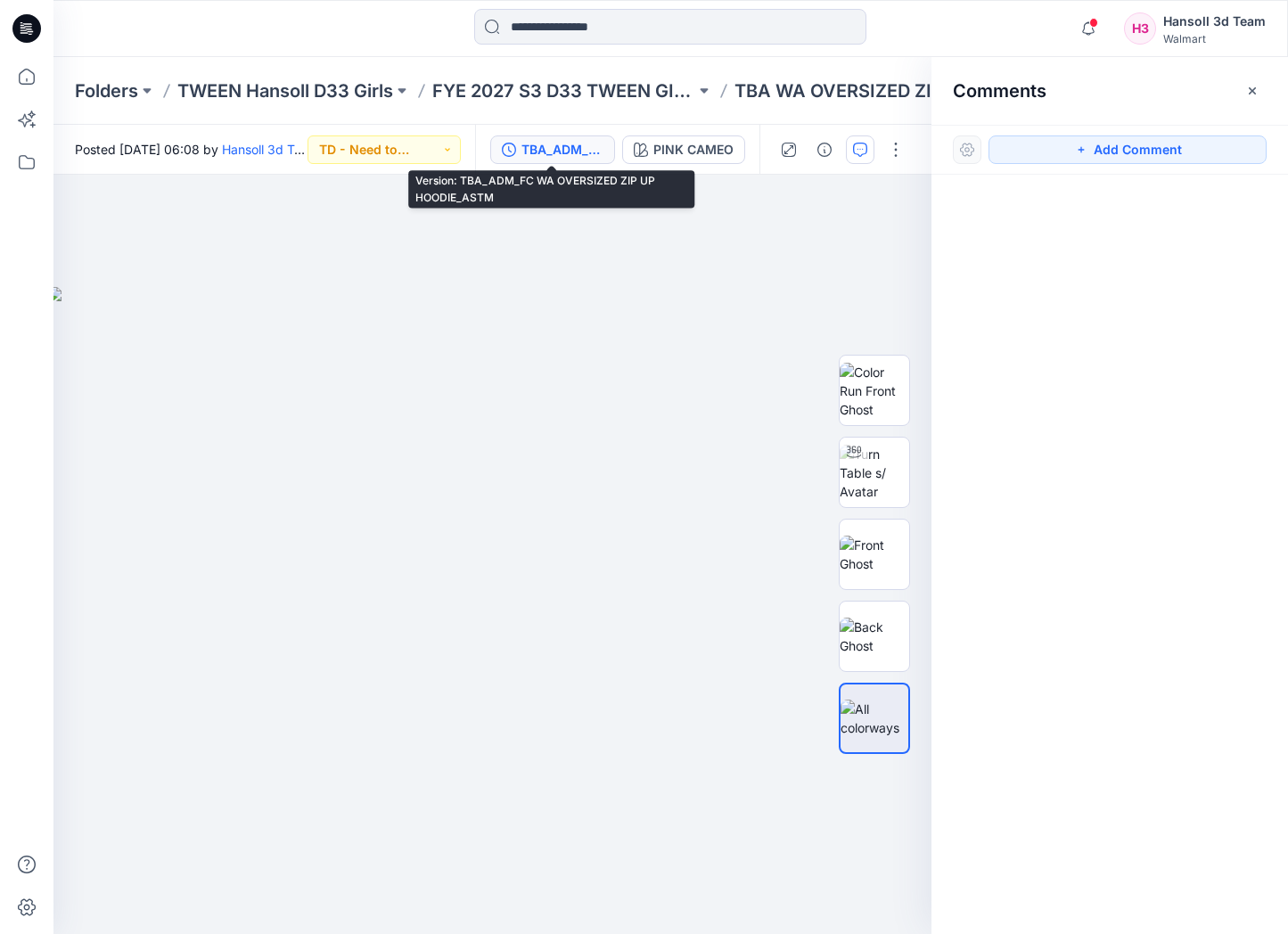
click at [527, 160] on button "TBA_ADM_FC WA OVERSIZED ZIP UP HOODIE_ASTM" at bounding box center [552, 149] width 124 height 28
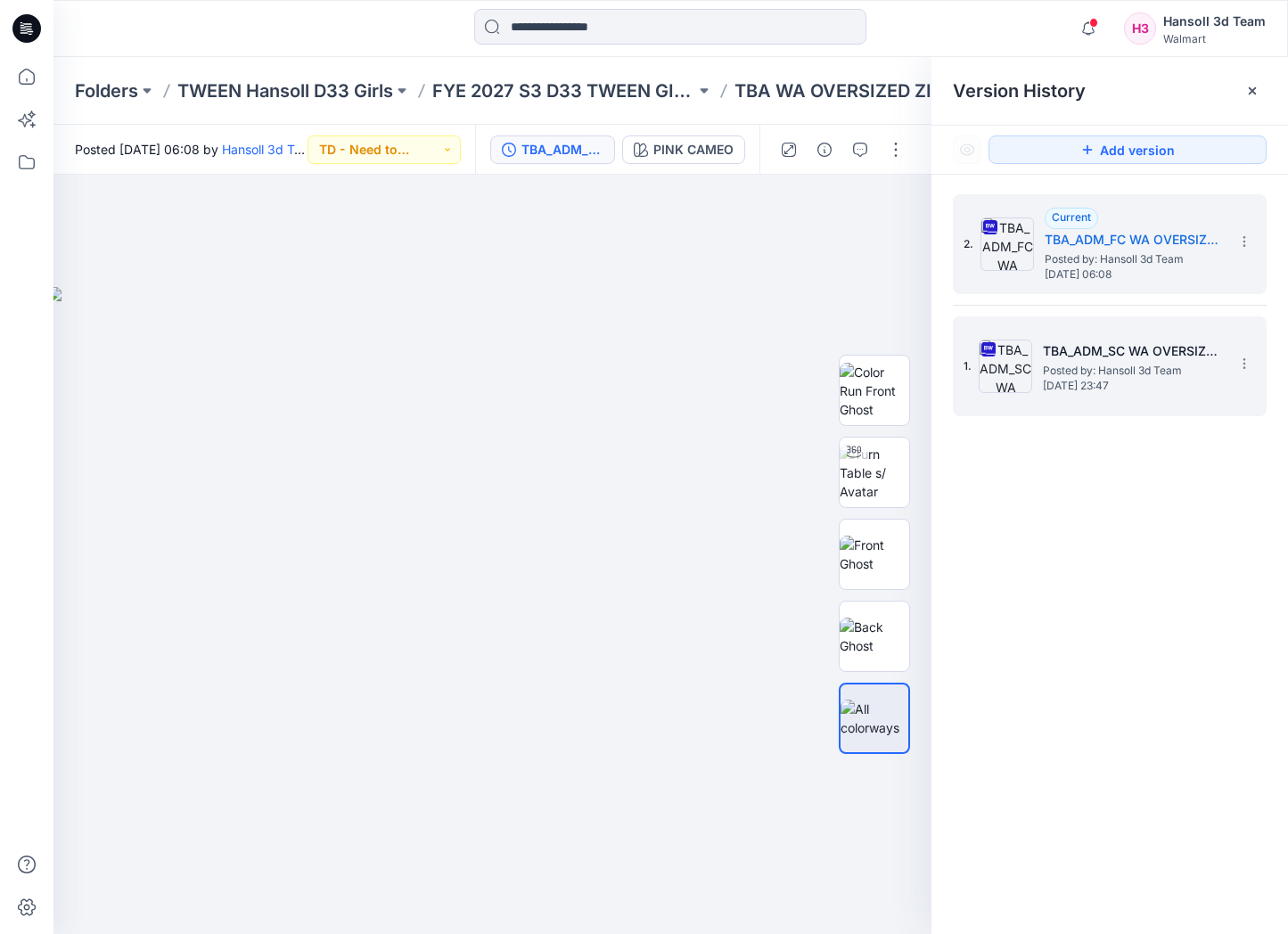
click at [1188, 379] on span "Wednesday, September 03, 2025 23:47" at bounding box center [1131, 385] width 178 height 13
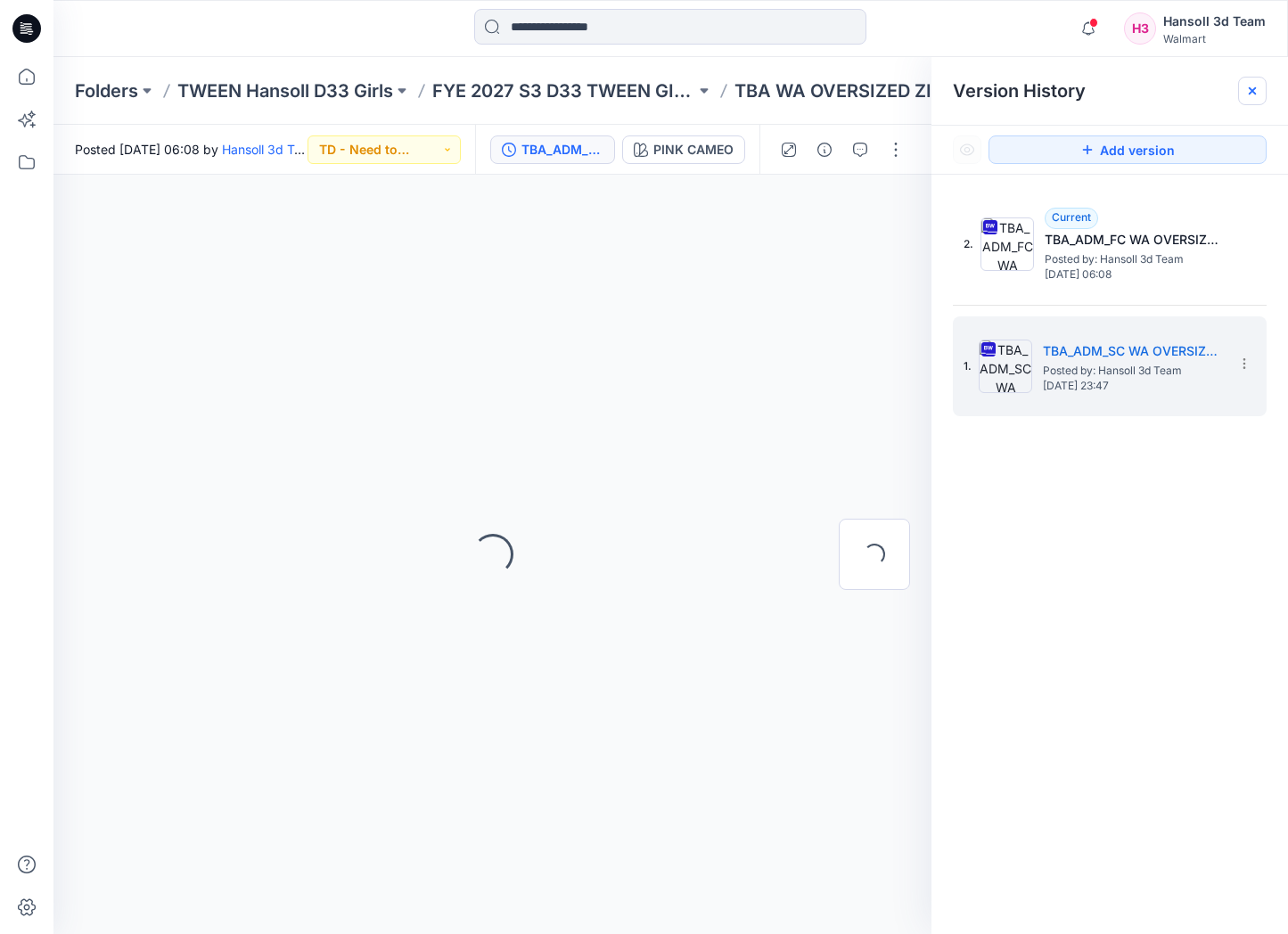
click at [1252, 86] on icon at bounding box center [1252, 90] width 15 height 15
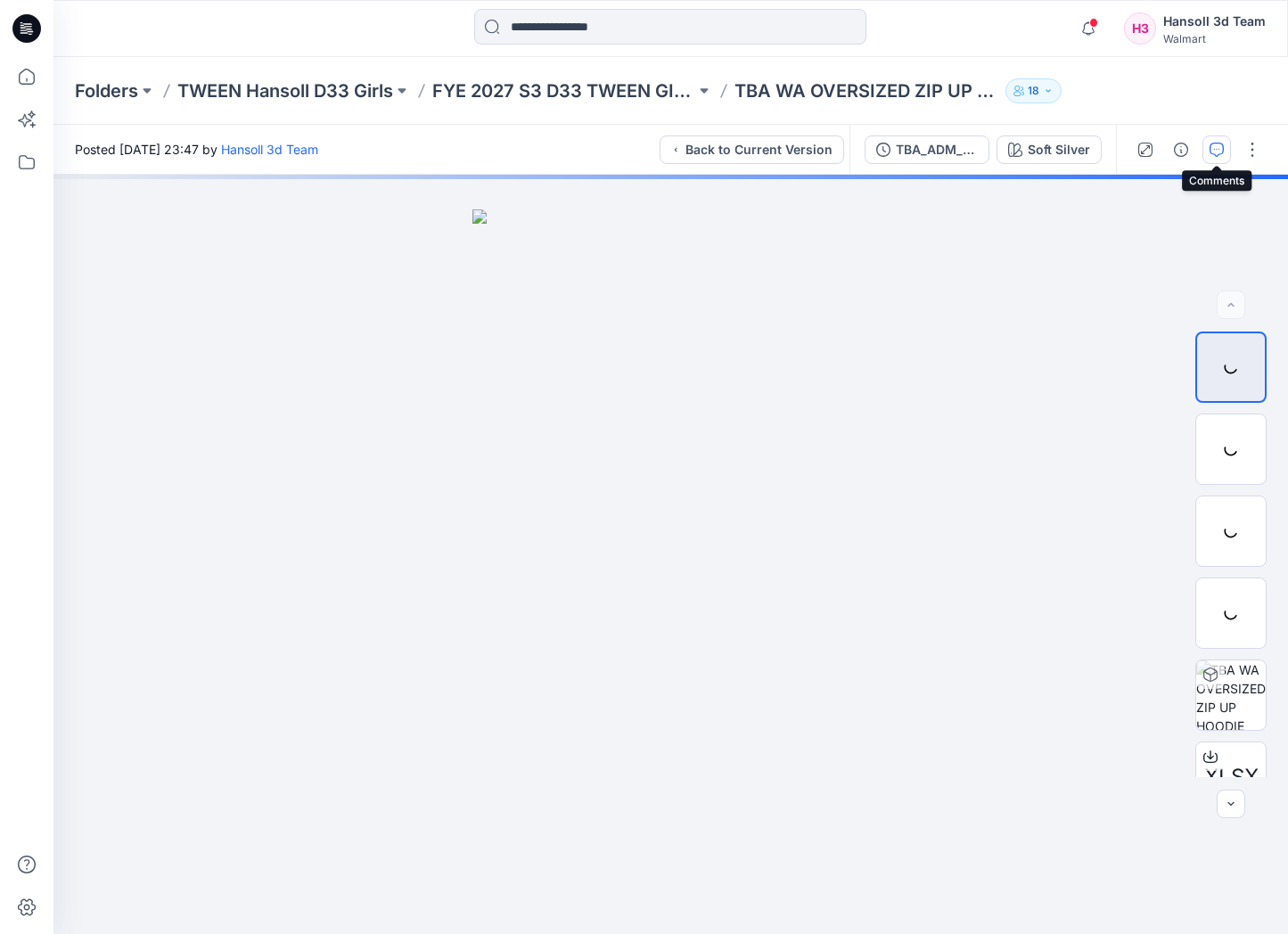
click at [1209, 156] on icon "button" at bounding box center [1216, 150] width 15 height 15
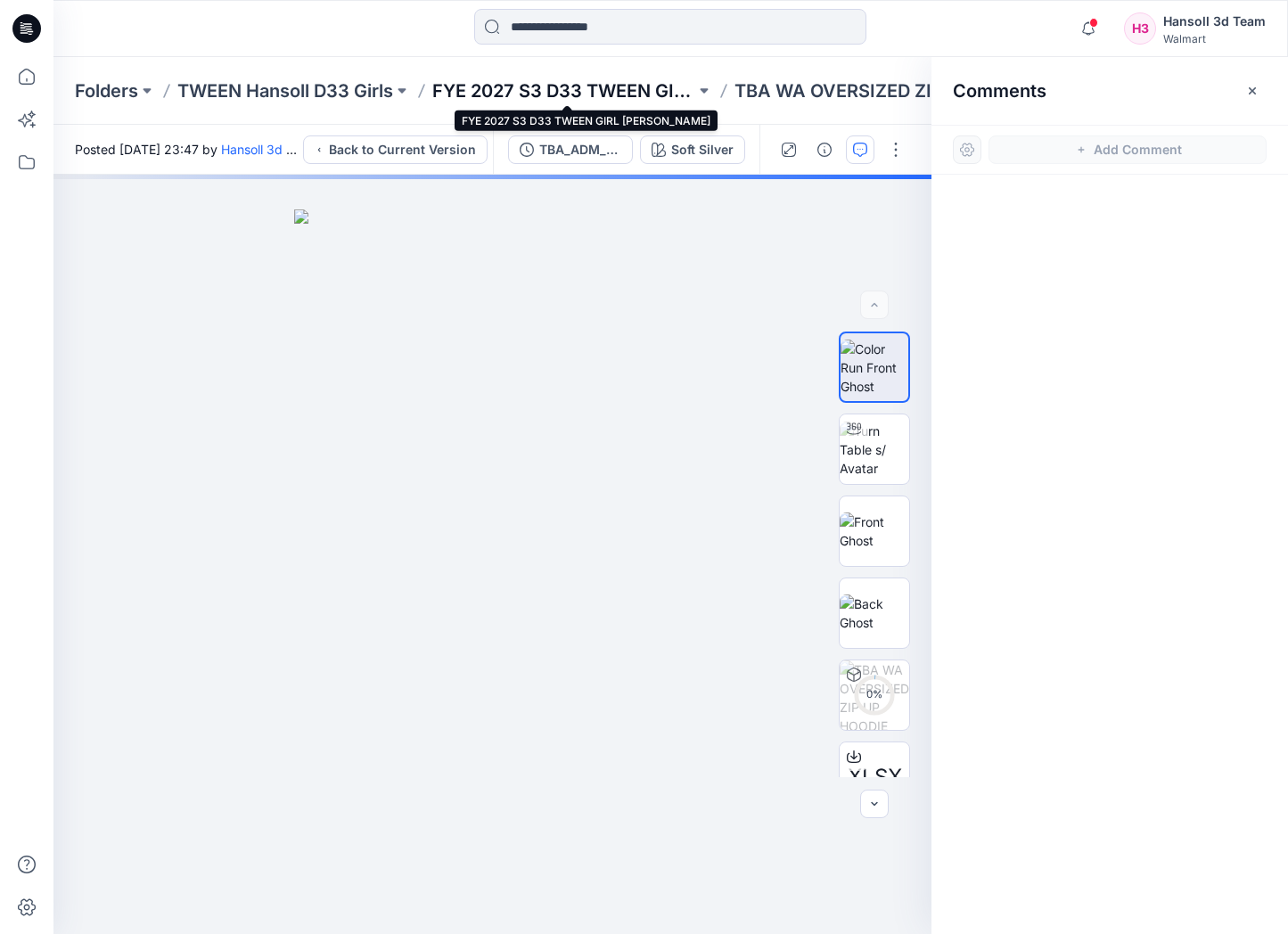
click at [624, 90] on p "FYE 2027 S3 D33 TWEEN GIRL HANSOLL" at bounding box center [564, 91] width 262 height 25
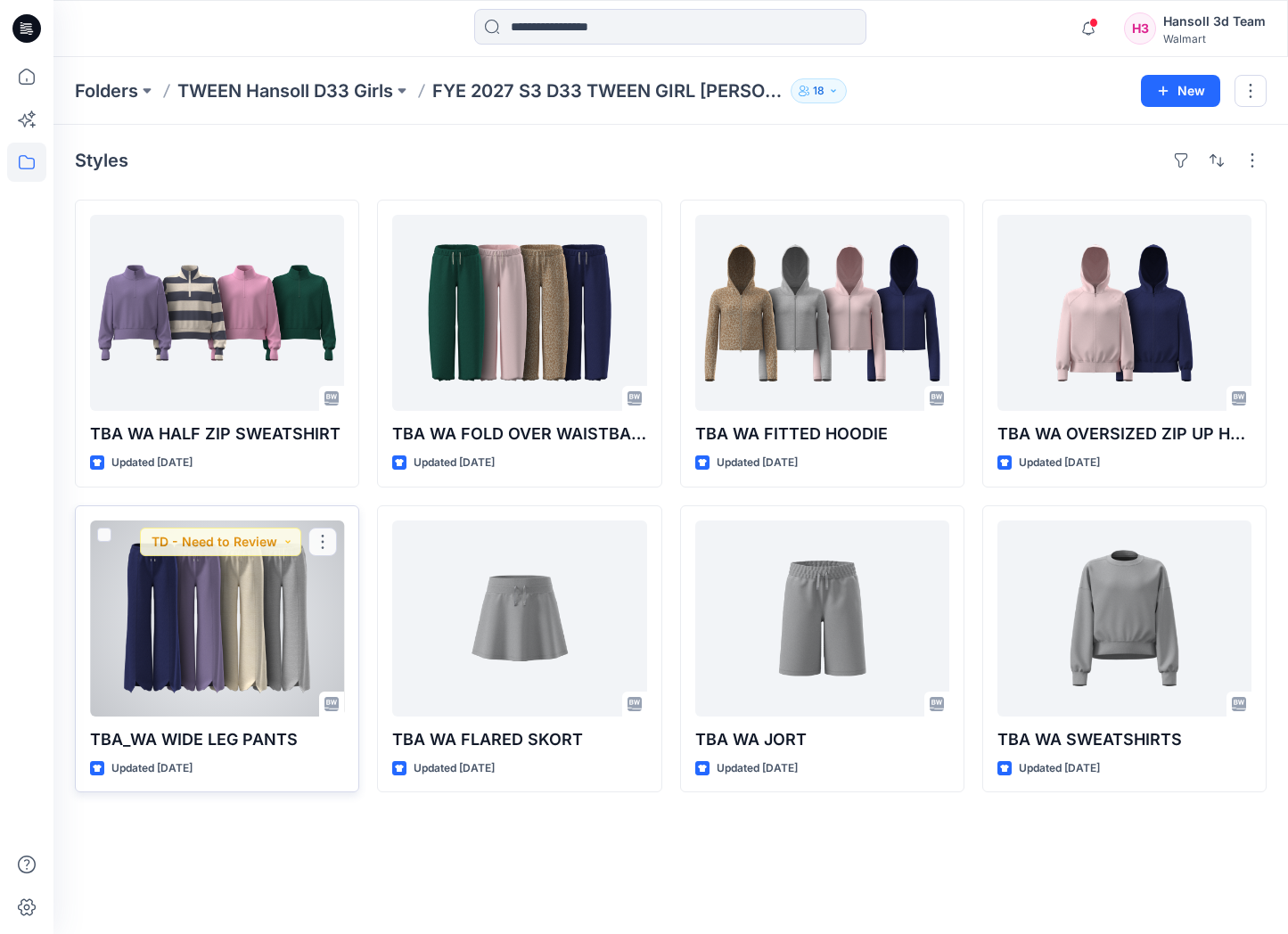
click at [324, 660] on div at bounding box center [217, 618] width 254 height 196
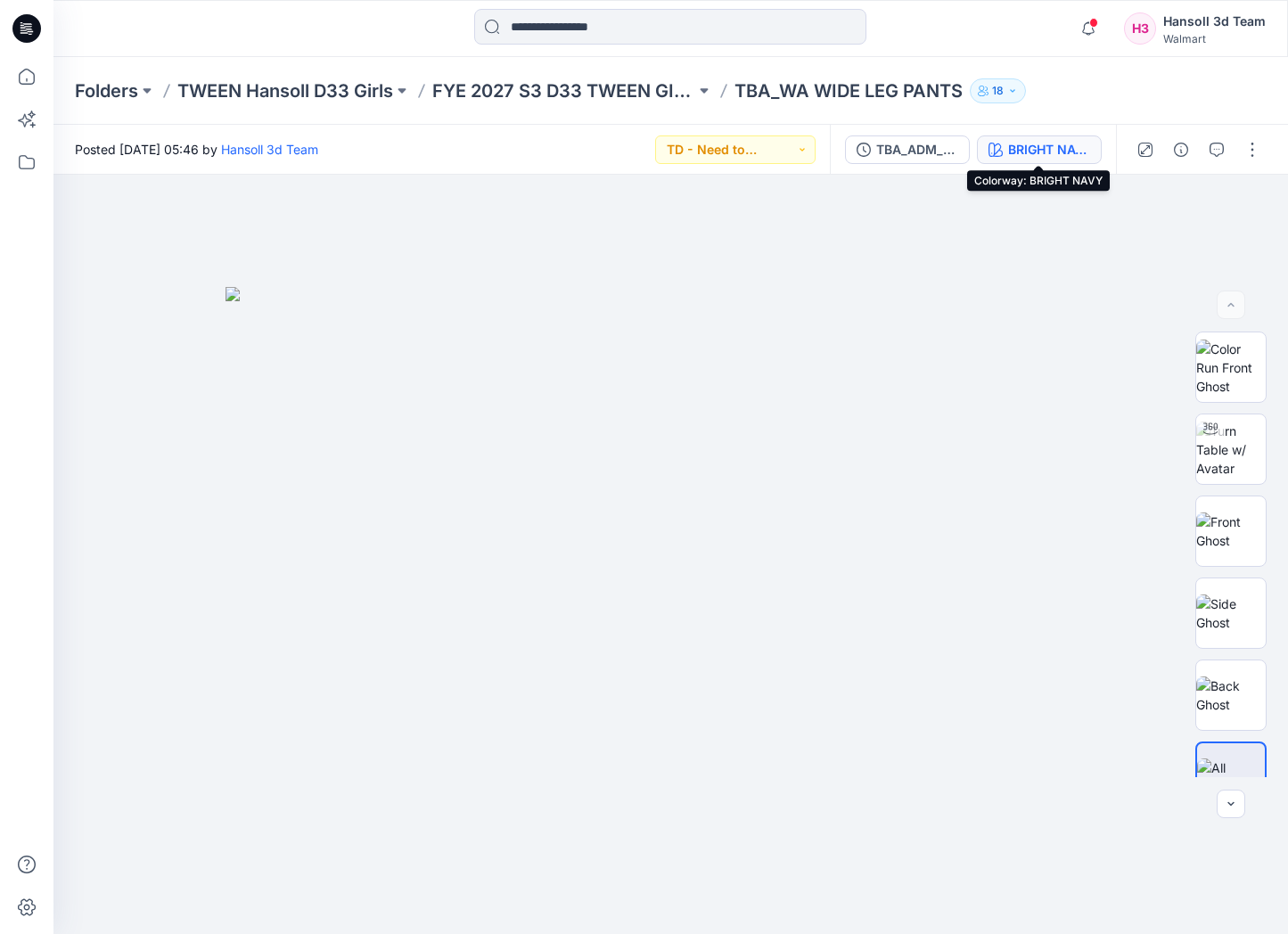
click at [1035, 150] on div "BRIGHT NAVY" at bounding box center [1049, 150] width 82 height 19
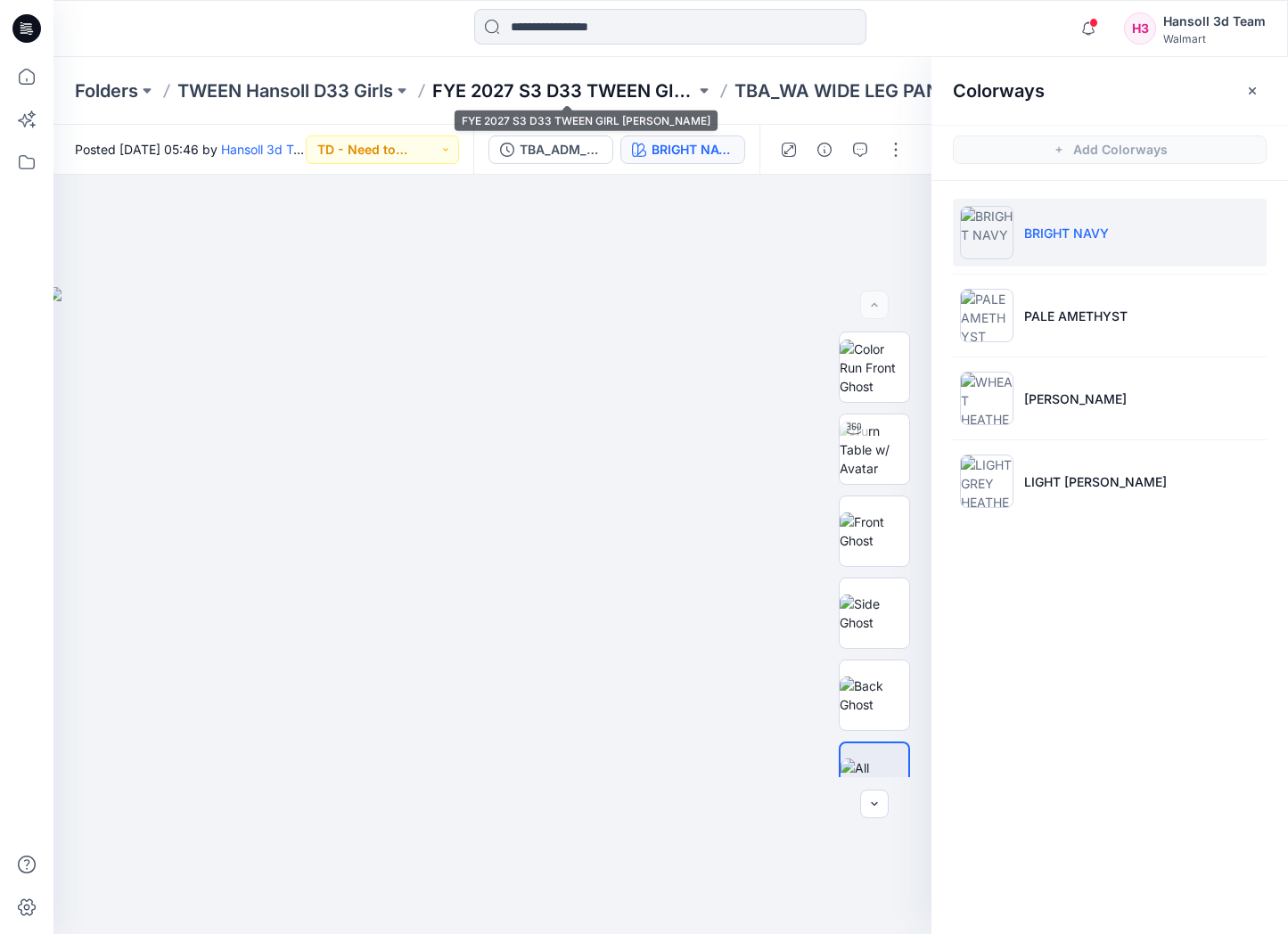
click at [626, 91] on p "FYE 2027 S3 D33 TWEEN GIRL HANSOLL" at bounding box center [564, 91] width 262 height 25
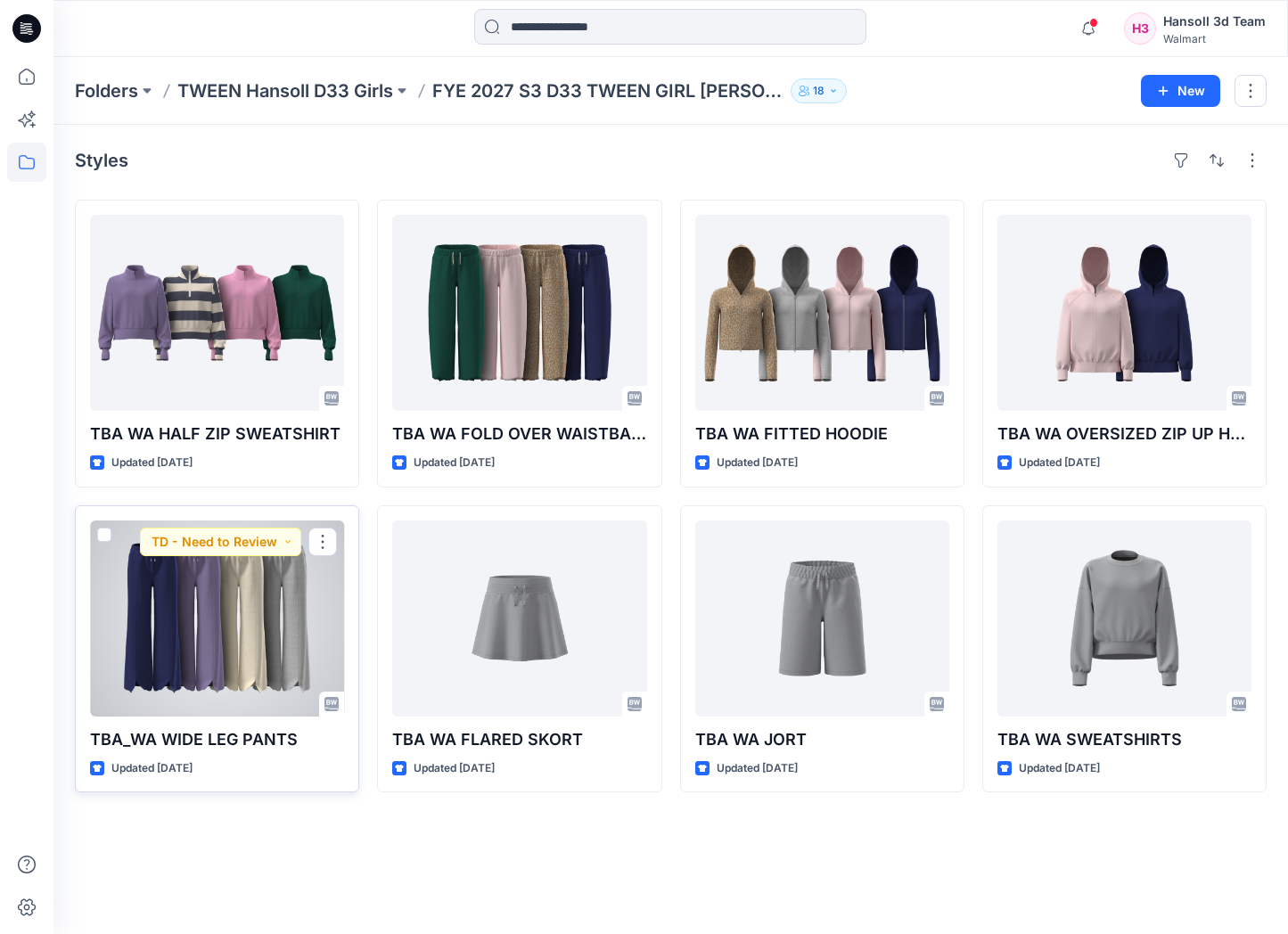
click at [312, 633] on div at bounding box center [217, 618] width 254 height 196
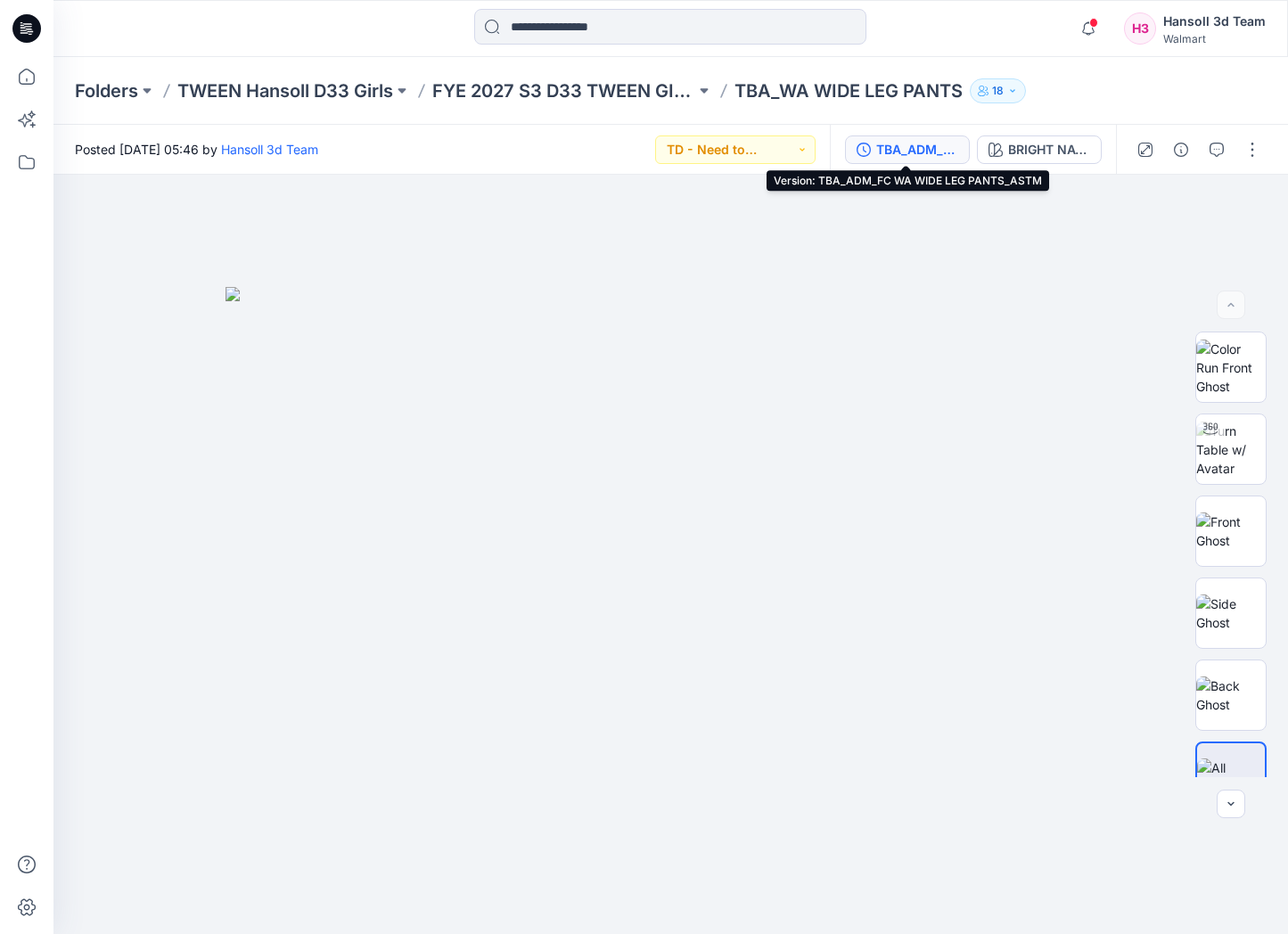
click at [870, 144] on button "TBA_ADM_FC WA WIDE LEG PANTS_ASTM" at bounding box center [907, 149] width 124 height 28
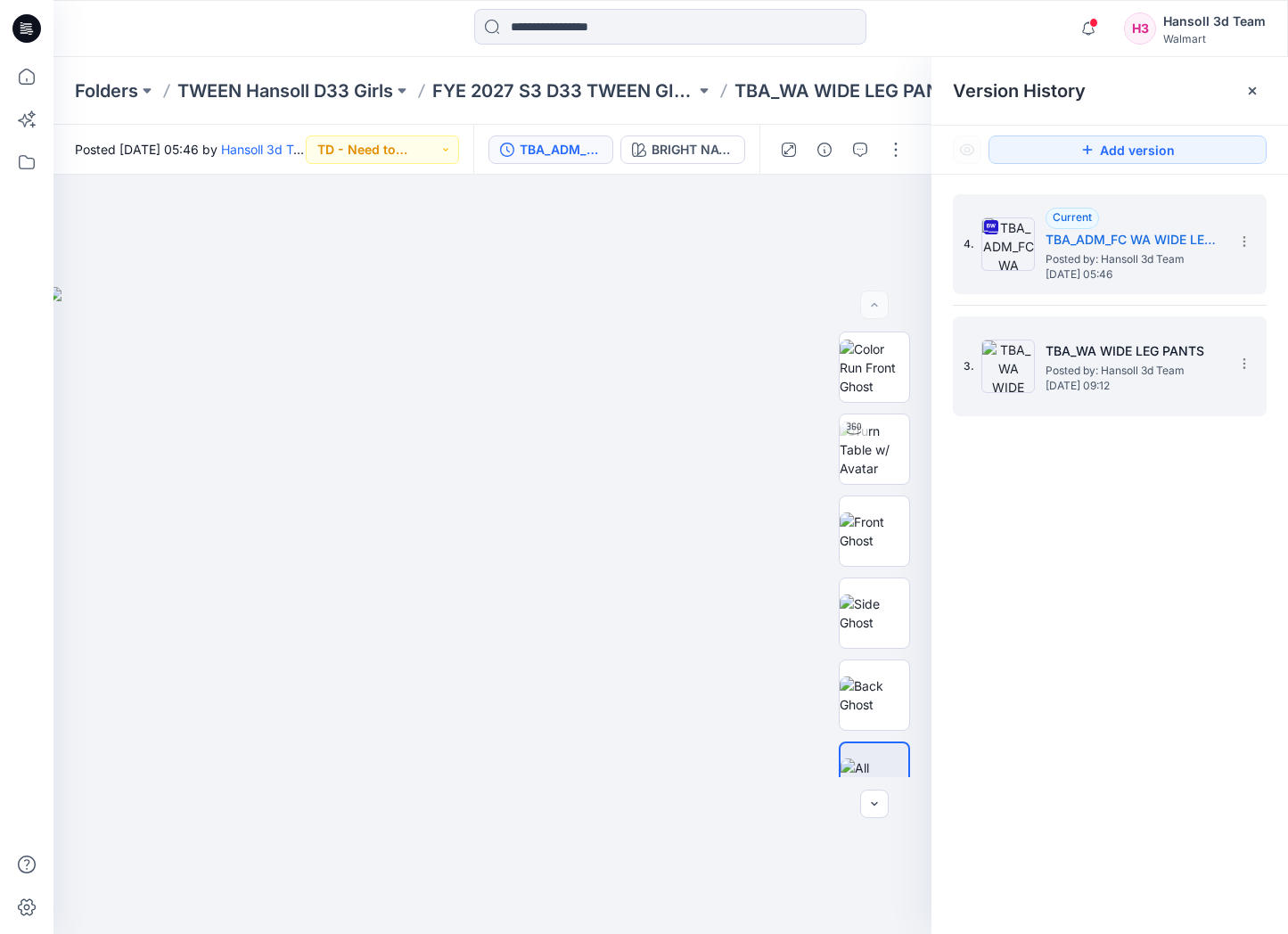
click at [1107, 332] on div "3. TBA_WA WIDE LEG PANTS Posted by: Hansoll 3d Team Thursday, September 04, 202…" at bounding box center [1097, 366] width 267 height 86
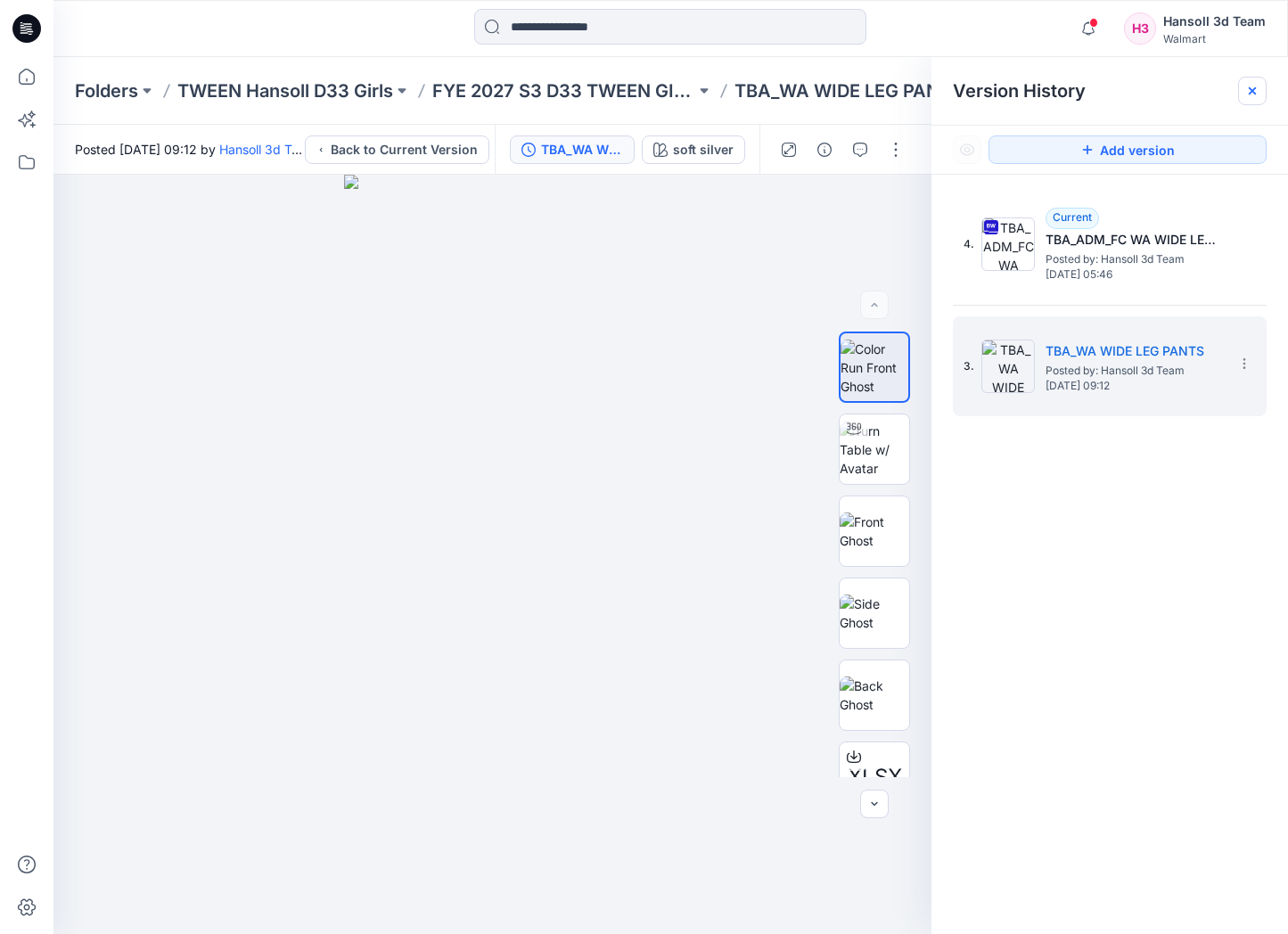
click at [1254, 81] on div at bounding box center [1251, 90] width 28 height 28
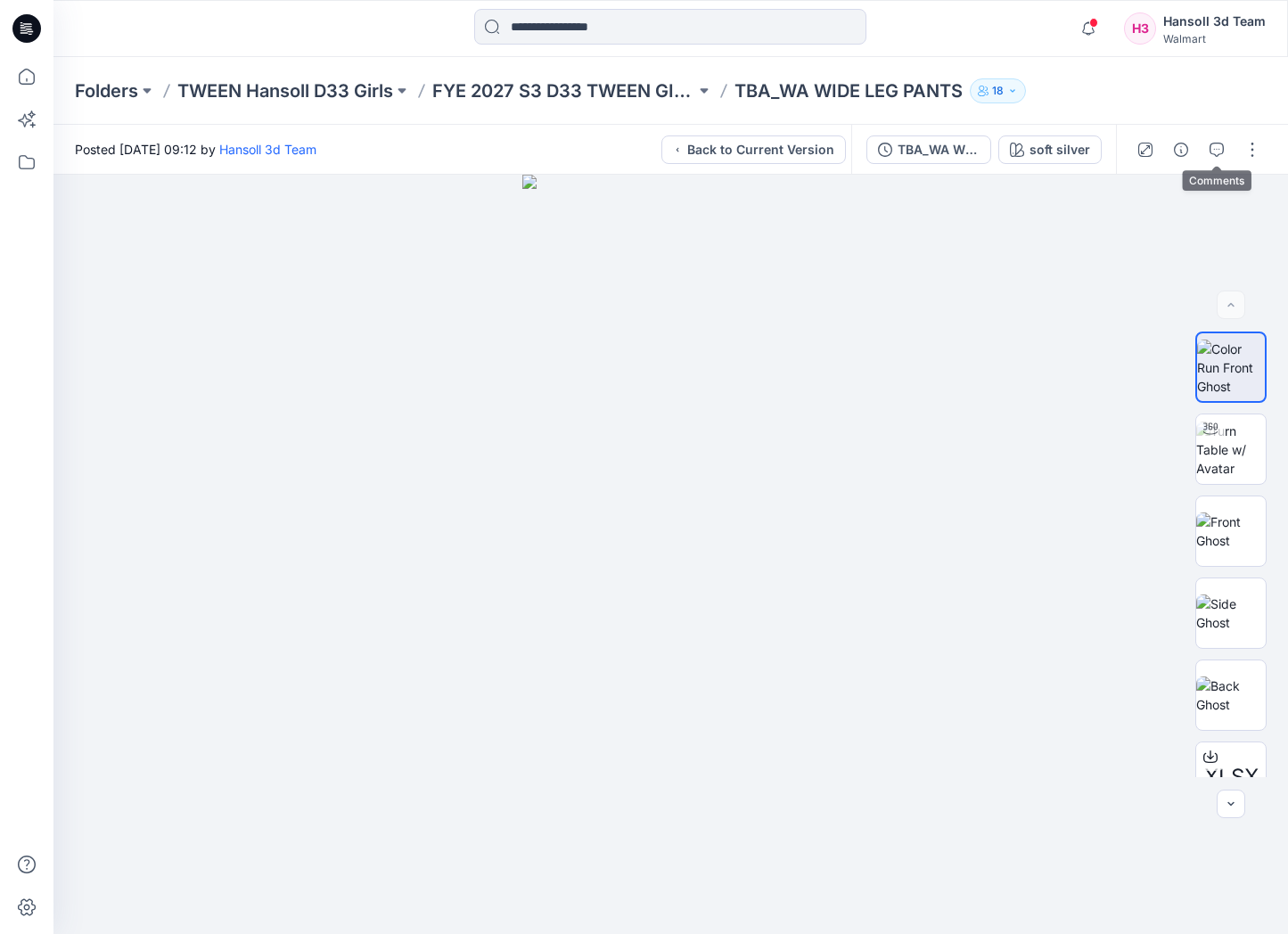
click at [1218, 165] on div at bounding box center [1199, 149] width 165 height 50
click at [1218, 147] on icon "button" at bounding box center [1216, 150] width 15 height 15
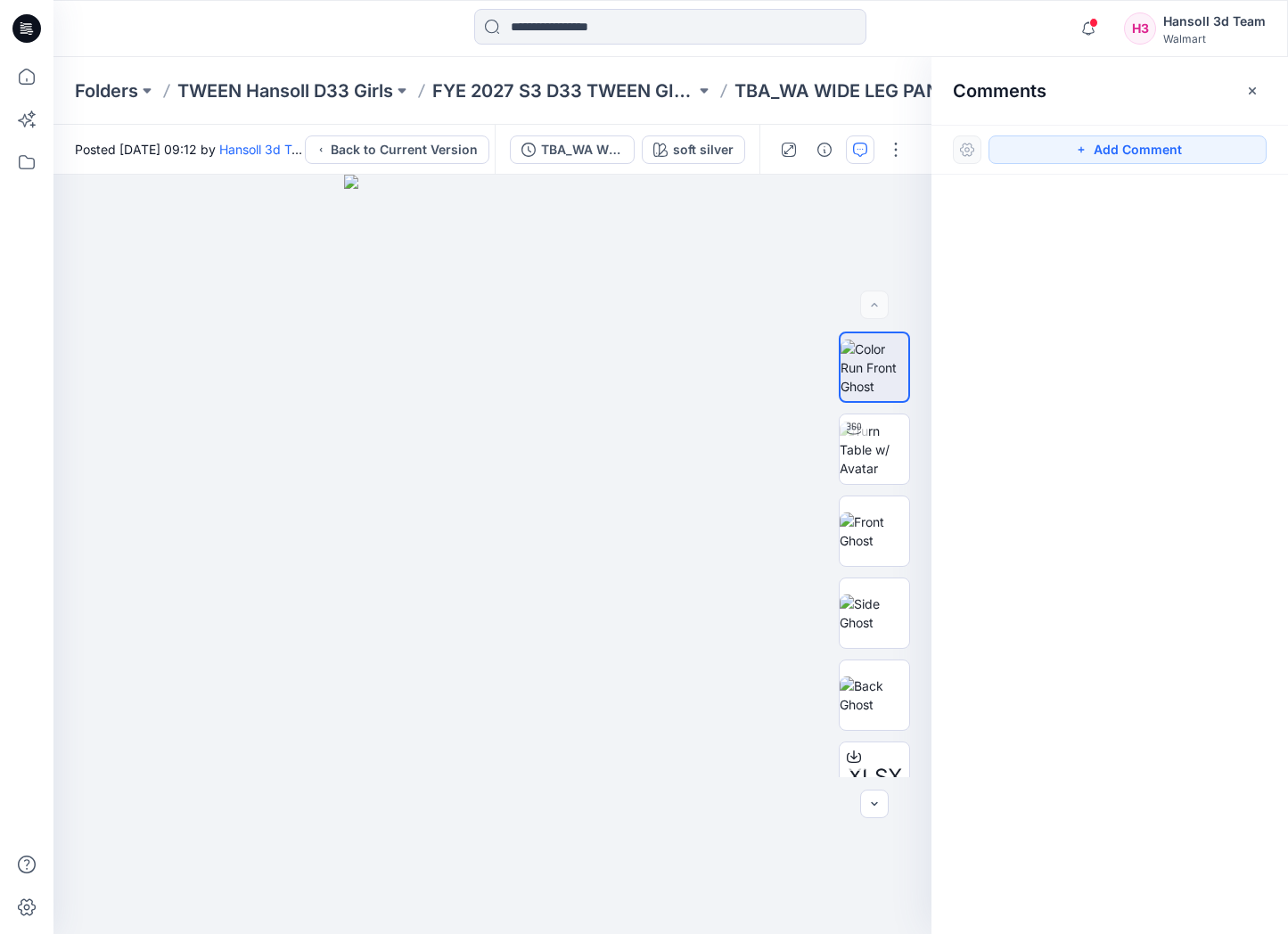
click at [567, 104] on div "Folders TWEEN Hansoll D33 Girls FYE 2027 S3 D33 TWEEN GIRL HANSOLL TBA_WA WIDE …" at bounding box center [671, 91] width 1235 height 68
click at [567, 98] on p "FYE 2027 S3 D33 TWEEN GIRL HANSOLL" at bounding box center [564, 91] width 262 height 25
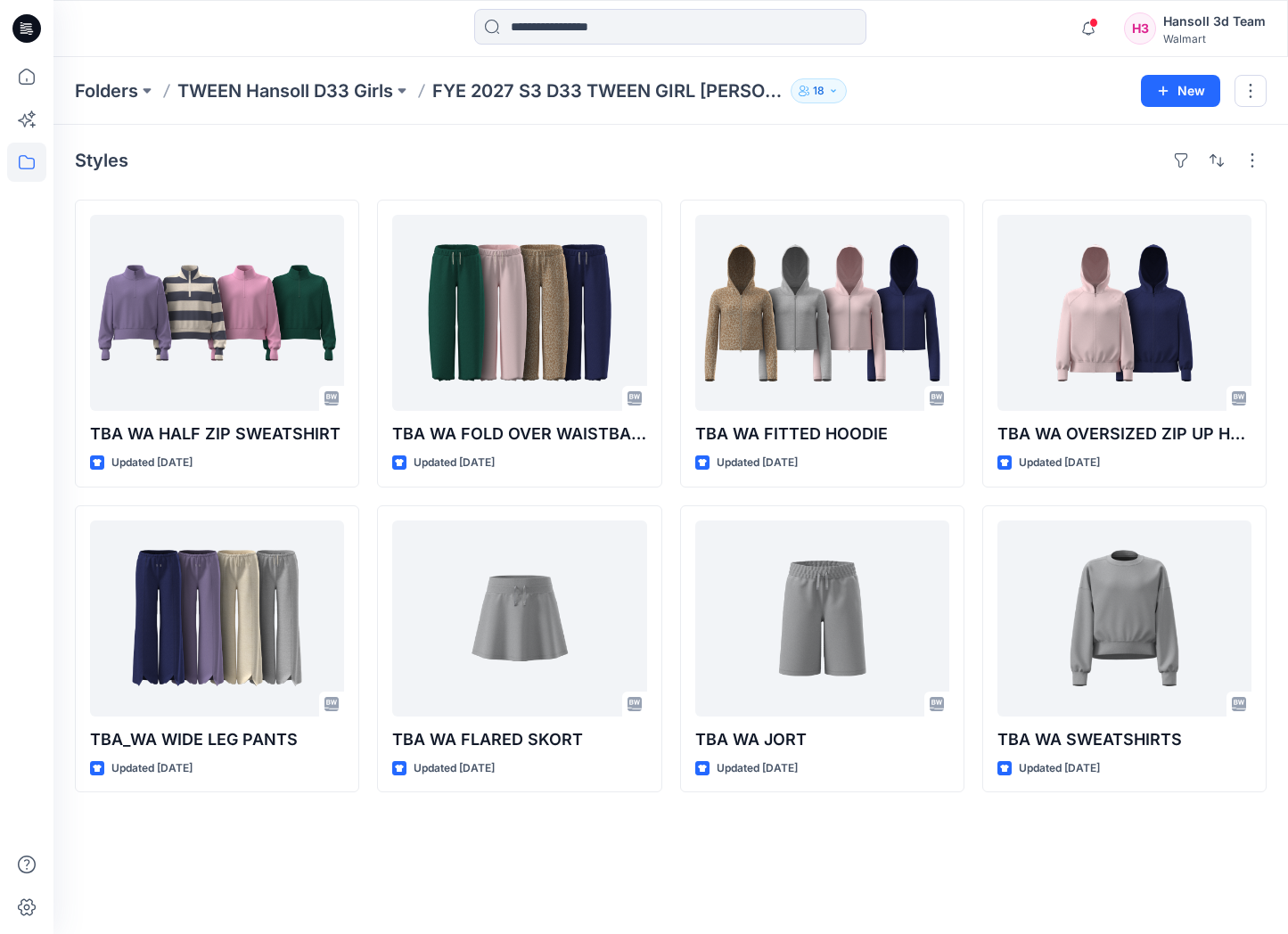
click at [876, 811] on div "Styles TBA WA HALF ZIP SWEATSHIRT Updated 3 days ago TBA_WA WIDE LEG PANTS Upda…" at bounding box center [671, 529] width 1235 height 809
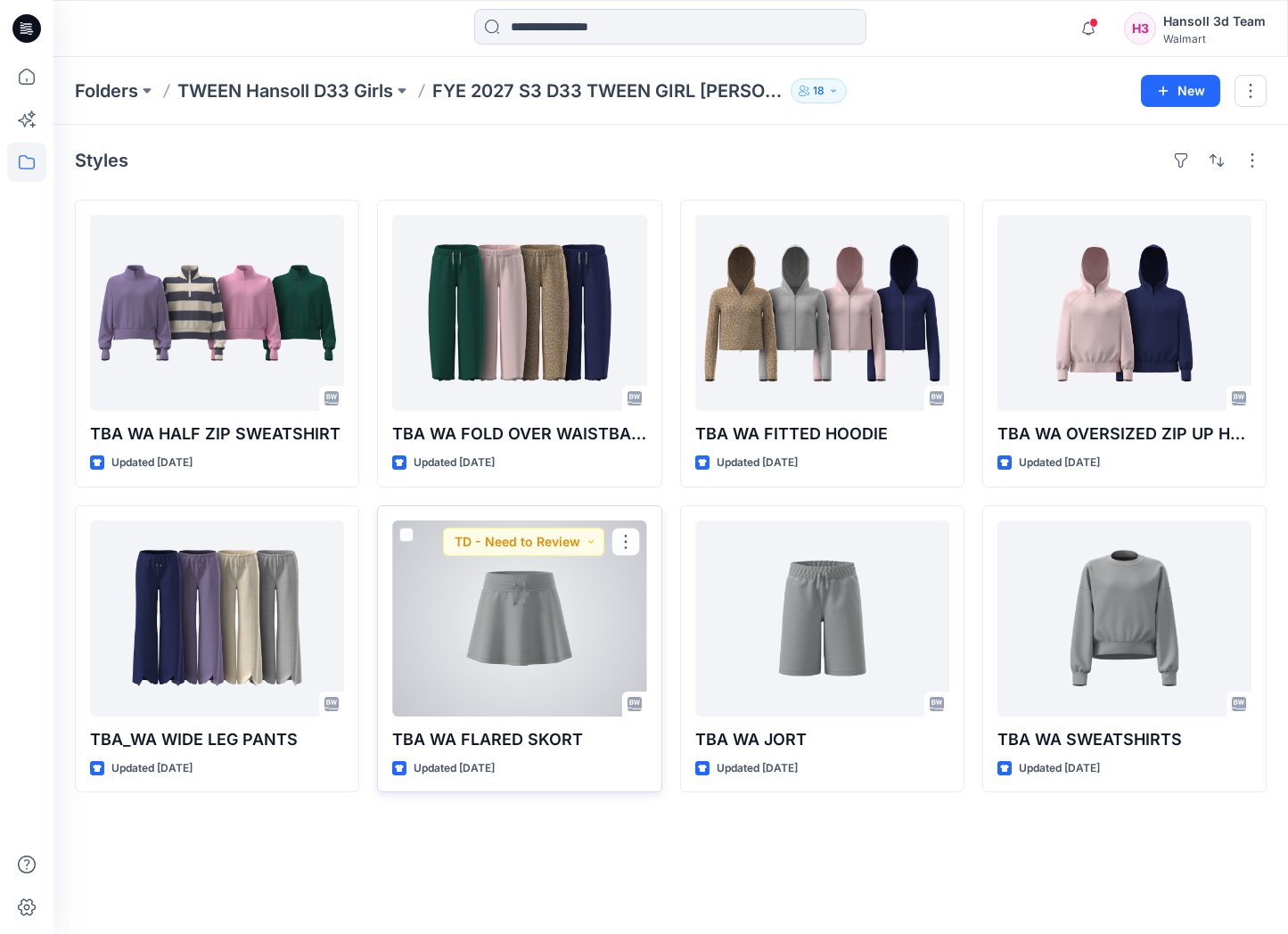
click at [536, 653] on div at bounding box center [518, 618] width 254 height 196
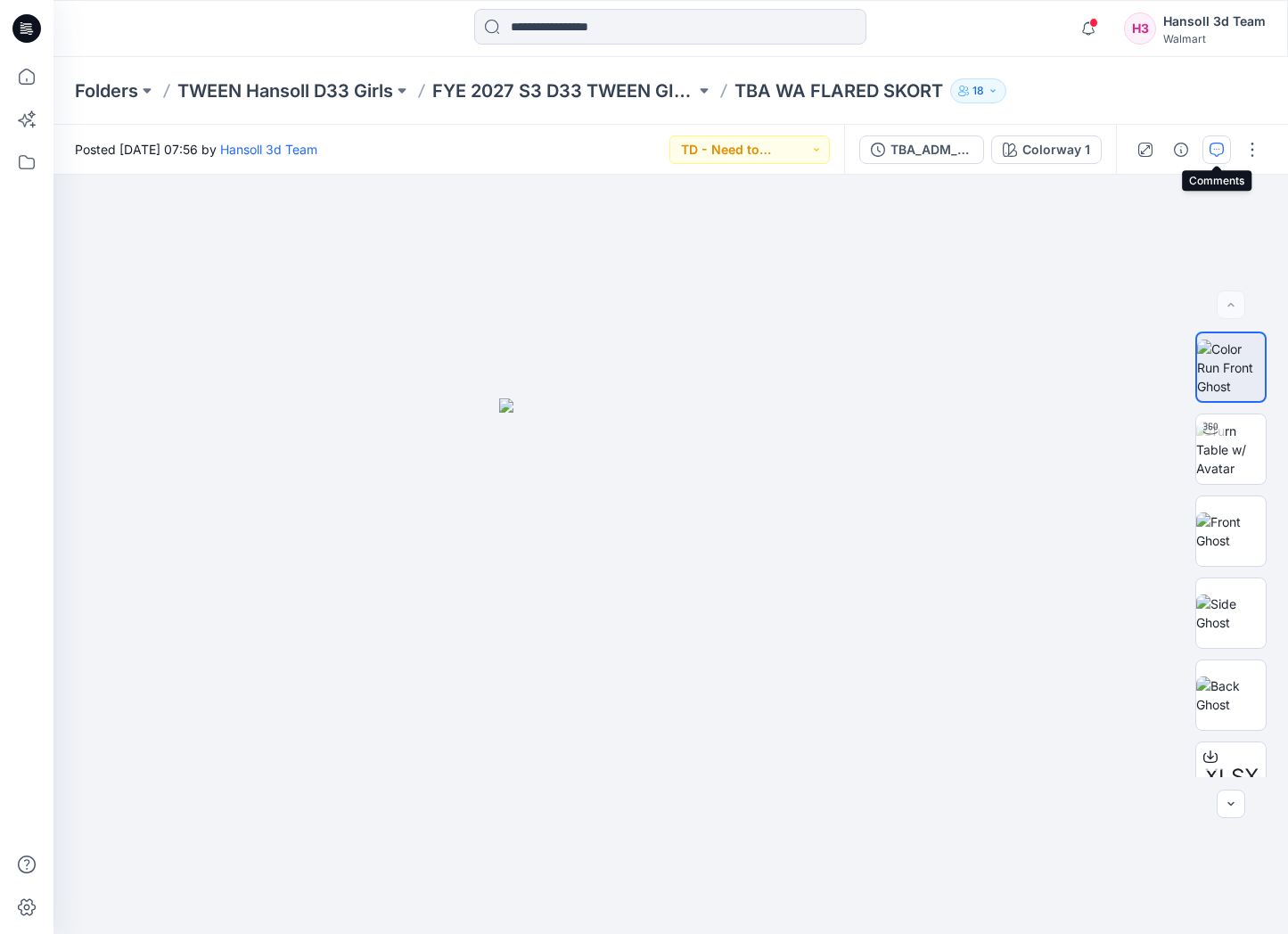
click at [1210, 138] on button "button" at bounding box center [1216, 149] width 28 height 28
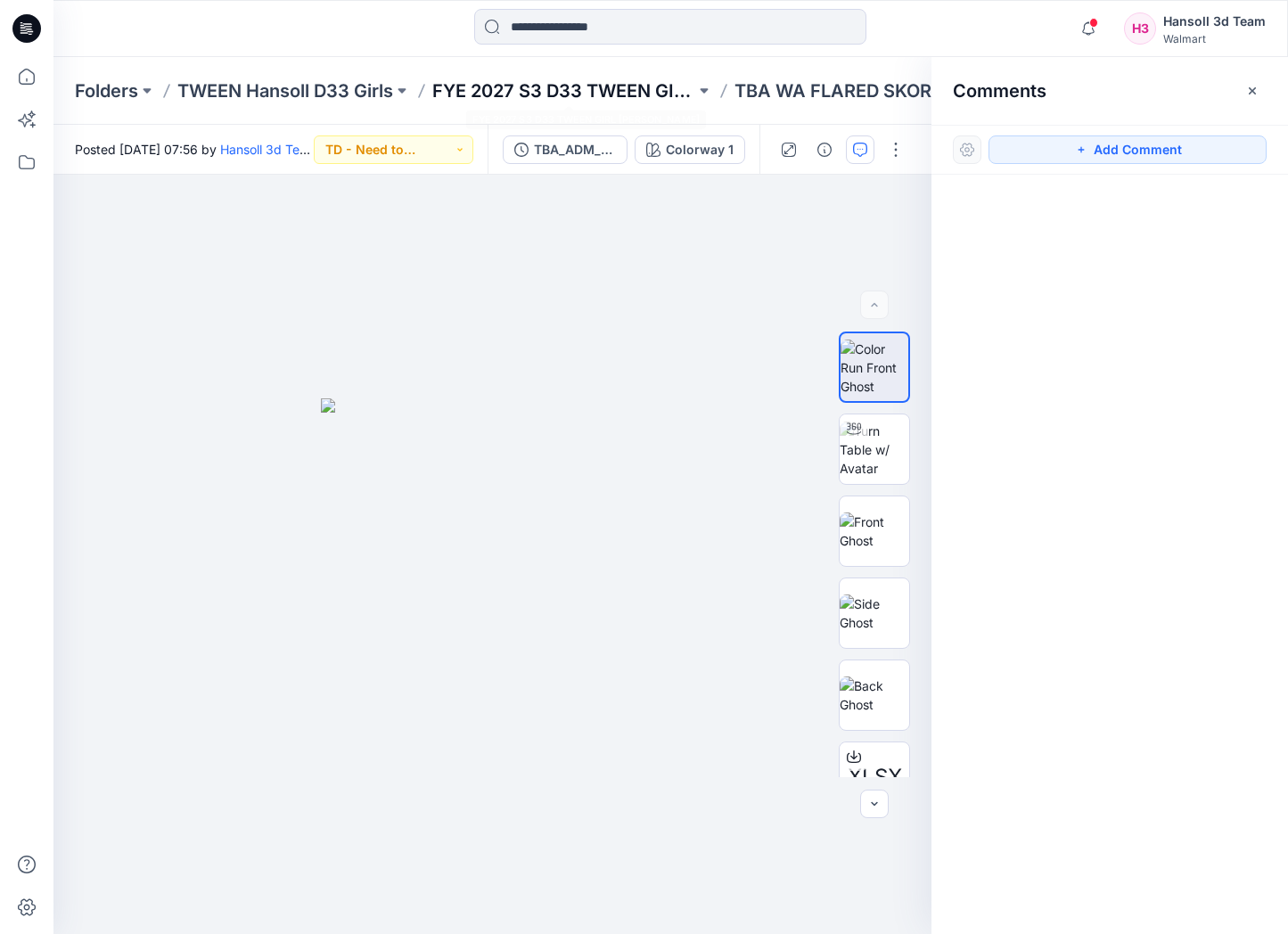
click at [629, 86] on p "FYE 2027 S3 D33 TWEEN GIRL HANSOLL" at bounding box center [564, 91] width 262 height 25
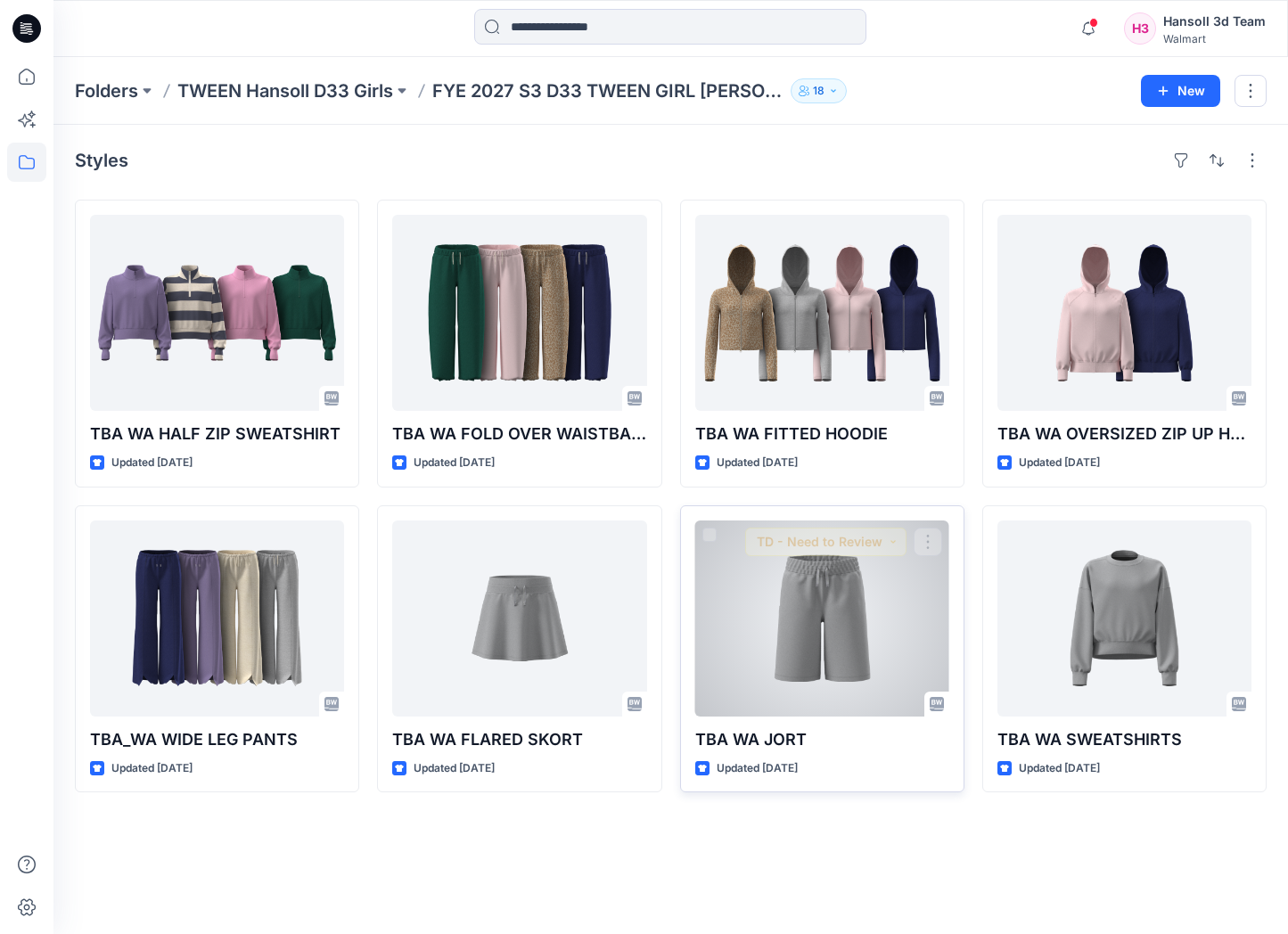
click at [856, 622] on div at bounding box center [821, 618] width 254 height 196
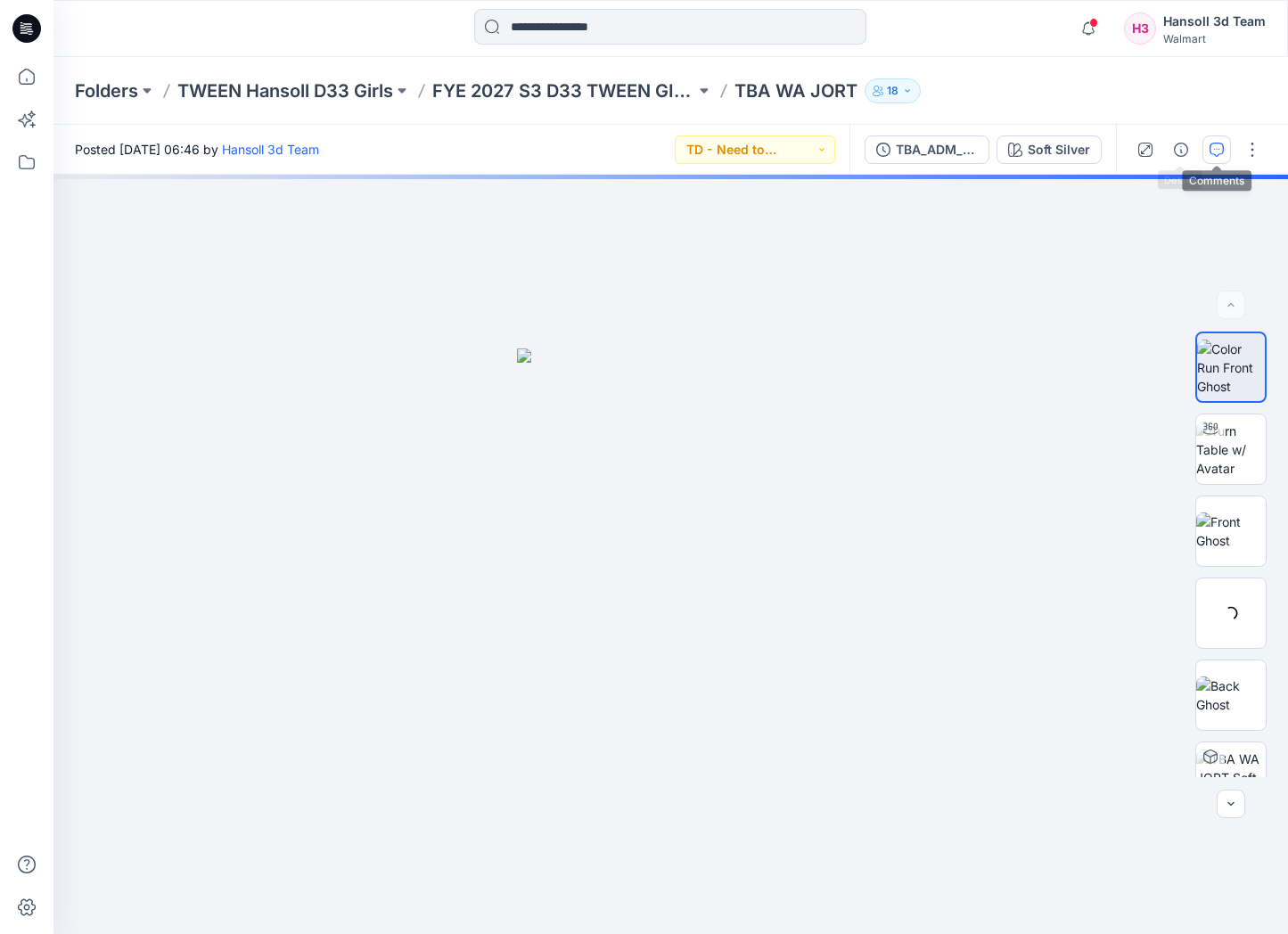
click at [1213, 148] on icon "button" at bounding box center [1216, 150] width 15 height 15
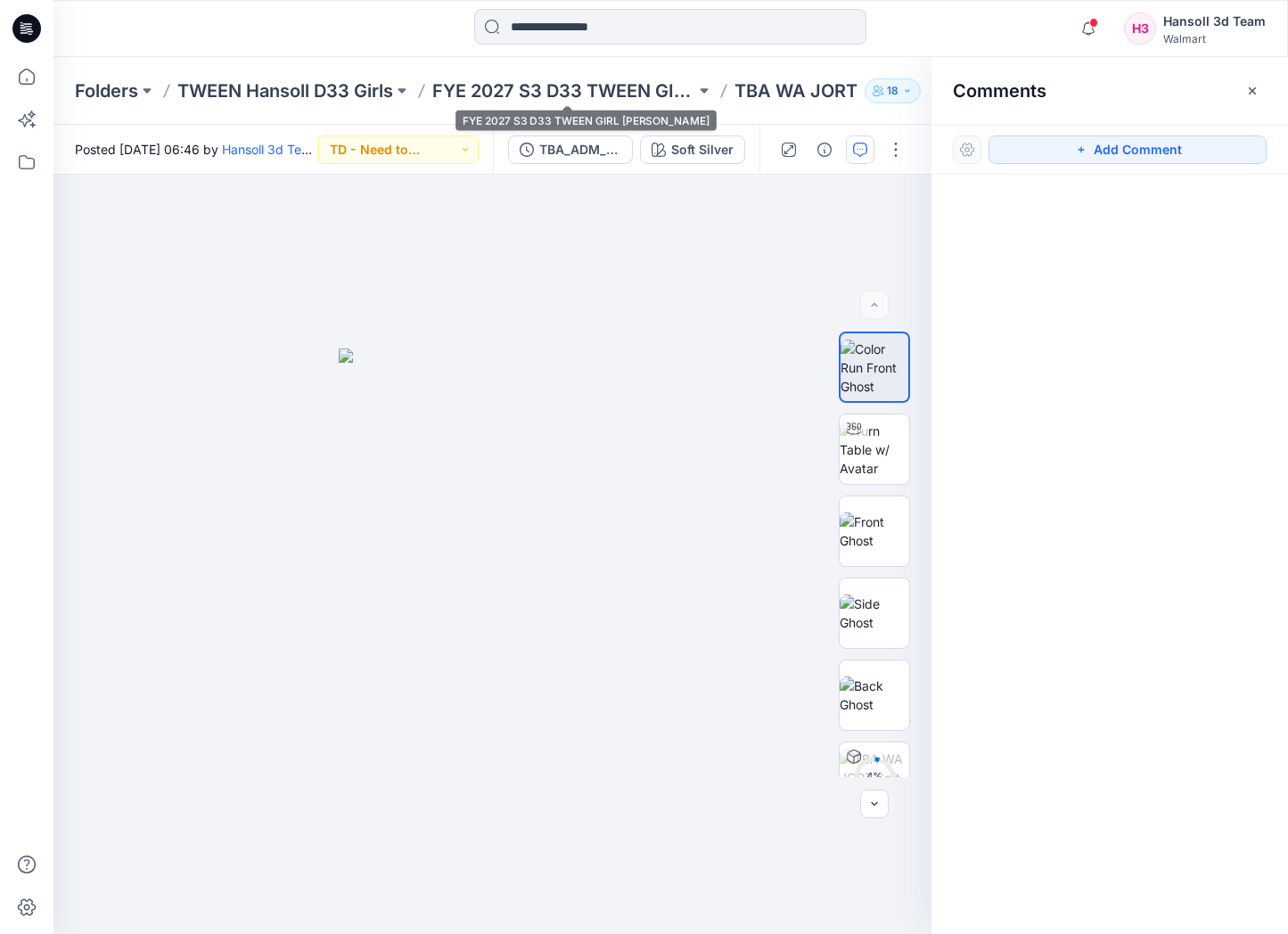
click at [569, 59] on div "Folders TWEEN Hansoll D33 Girls FYE 2027 S3 D33 TWEEN GIRL HANSOLL TBA WA JORT …" at bounding box center [671, 91] width 1235 height 68
click at [571, 82] on p "FYE 2027 S3 D33 TWEEN GIRL HANSOLL" at bounding box center [564, 91] width 262 height 25
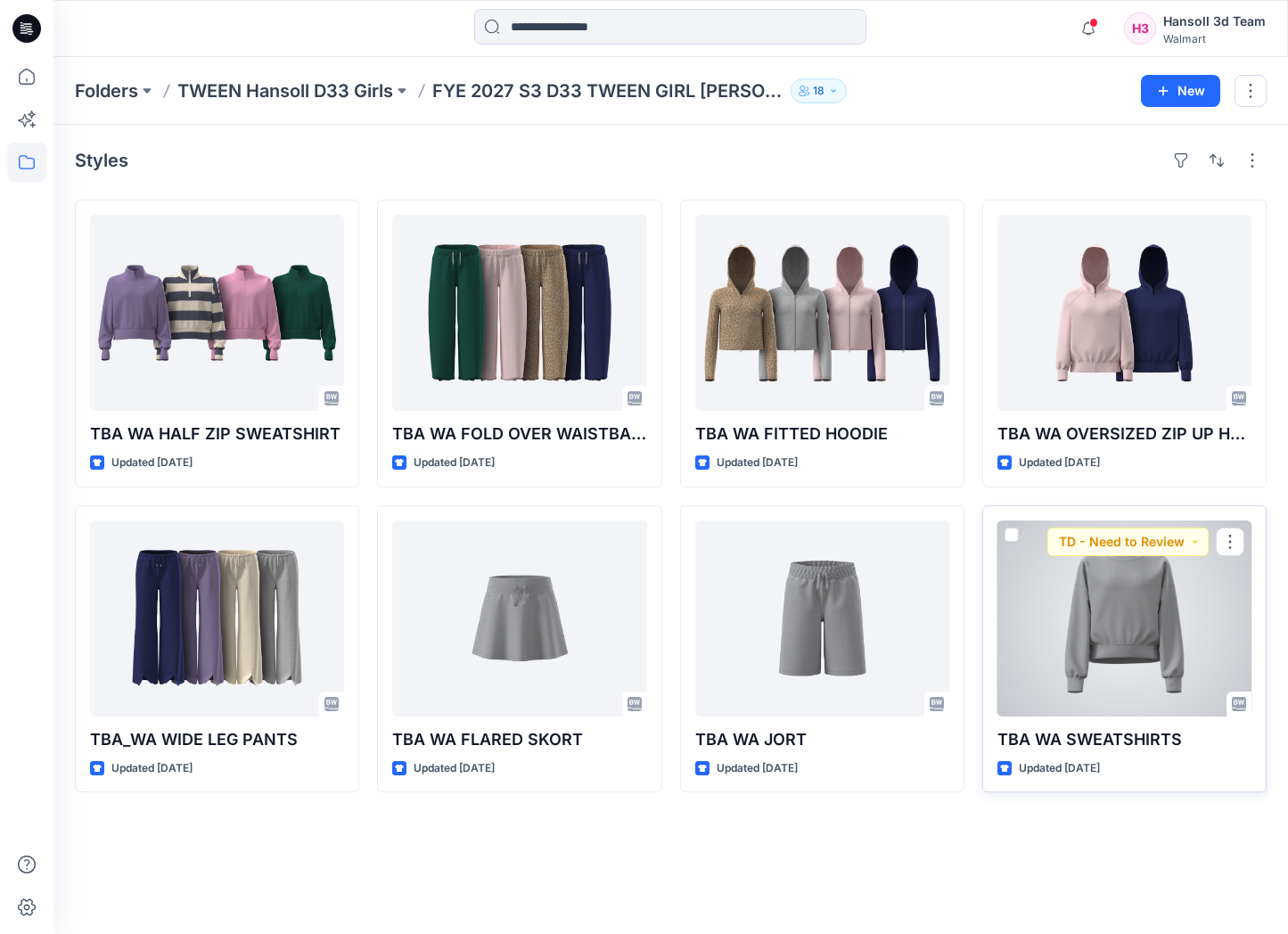
click at [1110, 713] on div at bounding box center [1124, 618] width 254 height 196
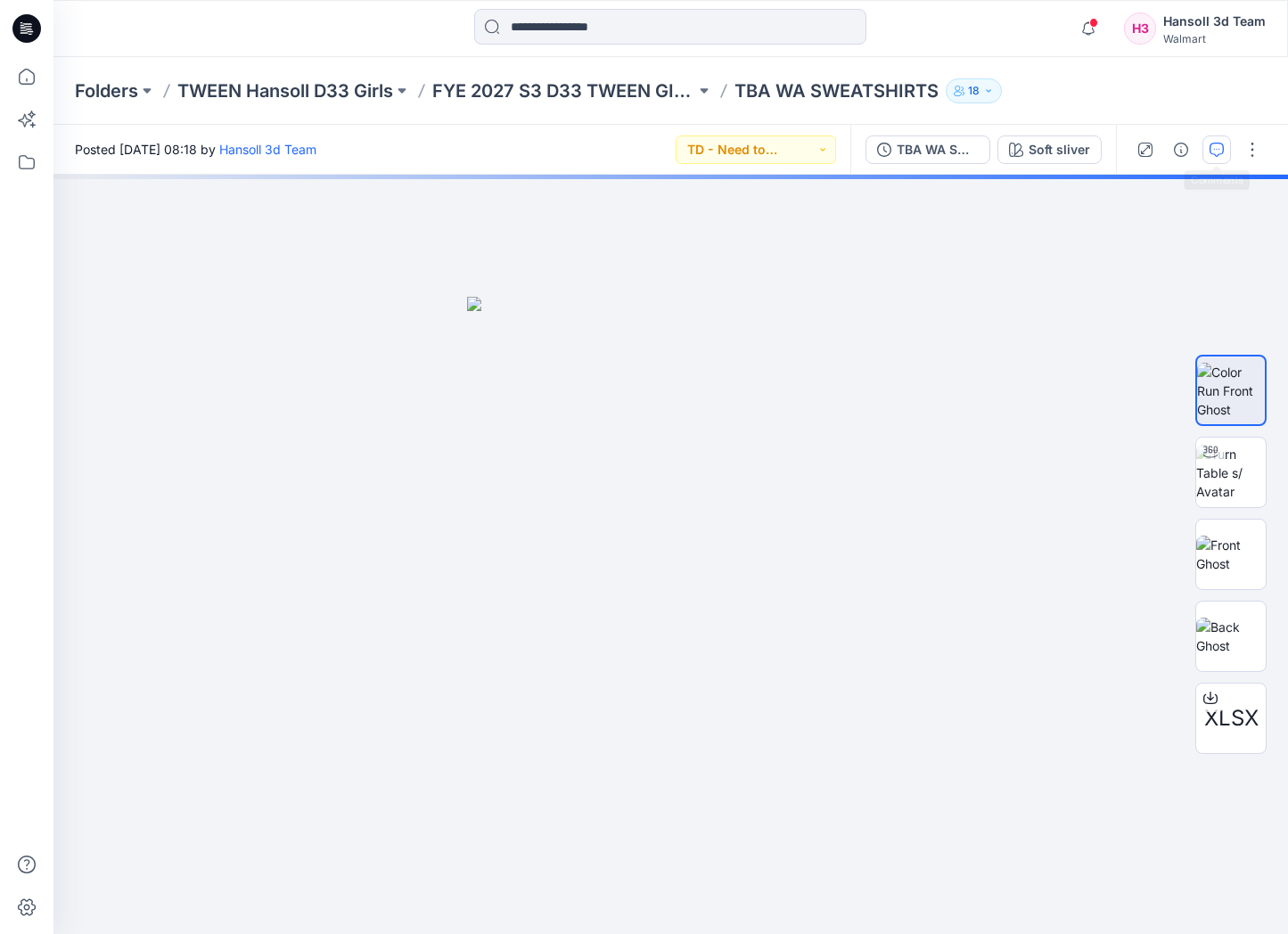
click at [1202, 150] on button "button" at bounding box center [1216, 149] width 28 height 28
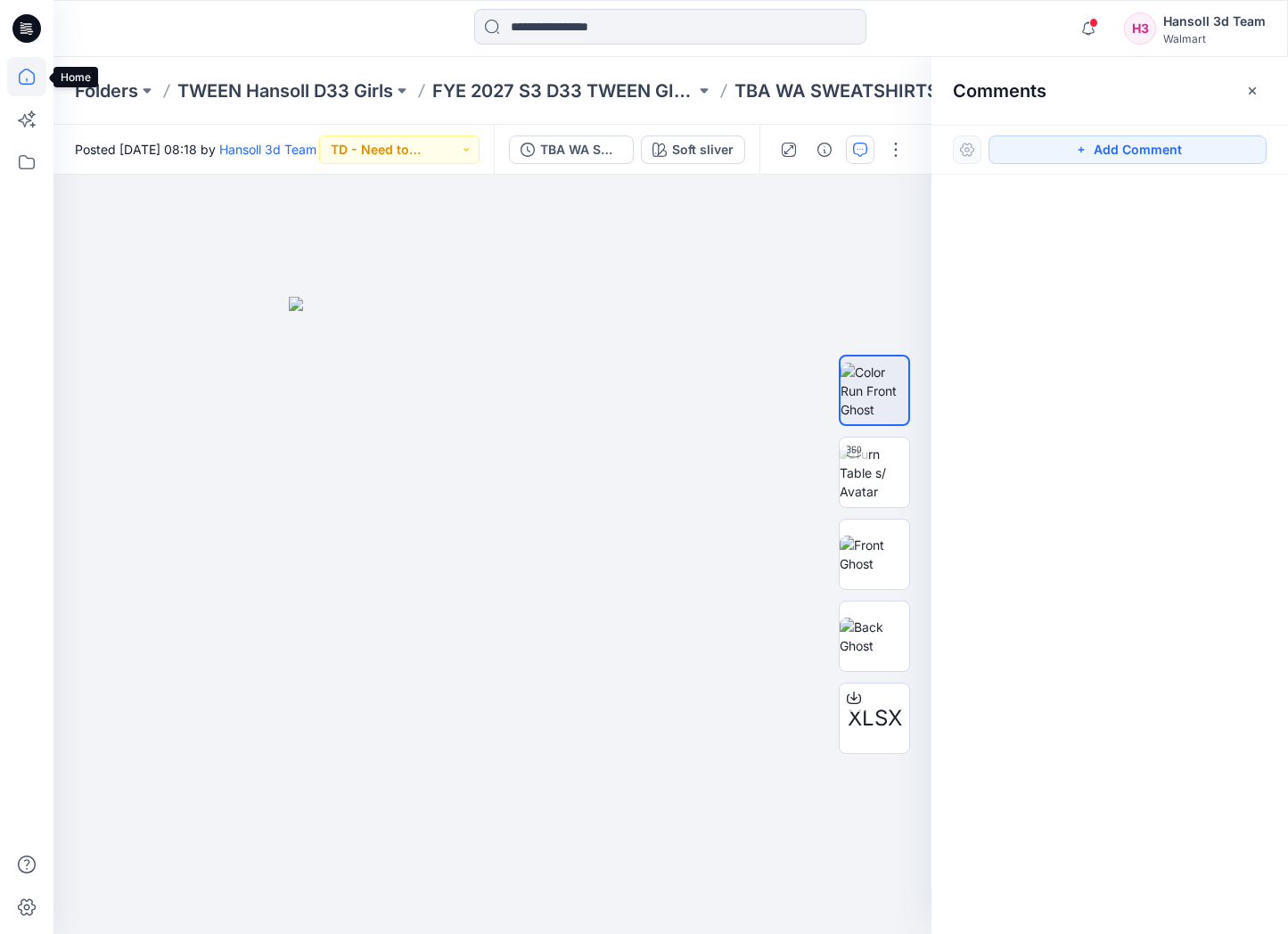
click at [43, 77] on icon at bounding box center [26, 77] width 39 height 39
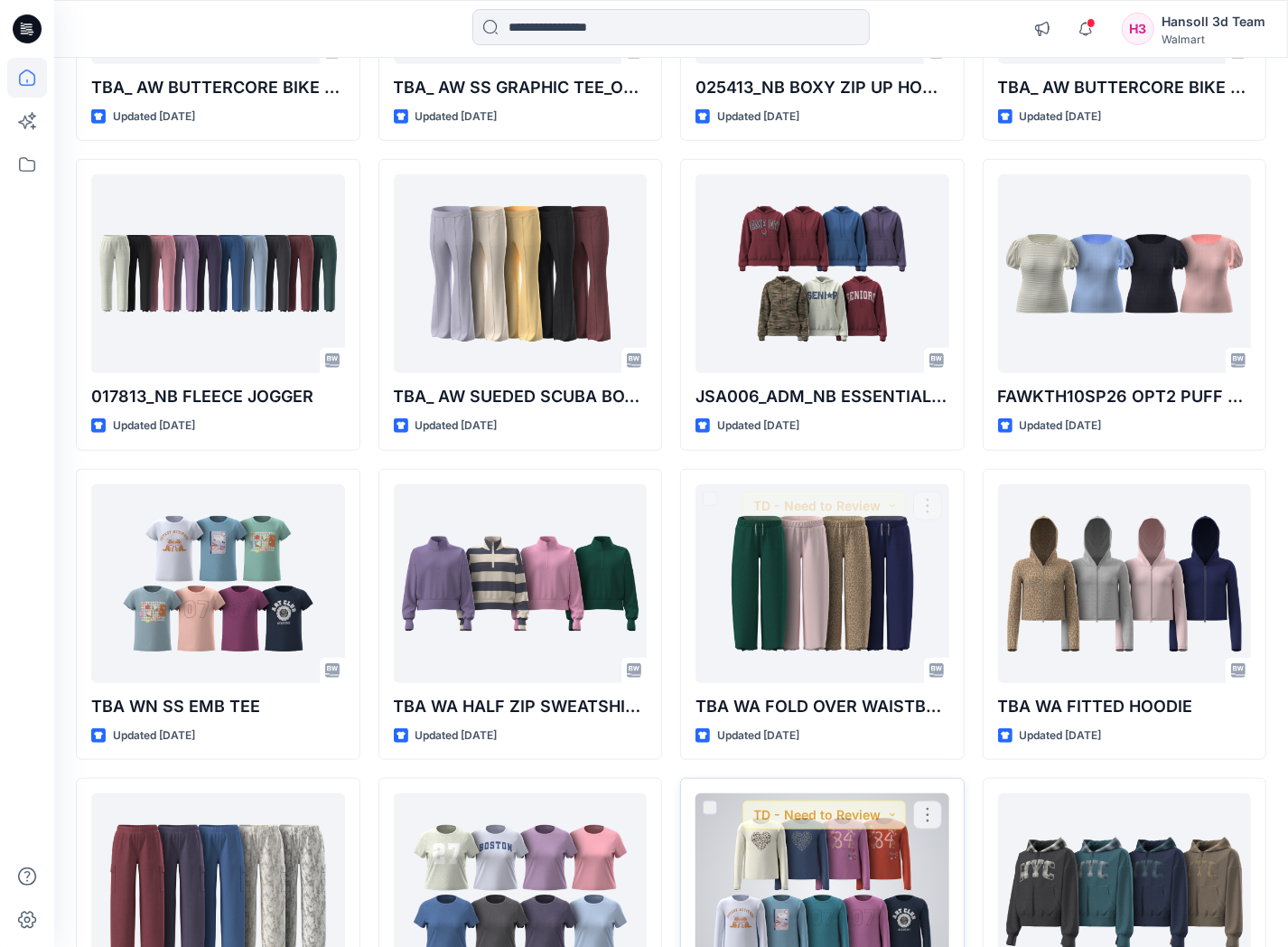
scroll to position [1234, 0]
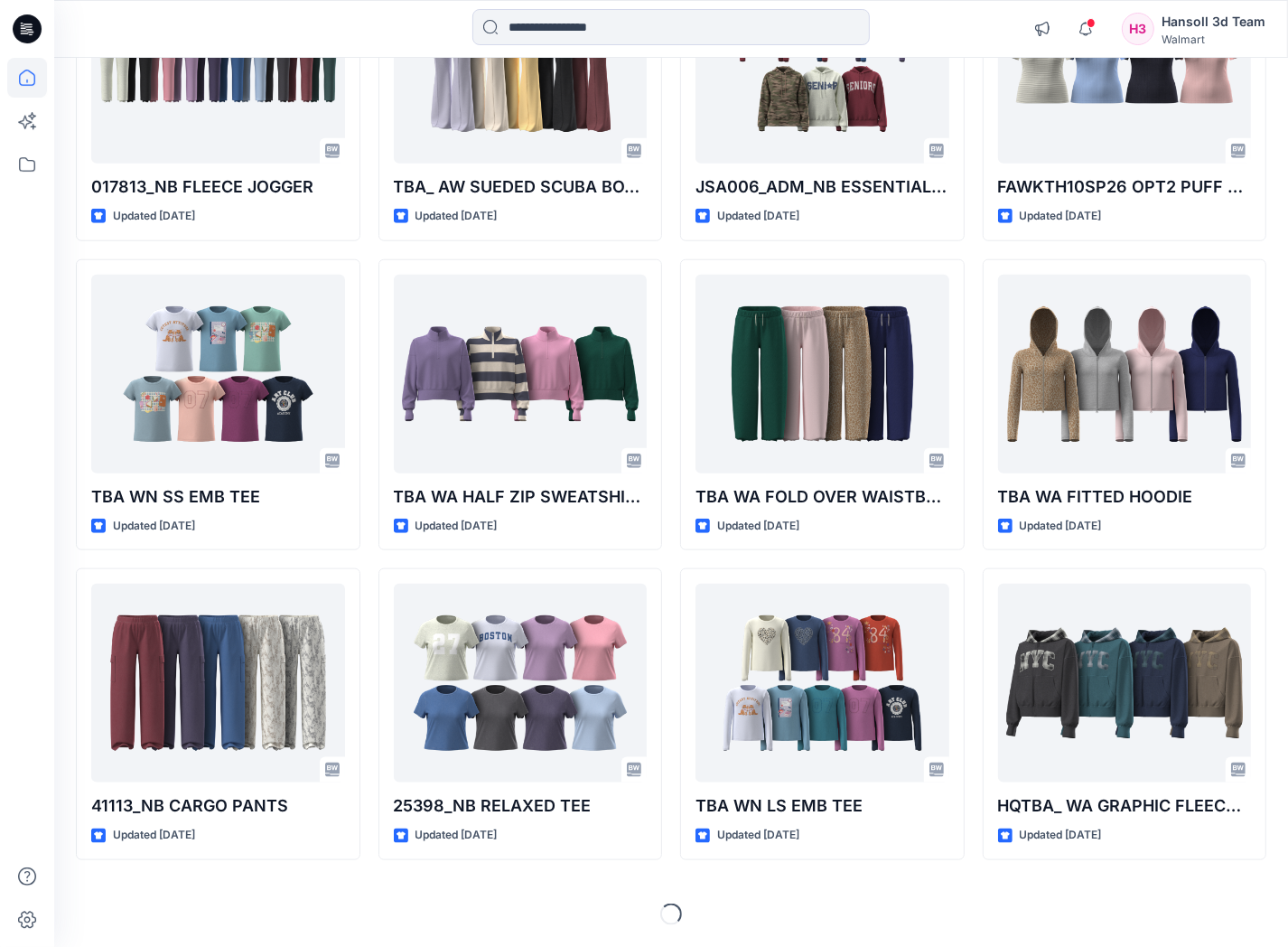
click at [29, 177] on icon at bounding box center [27, 165] width 39 height 39
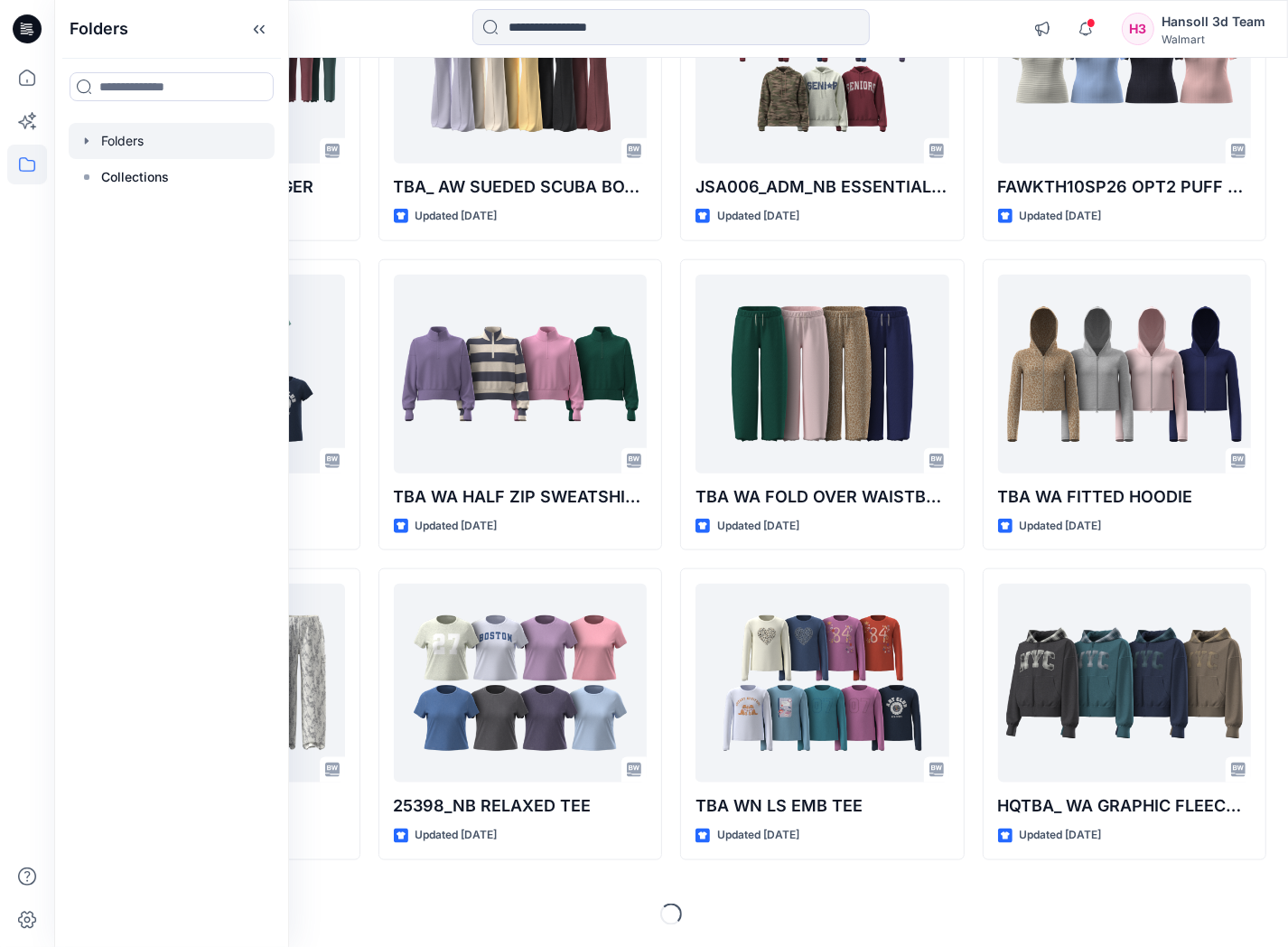
click at [138, 127] on div at bounding box center [171, 141] width 206 height 36
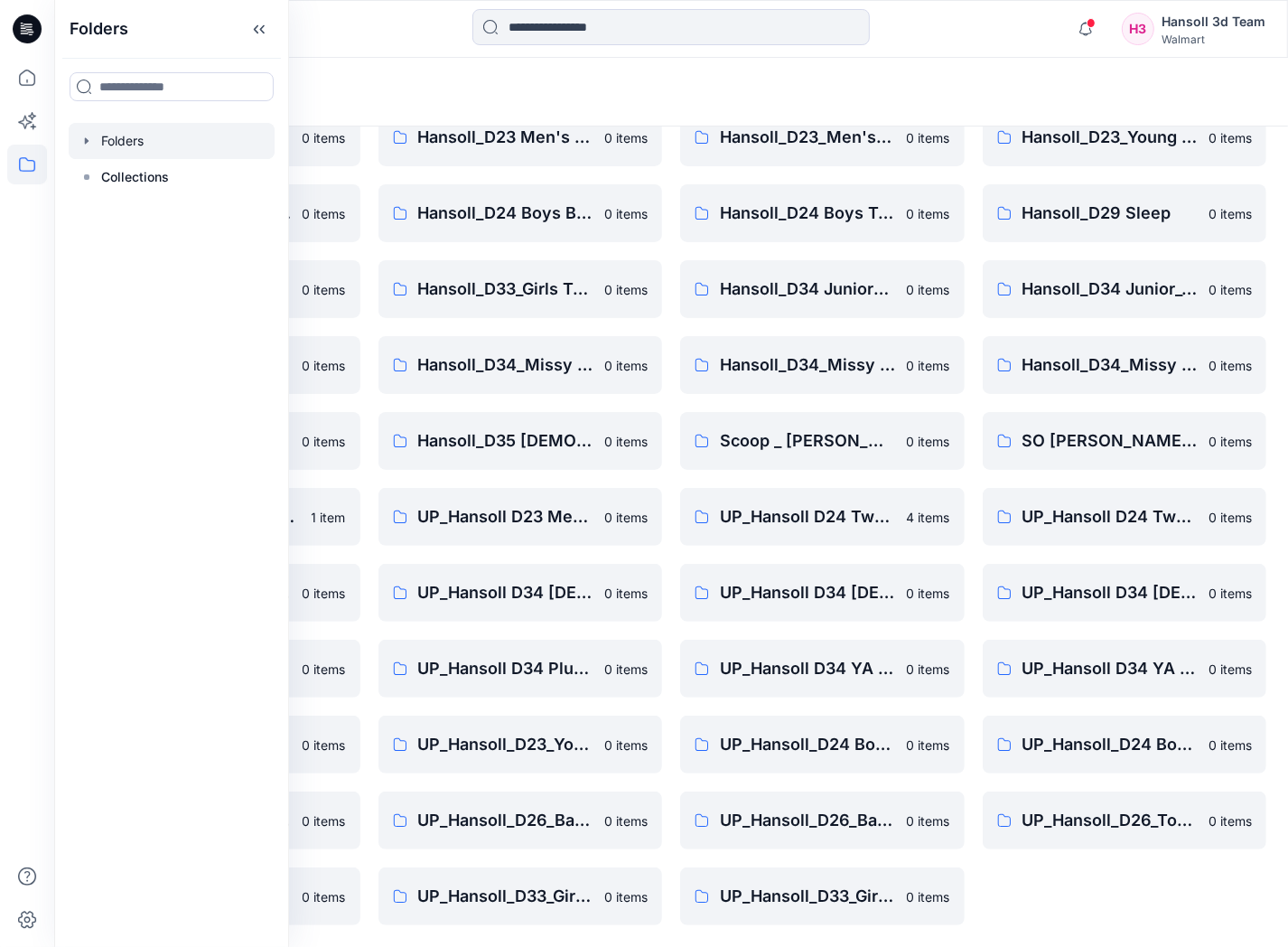
scroll to position [165, 0]
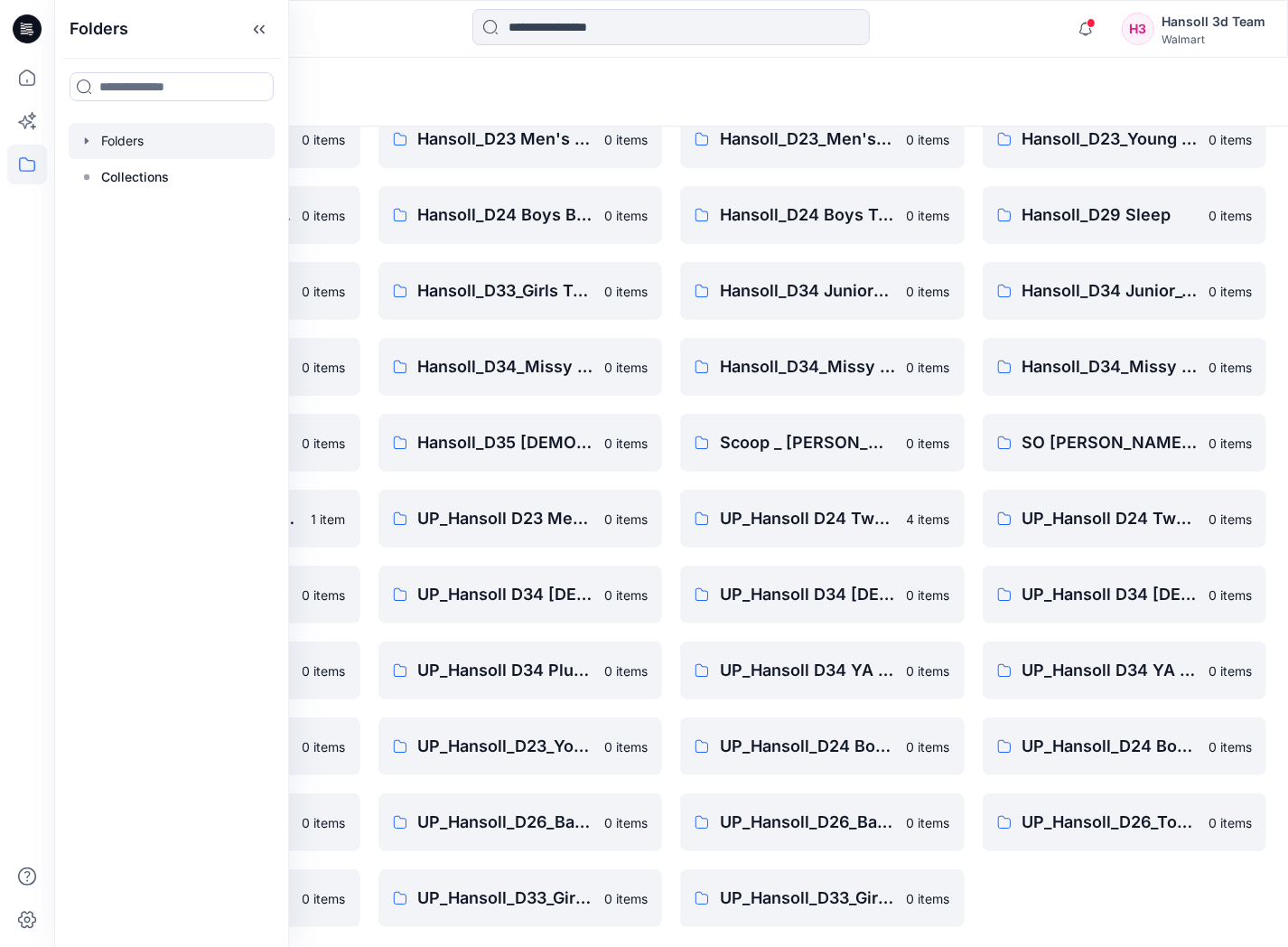
click at [1153, 822] on div "FA Hansoll D33 Girls Knits 0 items Hansoll_D23_Young Men's Tops 0 items Hansoll…" at bounding box center [1124, 481] width 285 height 893
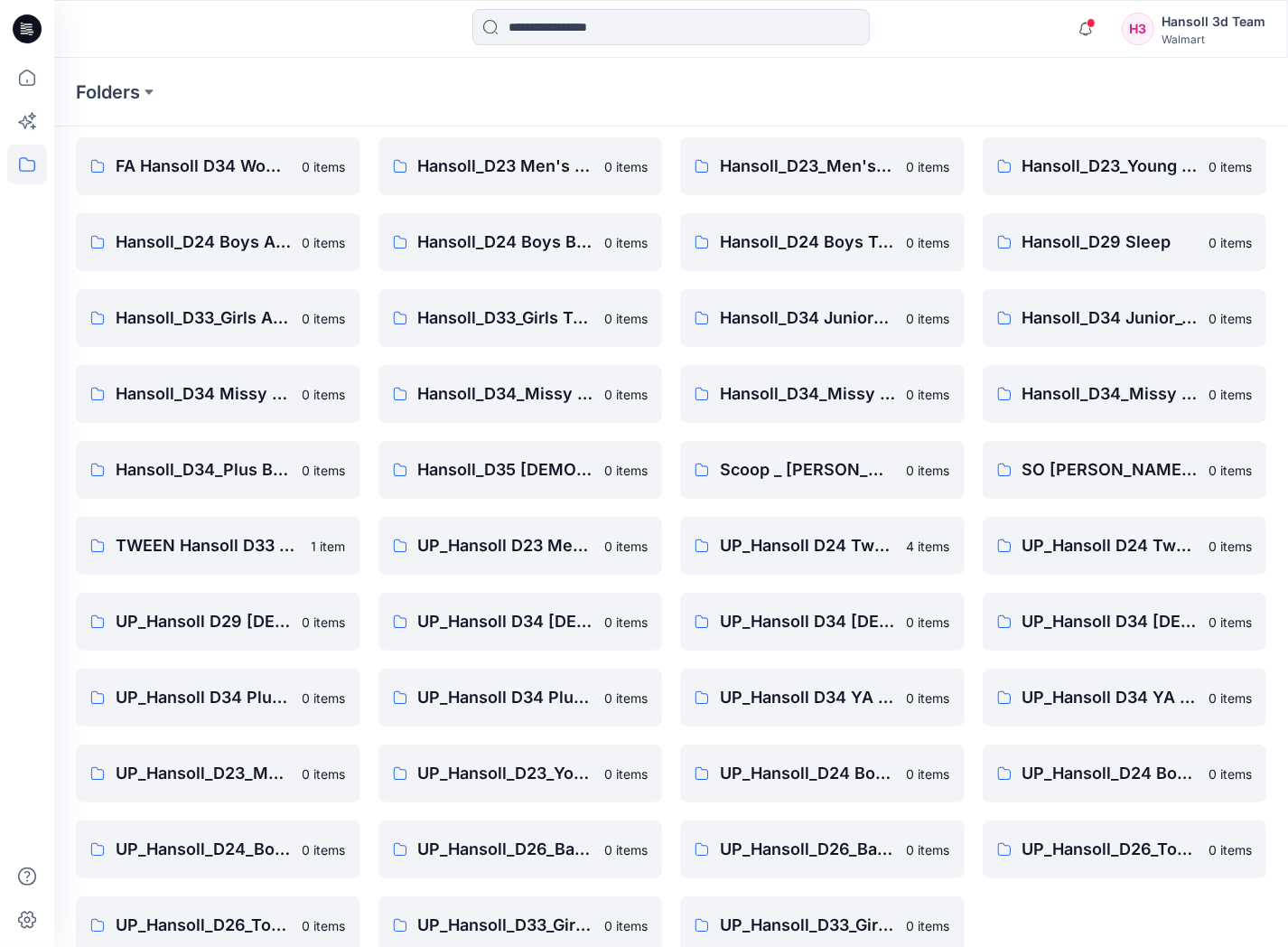
scroll to position [0, 0]
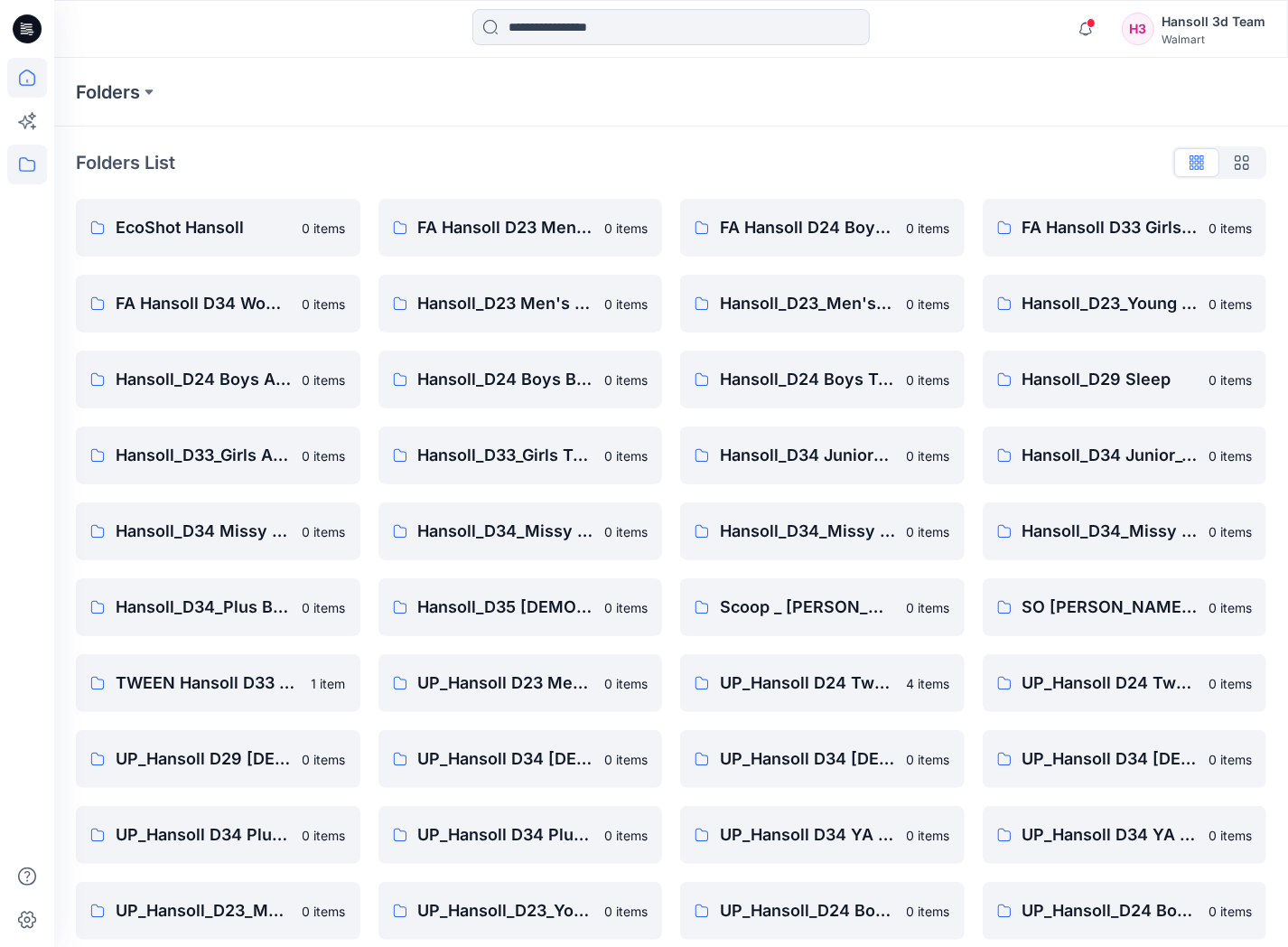
click at [32, 69] on icon at bounding box center [27, 78] width 39 height 39
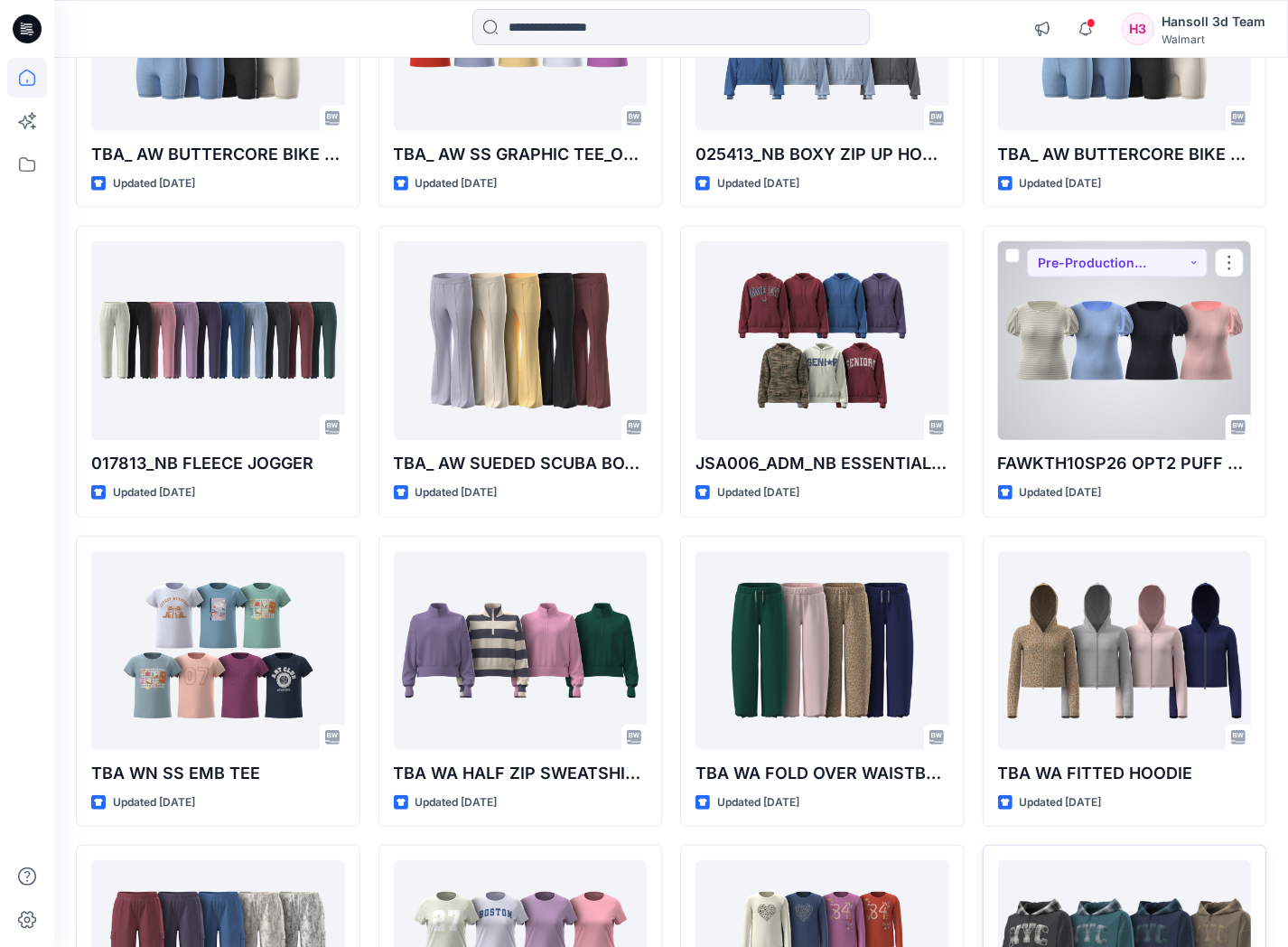
scroll to position [1234, 0]
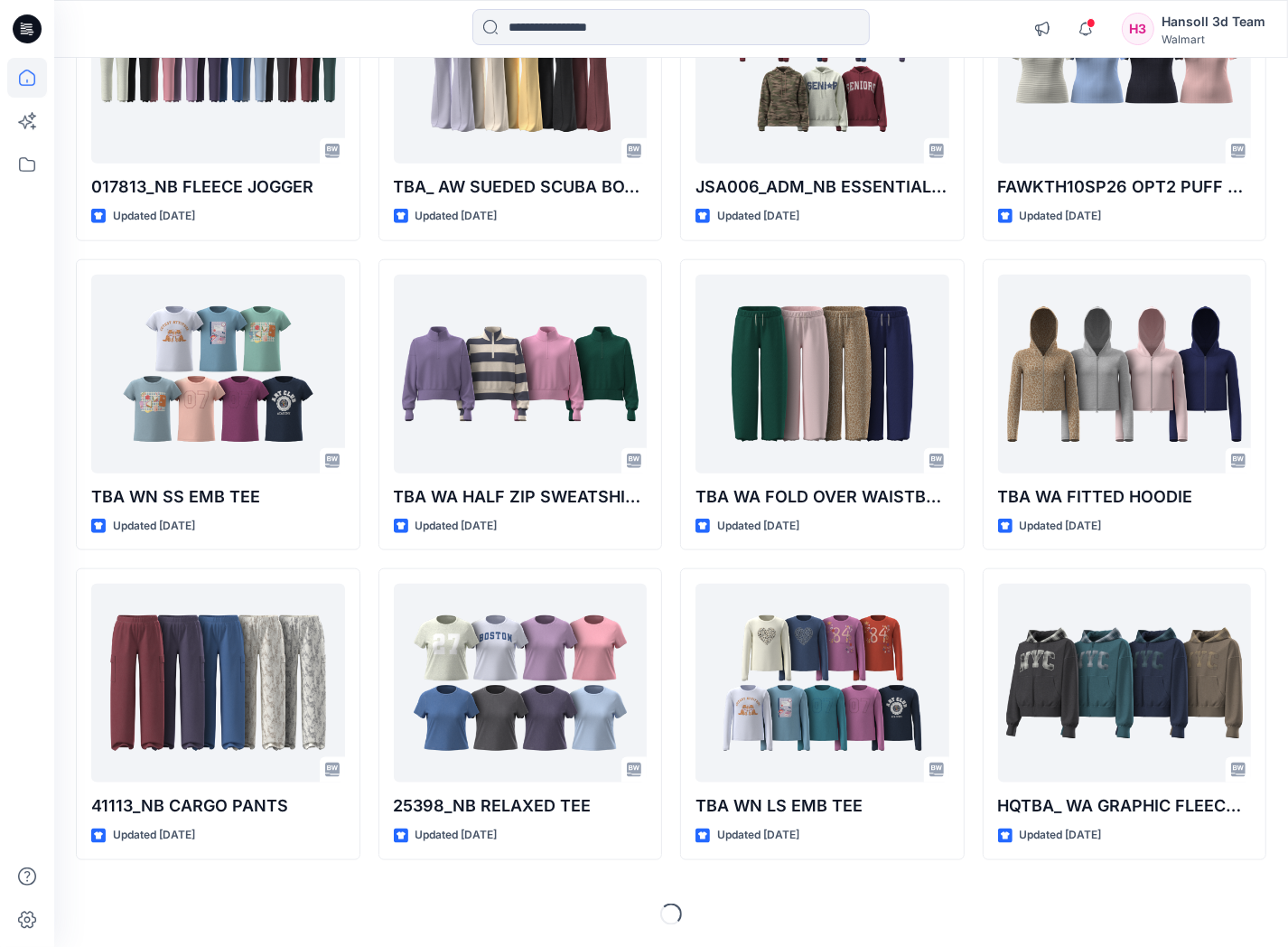
click at [1009, 822] on div "Loading..." at bounding box center [671, 914] width 1190 height 22
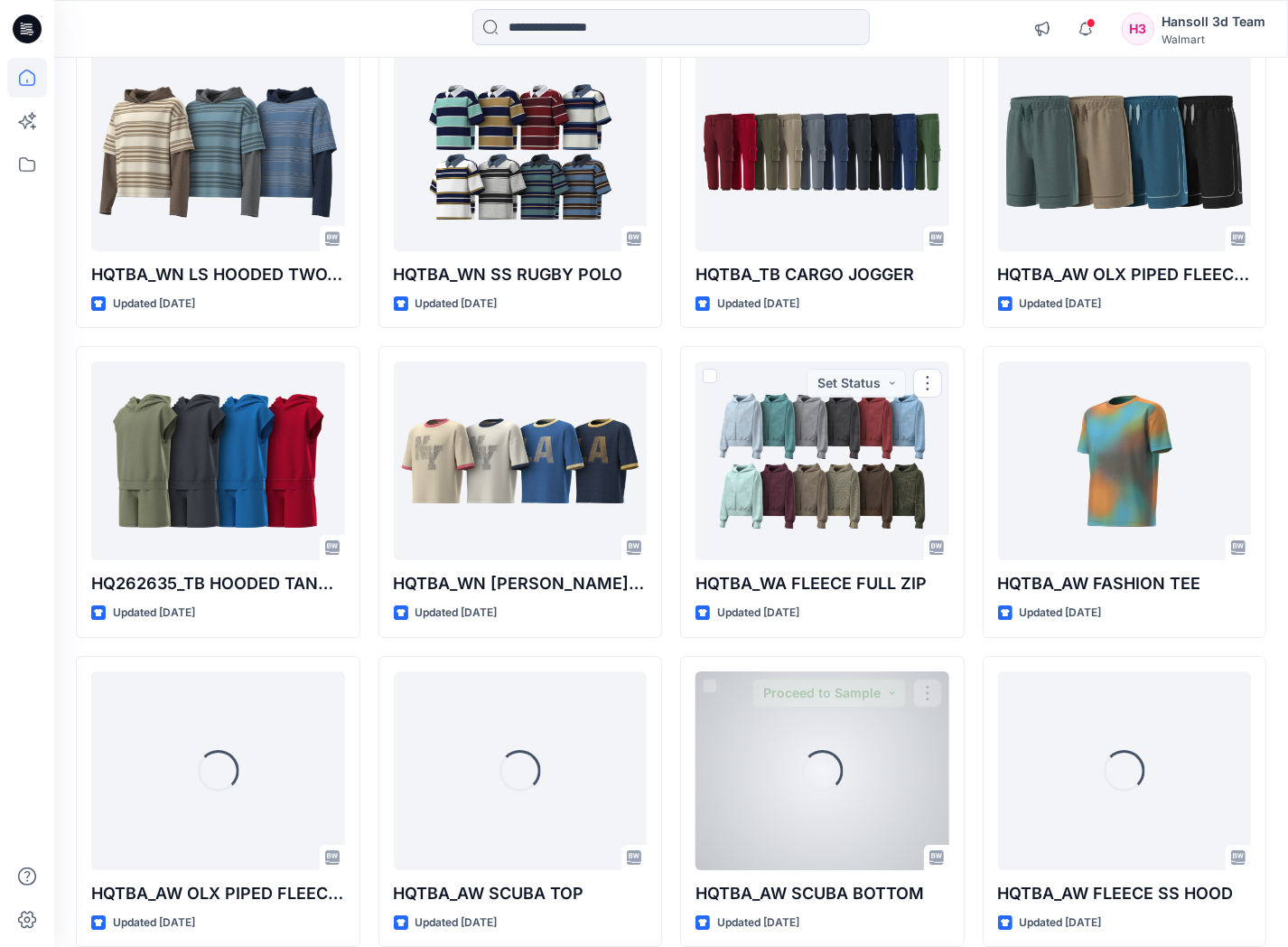
scroll to position [4474, 0]
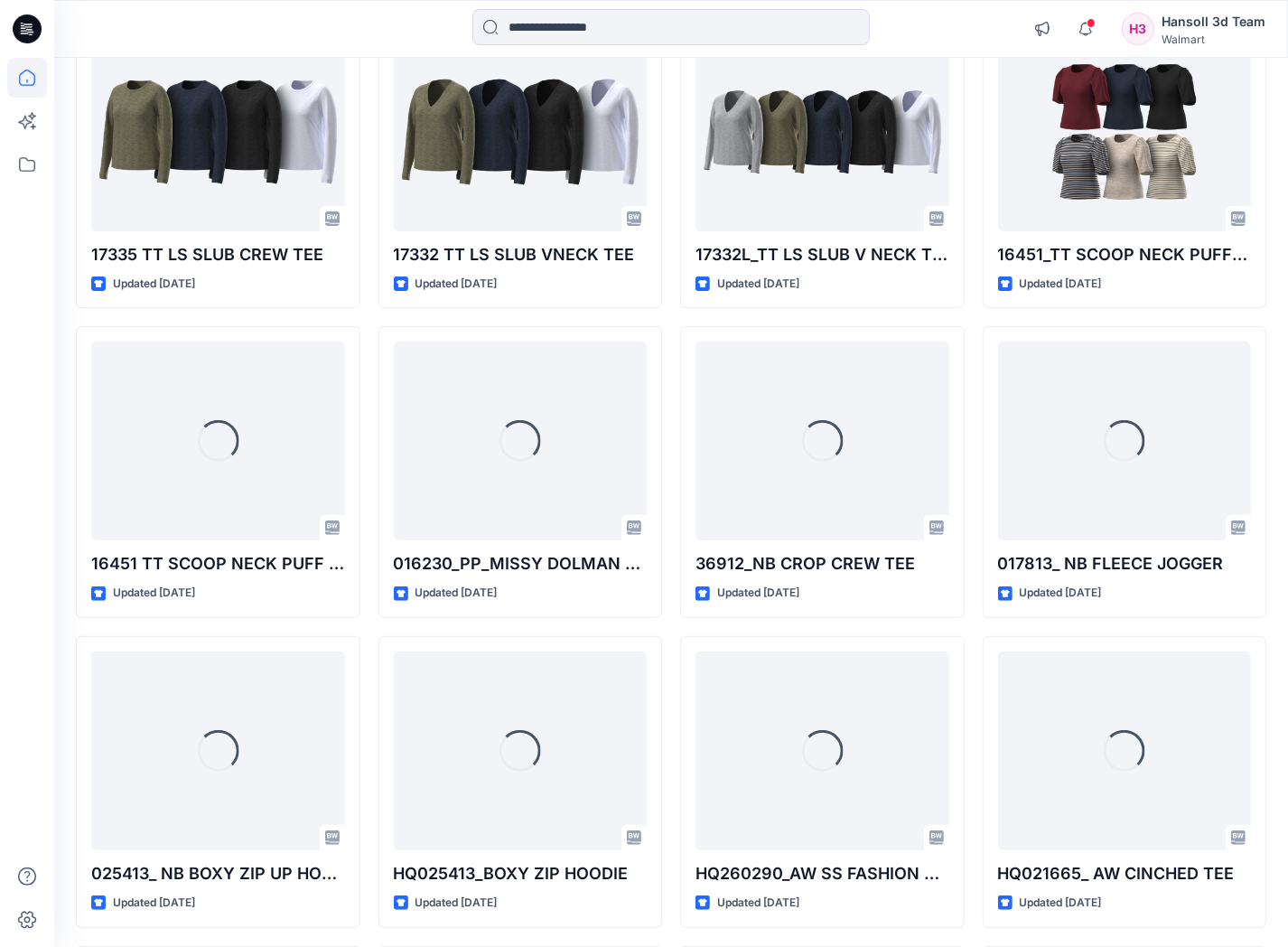
scroll to position [5516, 0]
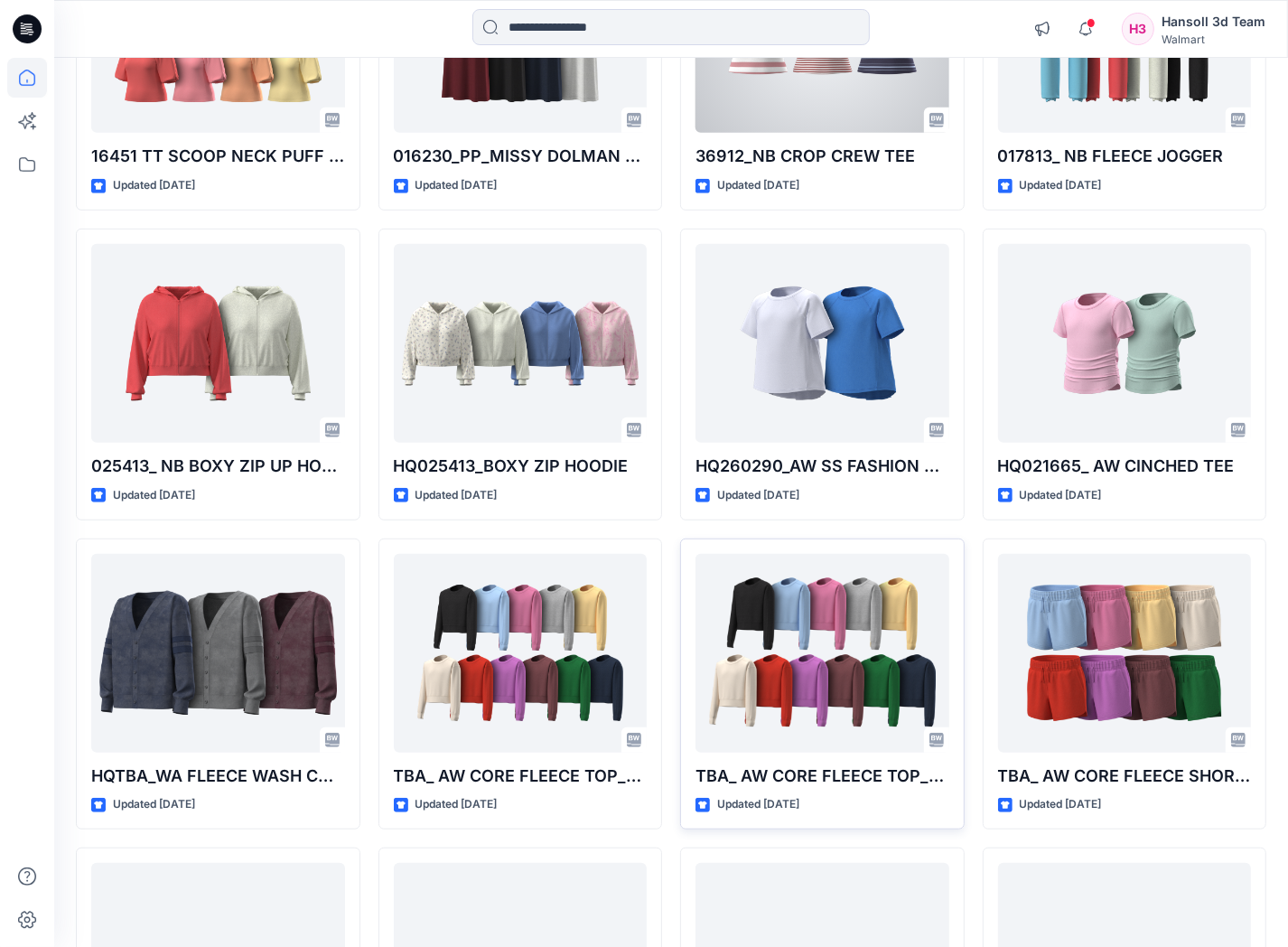
scroll to position [6133, 0]
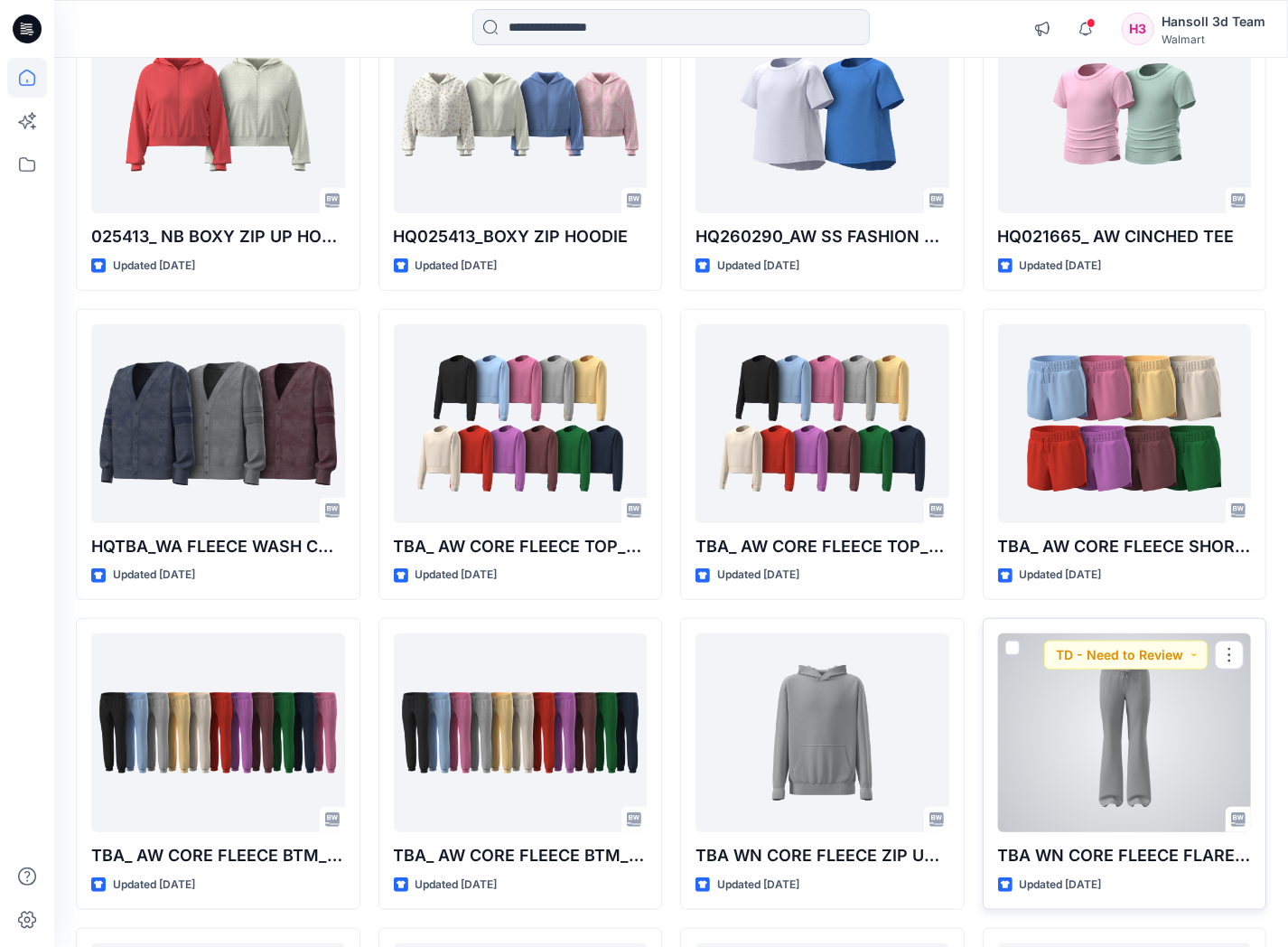
click at [1179, 743] on div at bounding box center [1125, 733] width 254 height 199
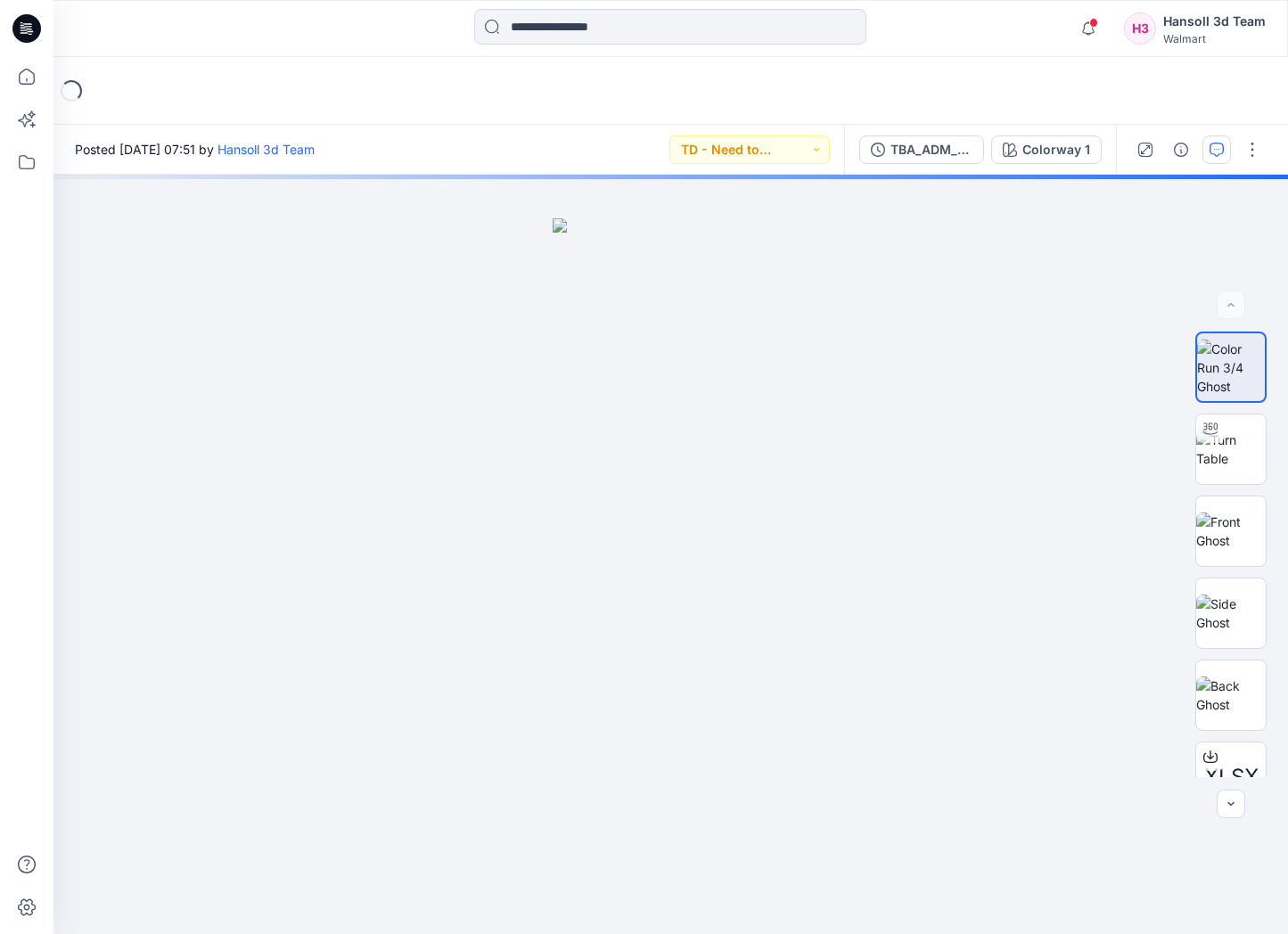
click at [1212, 145] on icon "button" at bounding box center [1216, 150] width 15 height 15
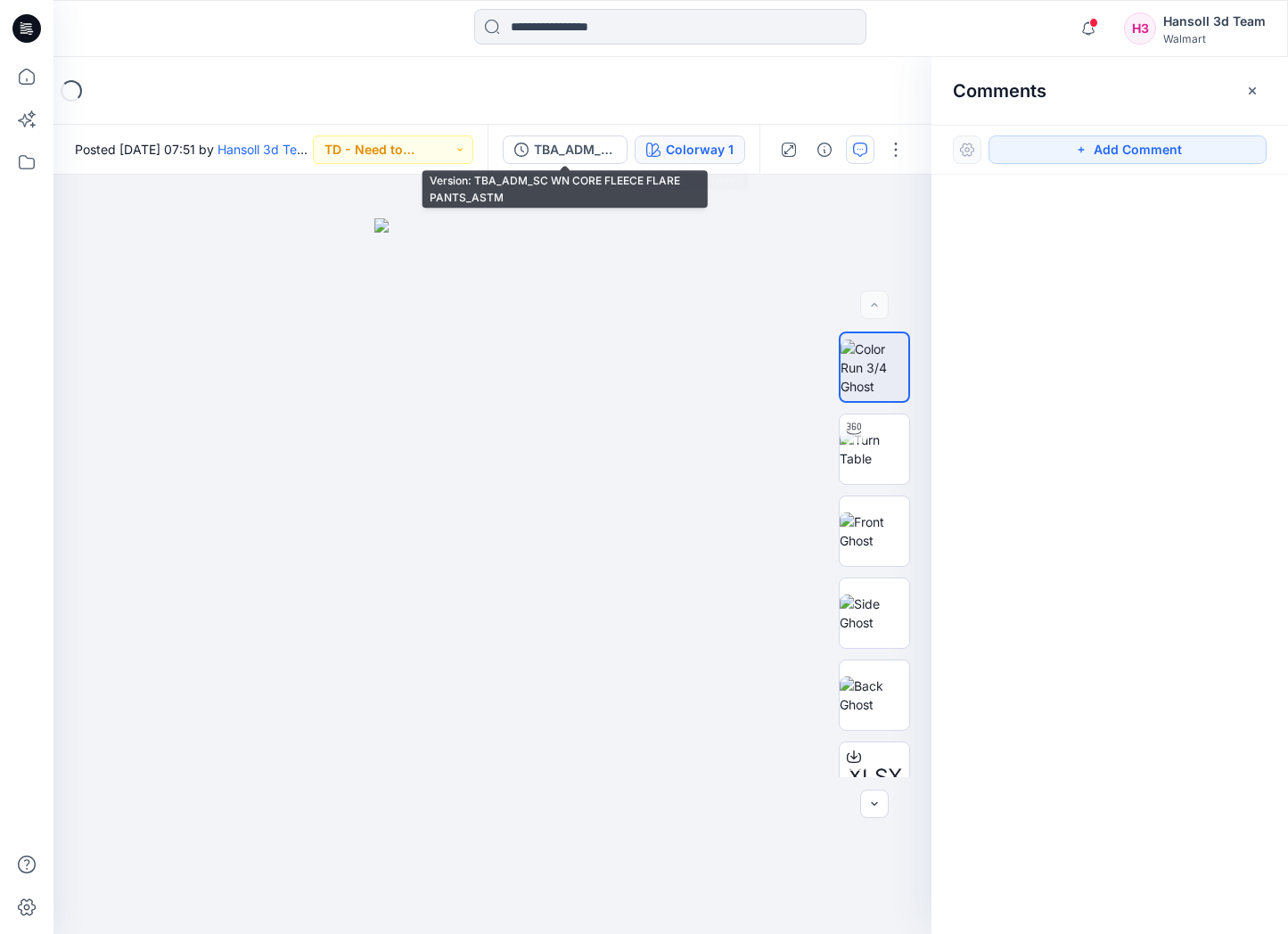
click at [692, 144] on div "Colorway 1" at bounding box center [700, 150] width 68 height 19
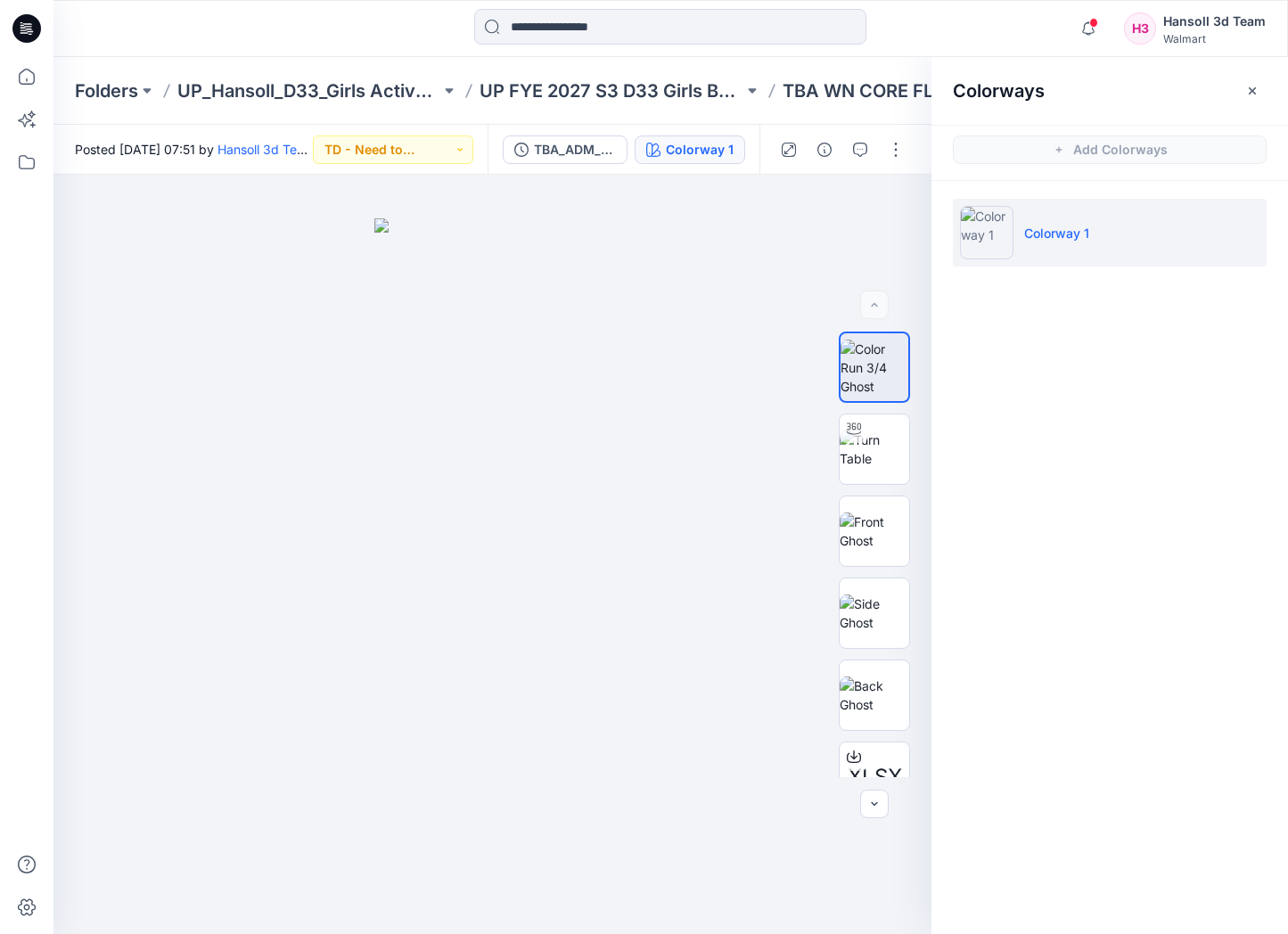
click at [1063, 414] on div "Colorways Add Colorways Colorway 1" at bounding box center [1109, 496] width 357 height 877
